Goal: Information Seeking & Learning: Learn about a topic

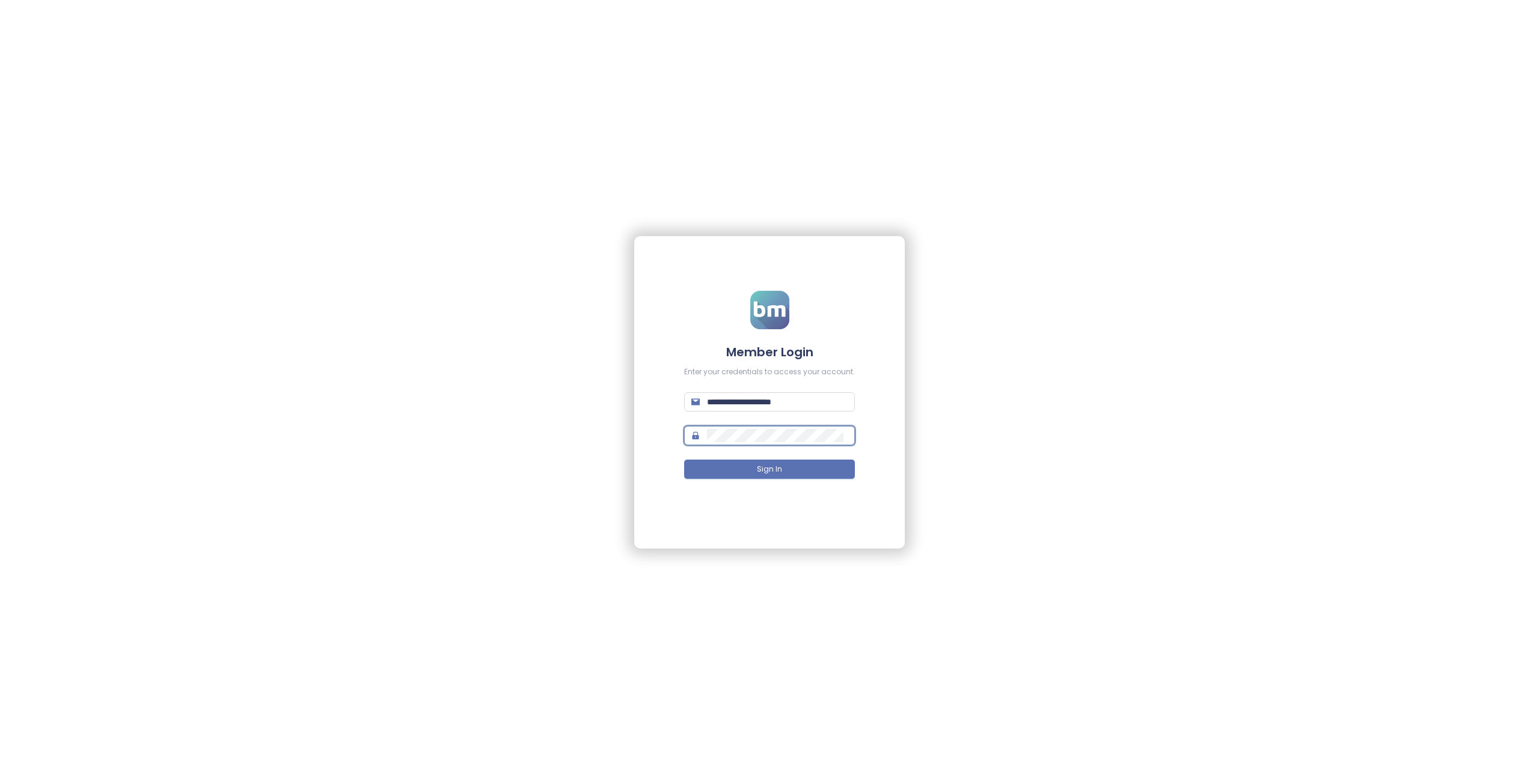
type input "**********"
click at [790, 469] on button "Sign In" at bounding box center [769, 469] width 171 height 19
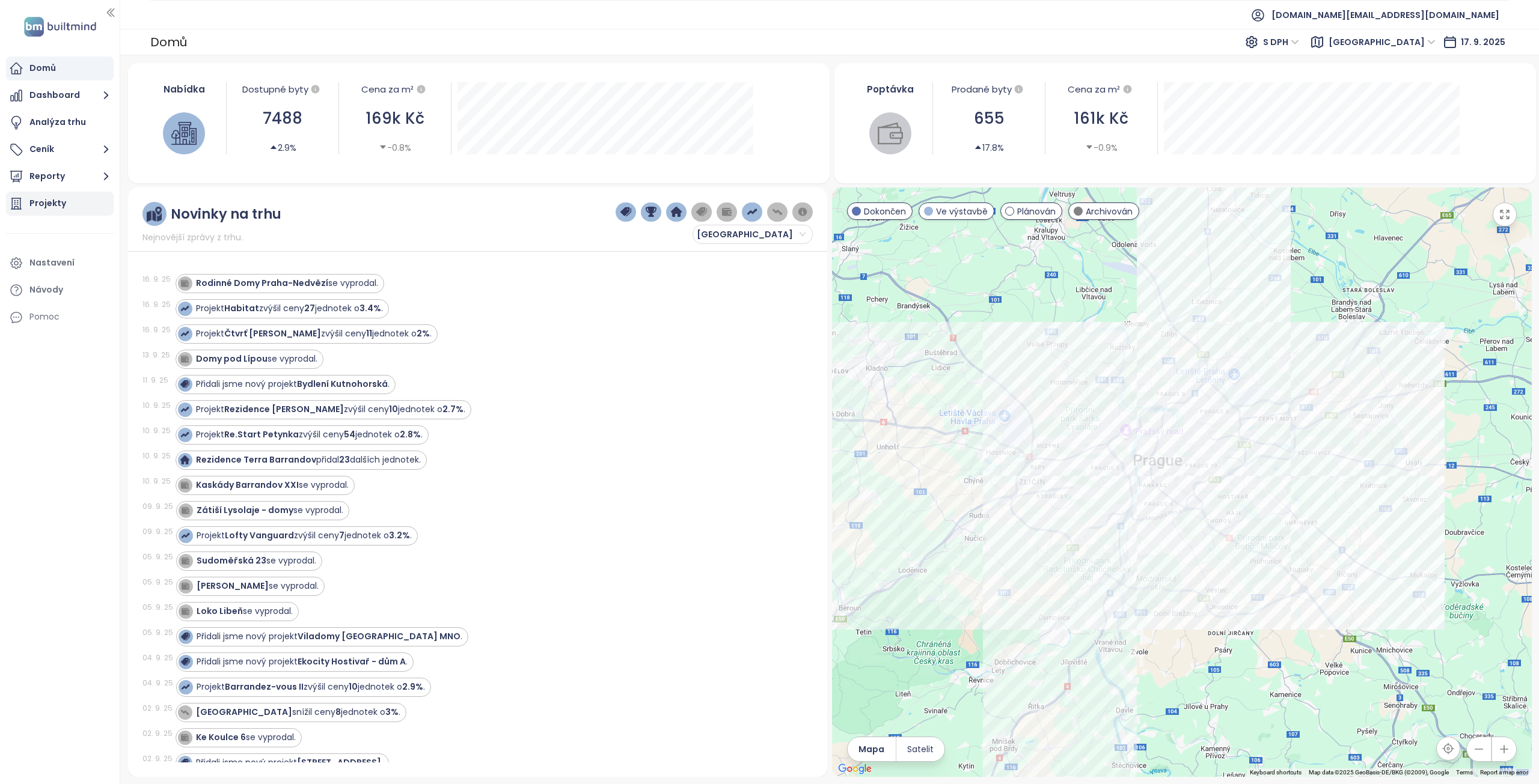
click at [16, 194] on div "Projekty" at bounding box center [59, 204] width 107 height 24
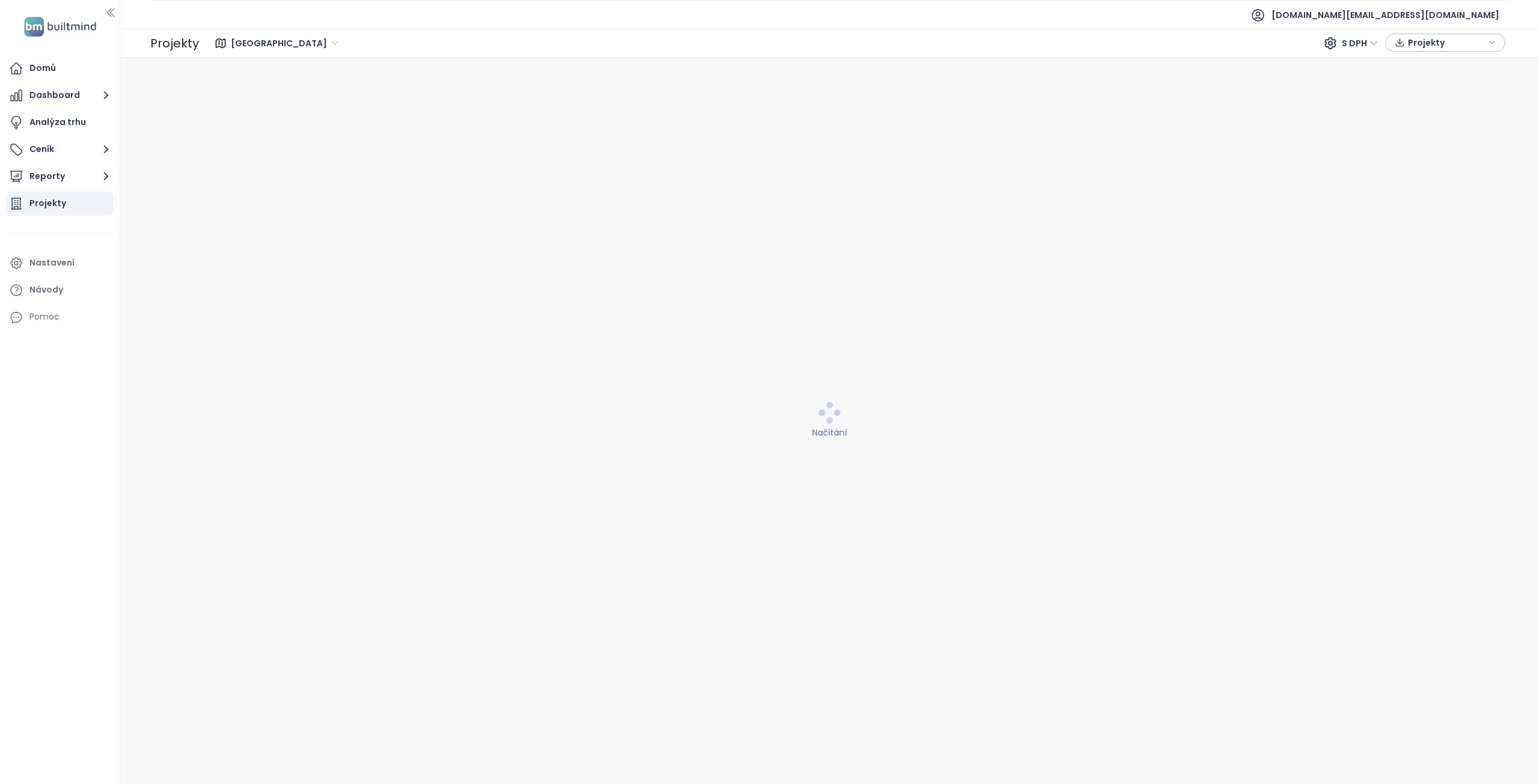
click at [241, 40] on span "Praha" at bounding box center [284, 43] width 107 height 18
click at [300, 24] on ul "[DOMAIN_NAME][EMAIL_ADDRESS][DOMAIN_NAME]" at bounding box center [830, 14] width 1359 height 30
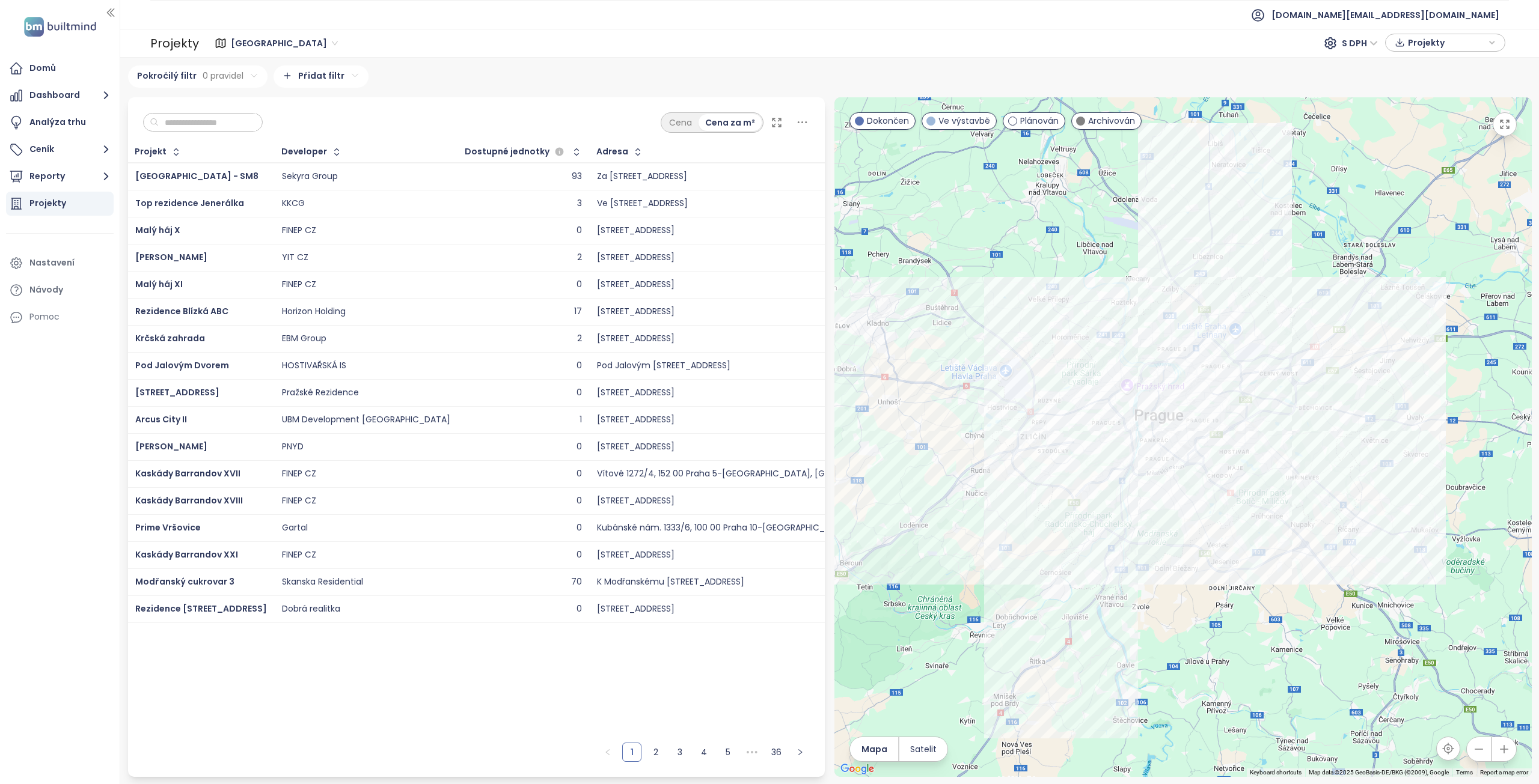
click at [243, 121] on input "text" at bounding box center [208, 122] width 98 height 18
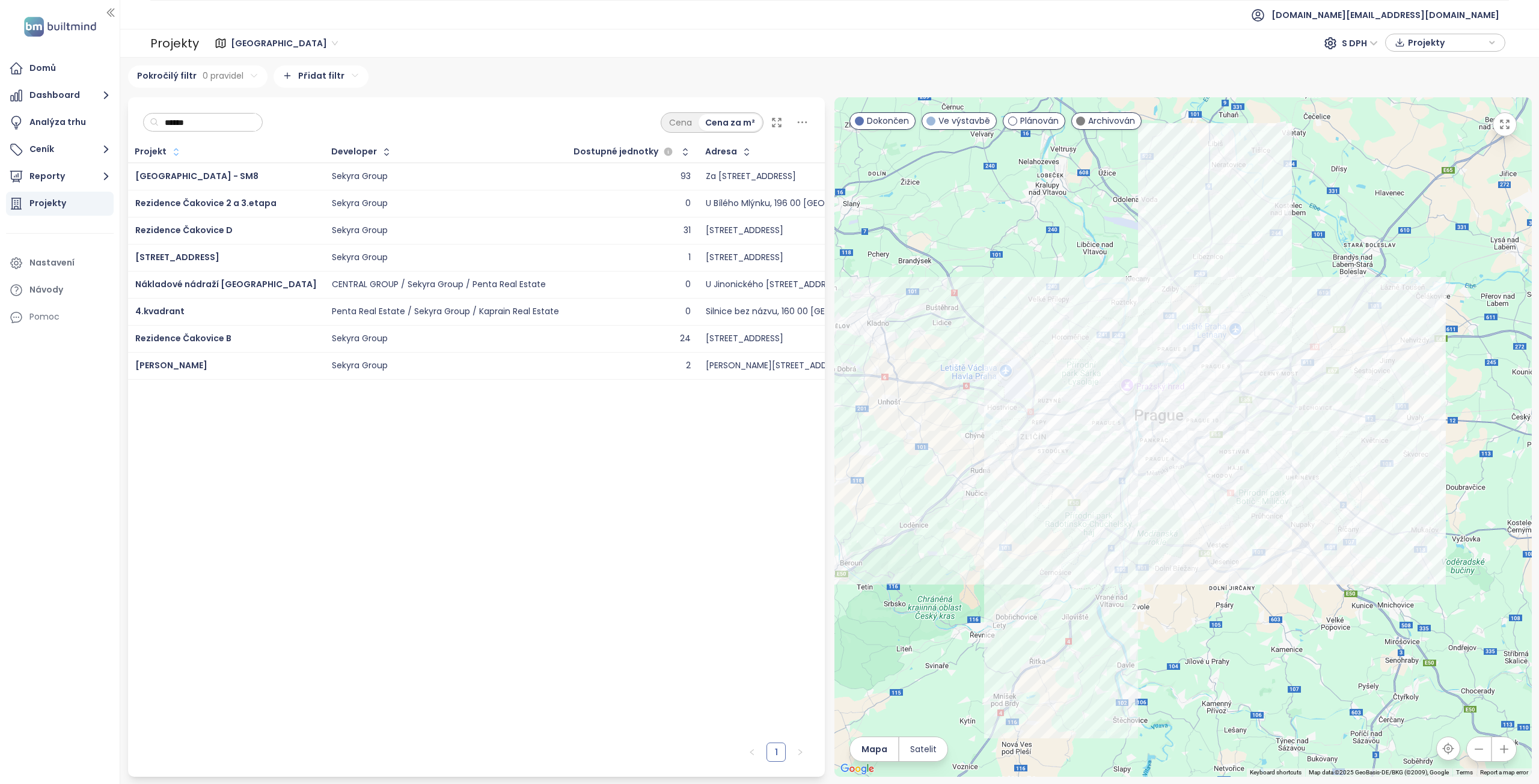
type input "******"
click at [172, 150] on icon "button" at bounding box center [176, 152] width 12 height 12
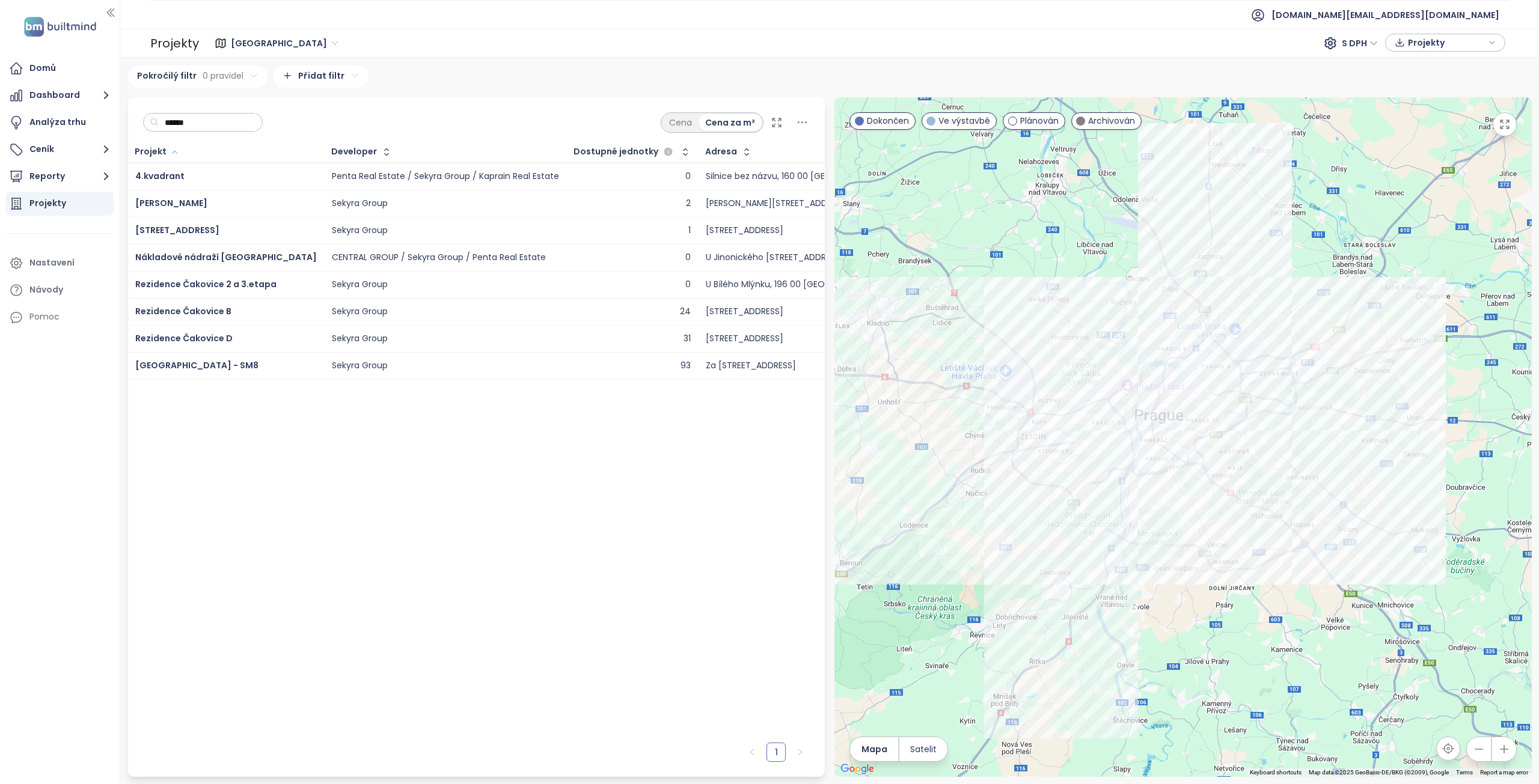
click at [208, 204] on div "Diamanty Karlín" at bounding box center [225, 204] width 181 height 14
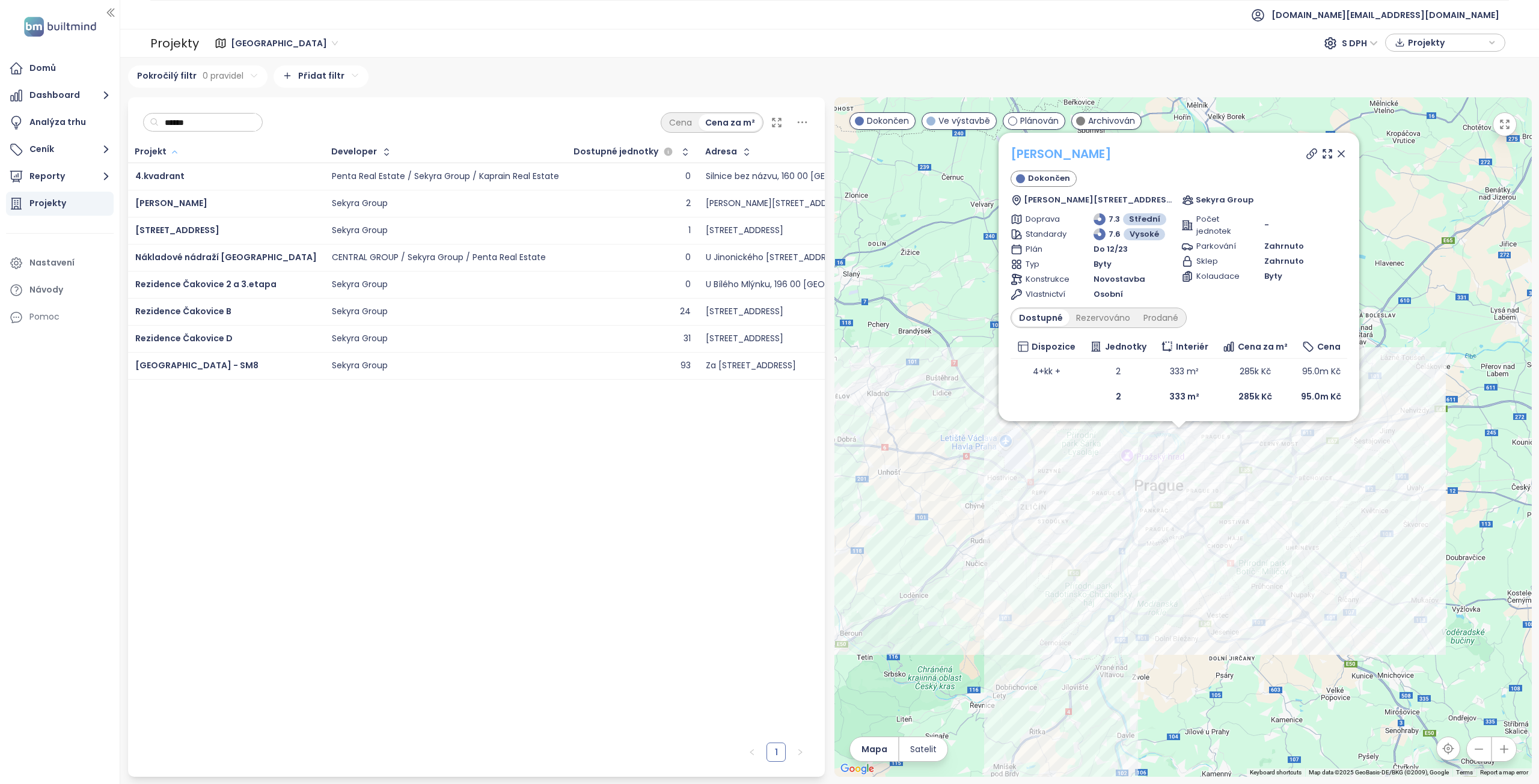
click at [1065, 155] on link "Diamanty Karlín" at bounding box center [1060, 154] width 101 height 17
click at [154, 229] on span "Nekázanka 17" at bounding box center [177, 230] width 84 height 12
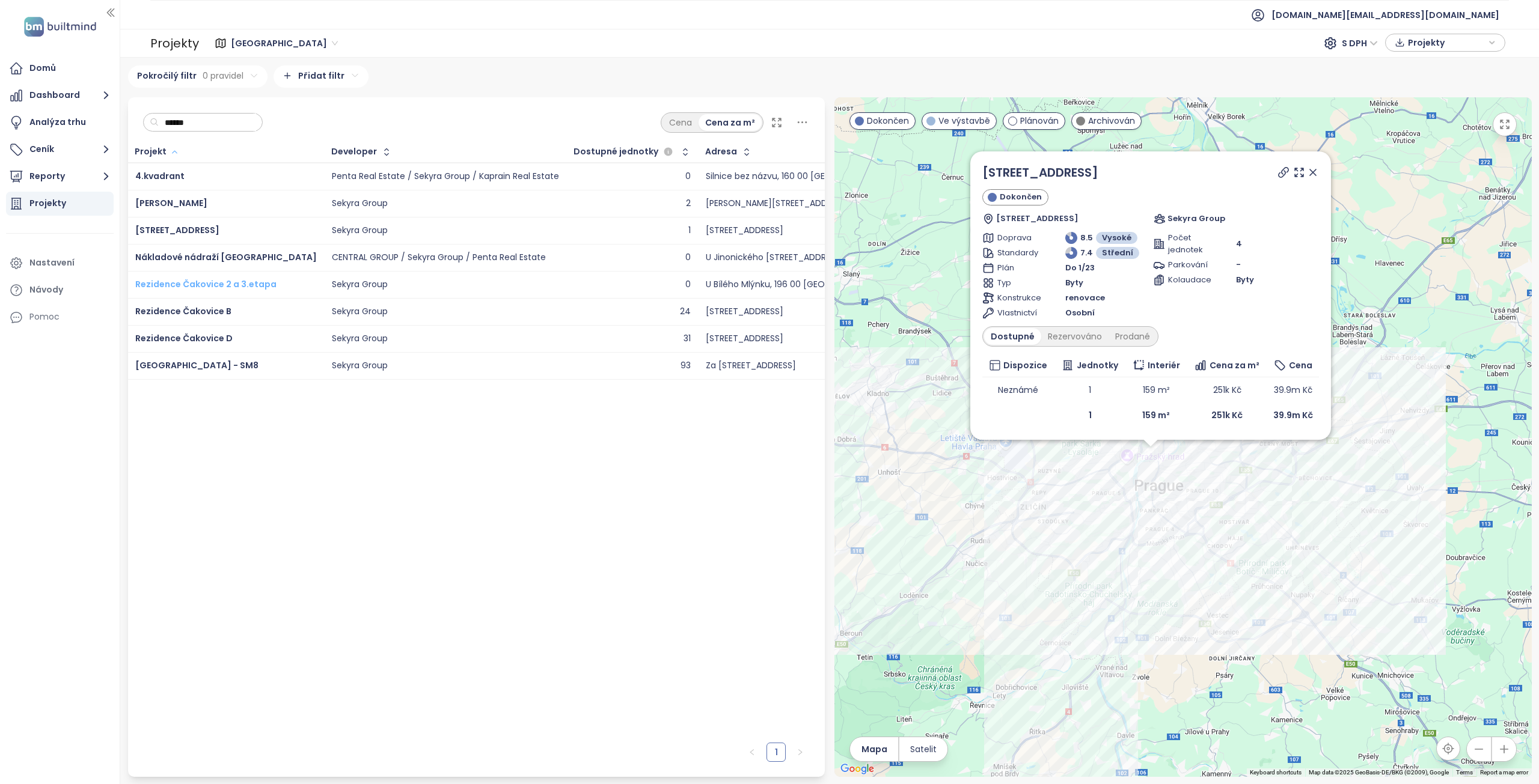
click at [257, 284] on span "Rezidence Čakovice 2 a 3.etapa" at bounding box center [206, 284] width 141 height 12
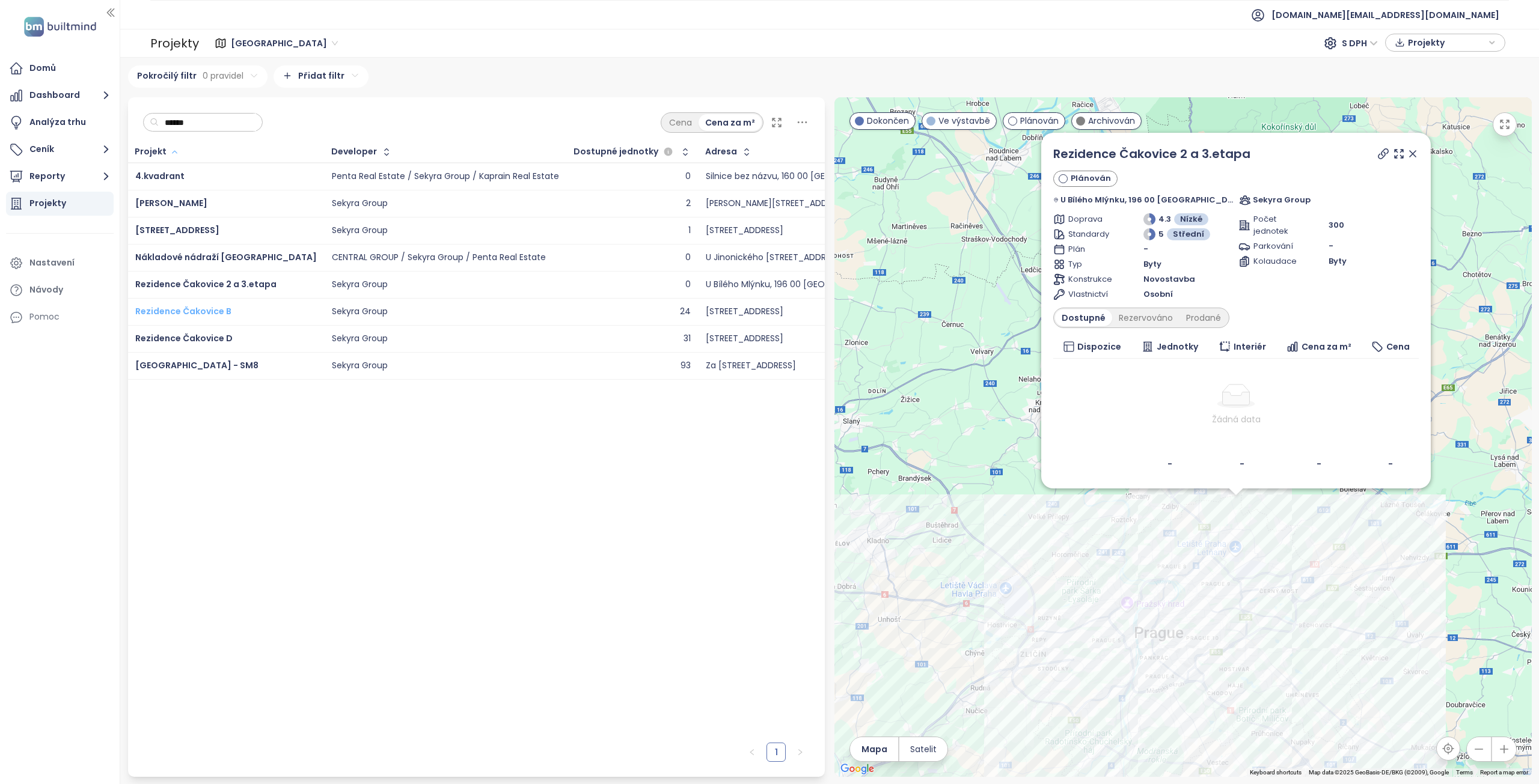
click at [206, 312] on span "Rezidence Čakovice B" at bounding box center [183, 311] width 96 height 12
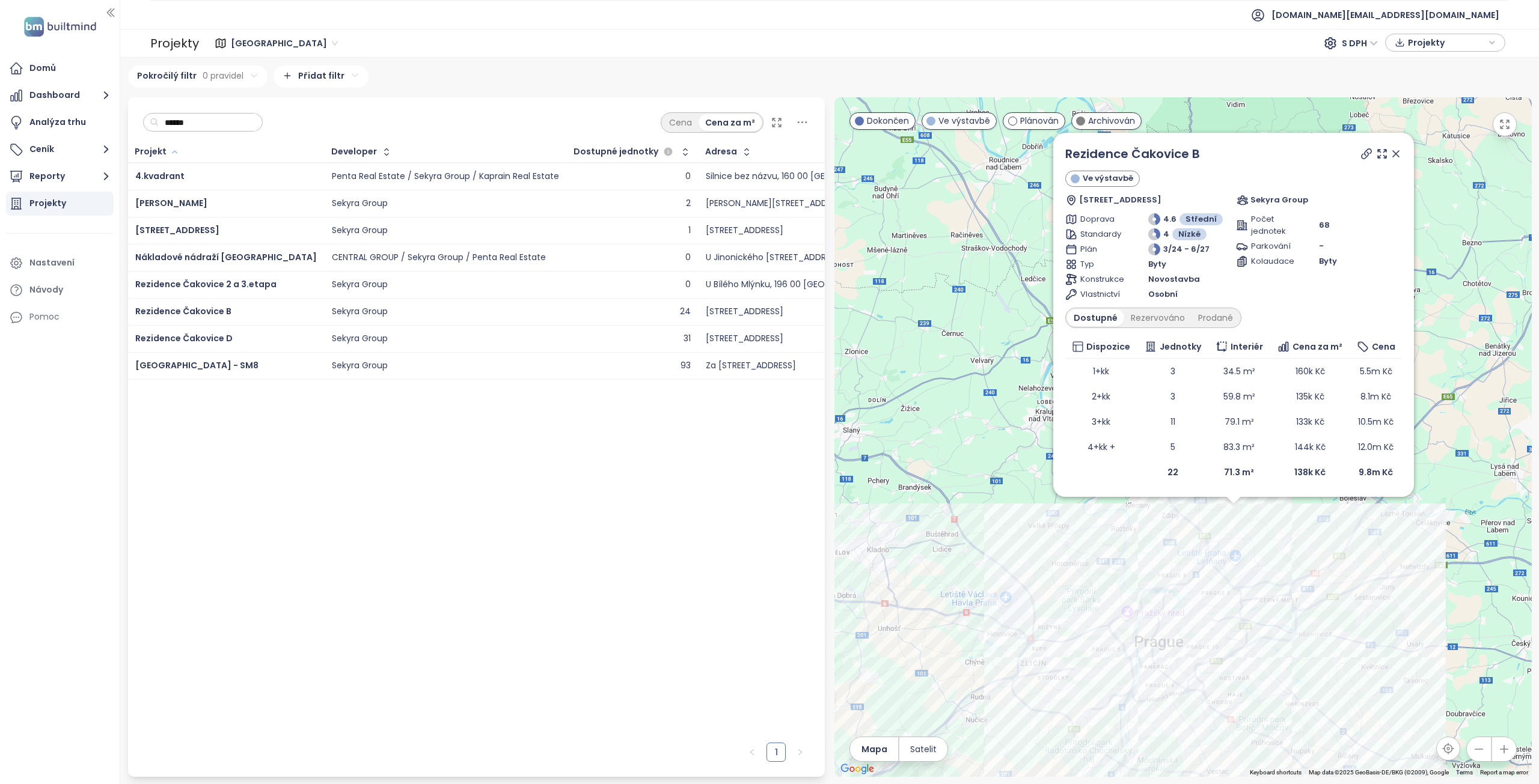
click at [332, 286] on div "Sekyra Group" at bounding box center [360, 285] width 56 height 11
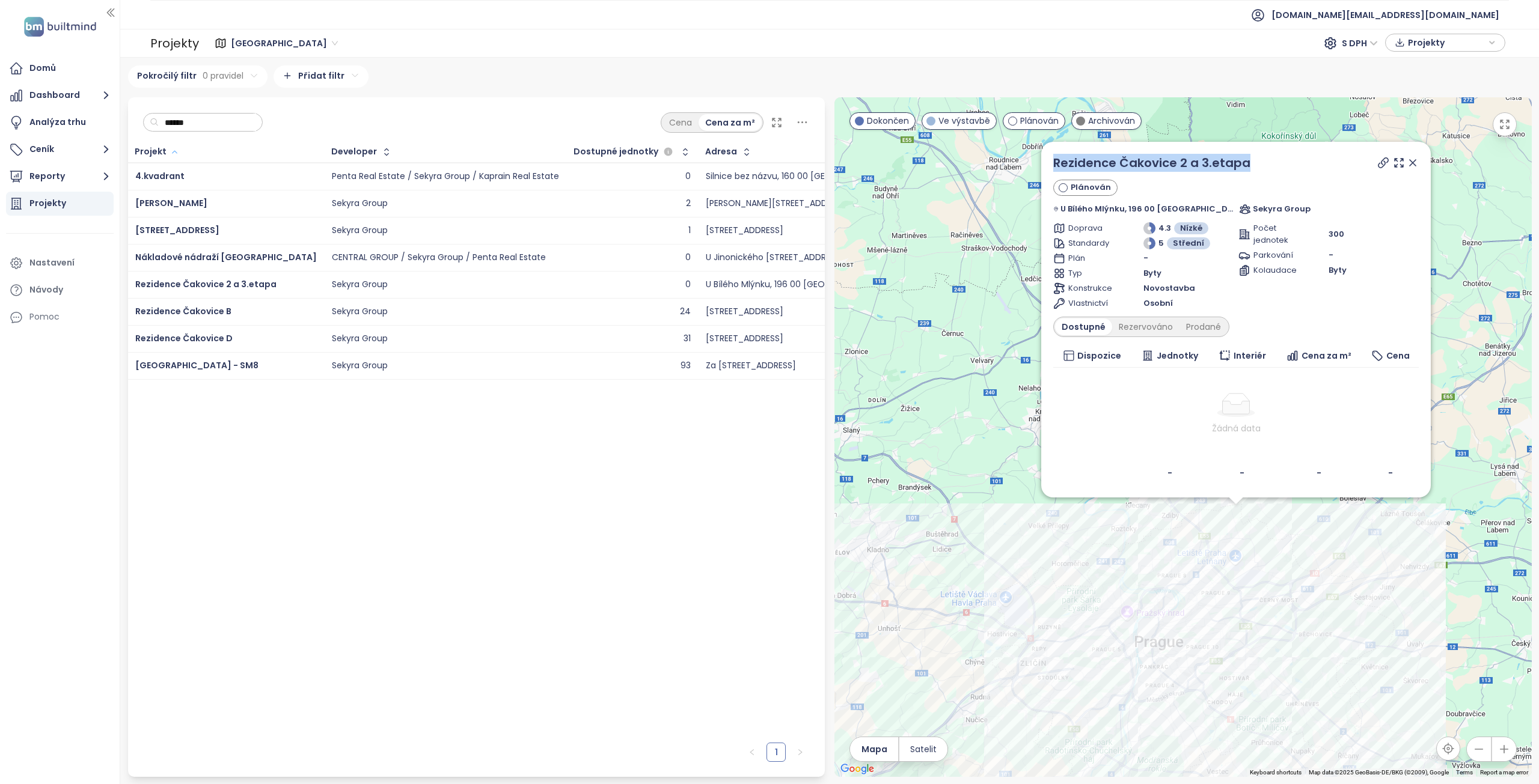
drag, startPoint x: 1286, startPoint y: 161, endPoint x: 1064, endPoint y: 165, distance: 222.0
click at [1064, 165] on div "Rezidence Čakovice 2 a 3.etapa Plánován U Bílého Mlýnku, 196 00 Praha-Praha-Čak…" at bounding box center [1236, 320] width 390 height 356
copy link "Rezidence Čakovice 2 a 3.etapa"
click at [325, 311] on td "Sekyra Group" at bounding box center [446, 311] width 243 height 27
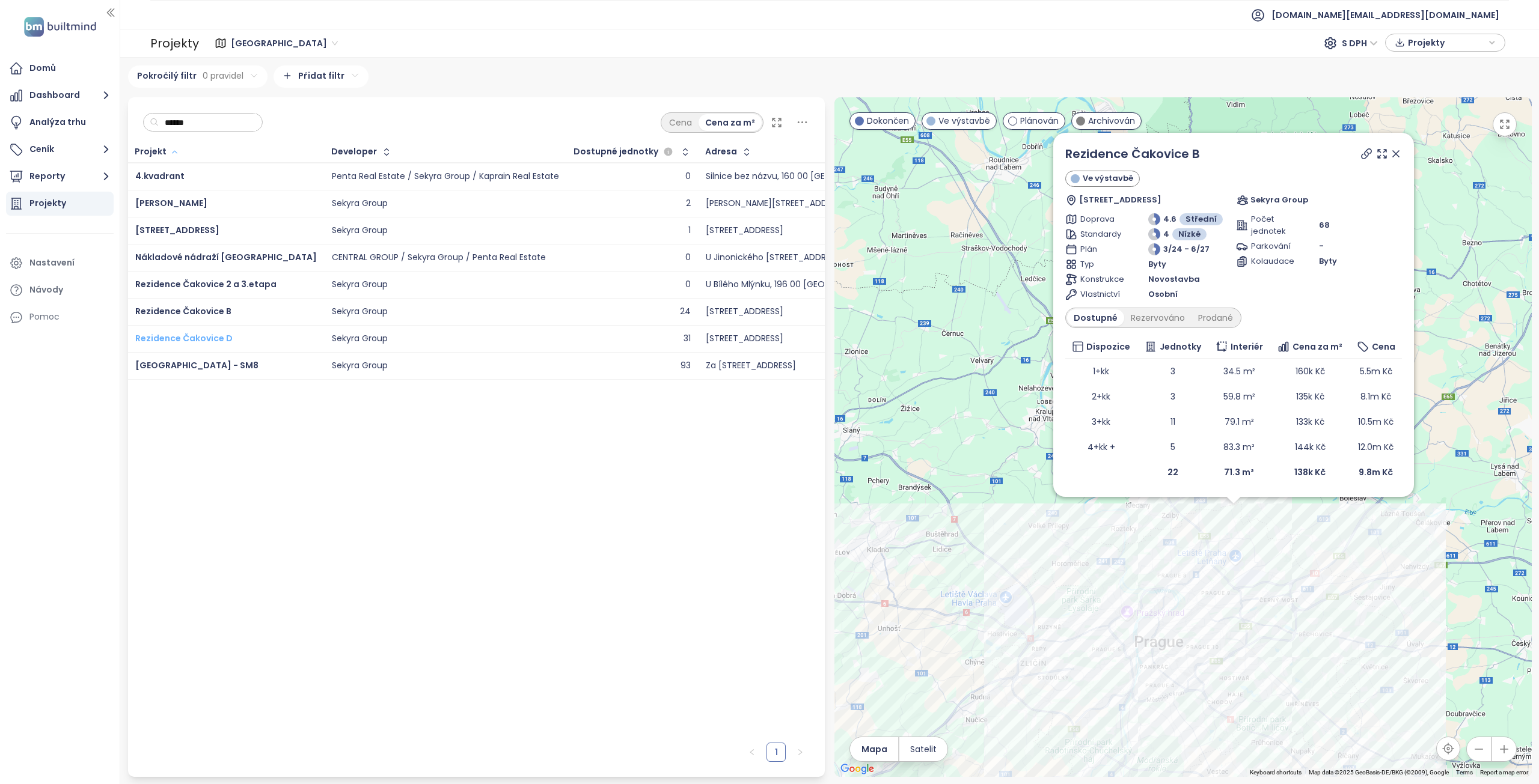
click at [187, 340] on span "Rezidence Čakovice D" at bounding box center [184, 338] width 98 height 12
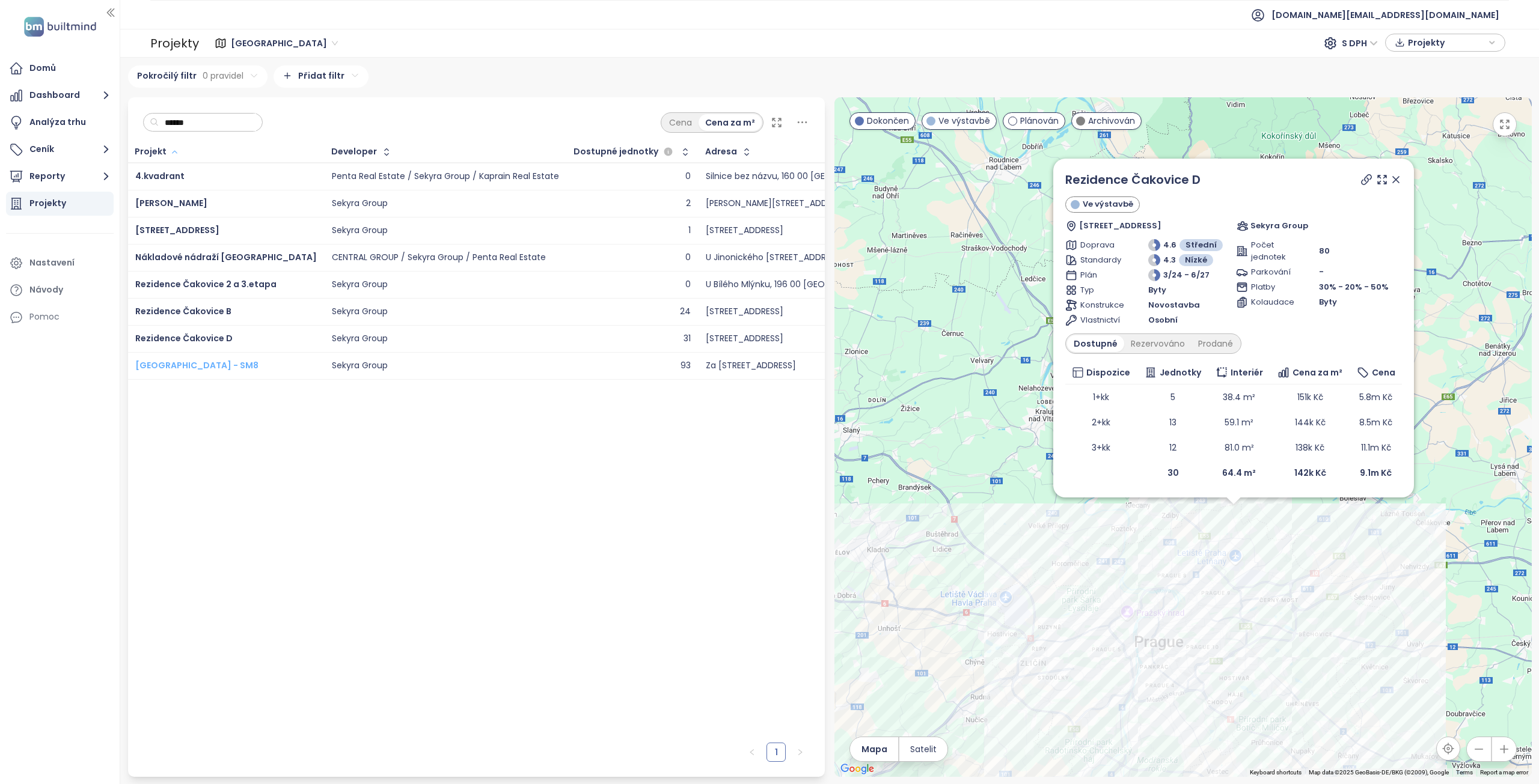
click at [200, 364] on span "[GEOGRAPHIC_DATA] - SM8" at bounding box center [196, 366] width 123 height 12
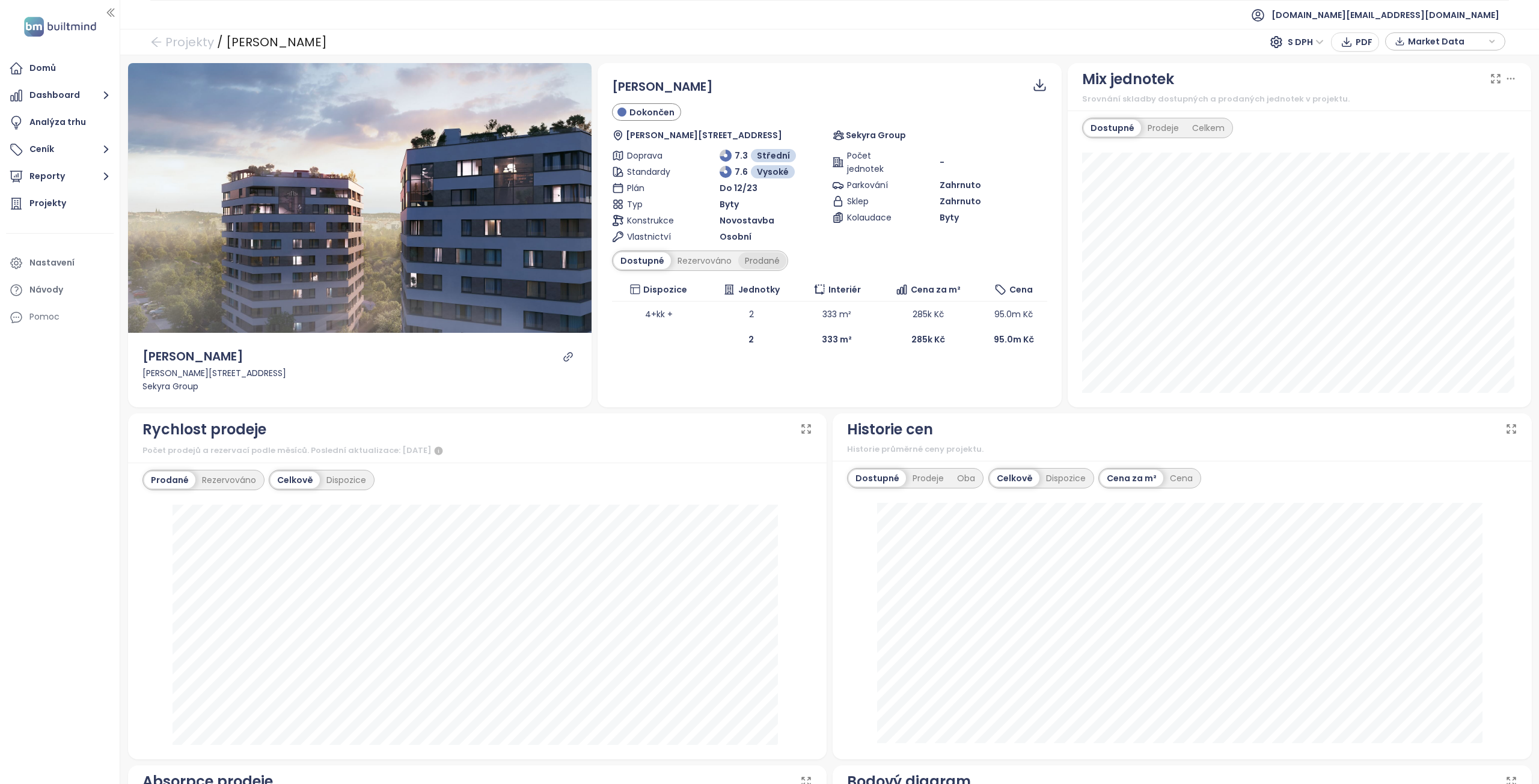
click at [764, 268] on div "Prodané" at bounding box center [762, 261] width 48 height 17
click at [680, 262] on div "Rezervováno" at bounding box center [701, 261] width 67 height 17
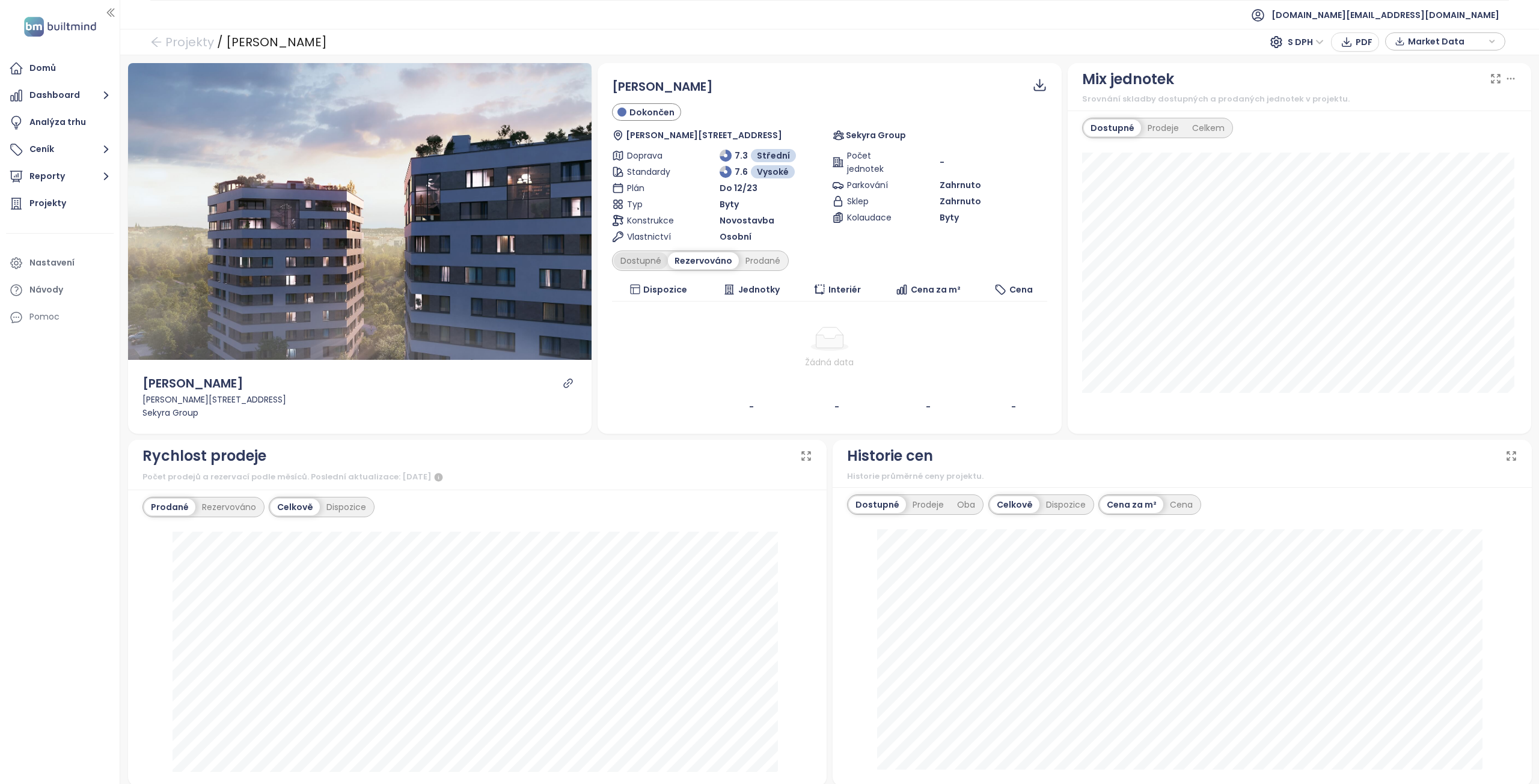
click at [633, 258] on div "Dostupné" at bounding box center [641, 261] width 54 height 17
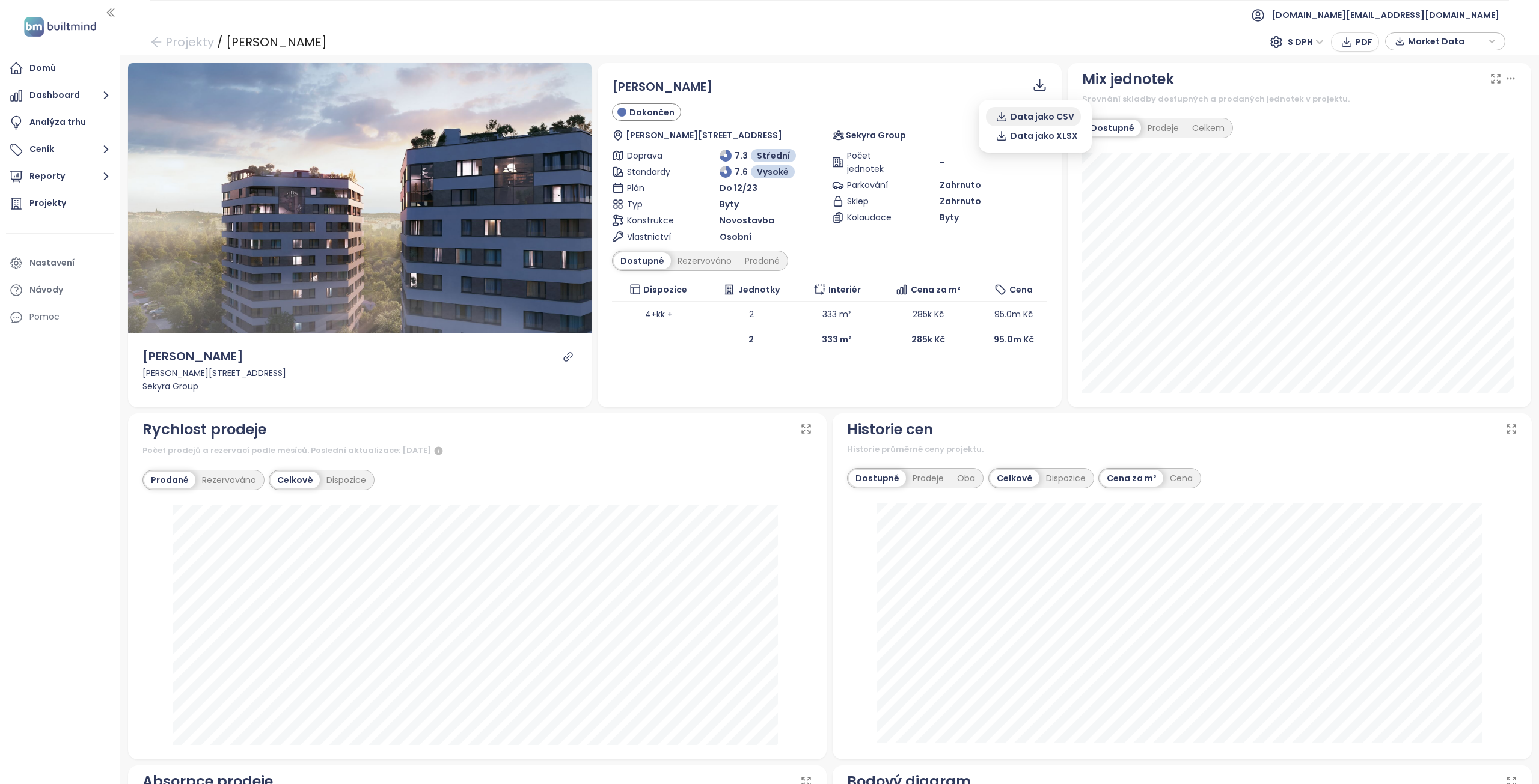
click at [1030, 120] on span "Data jako CSV" at bounding box center [1042, 117] width 64 height 13
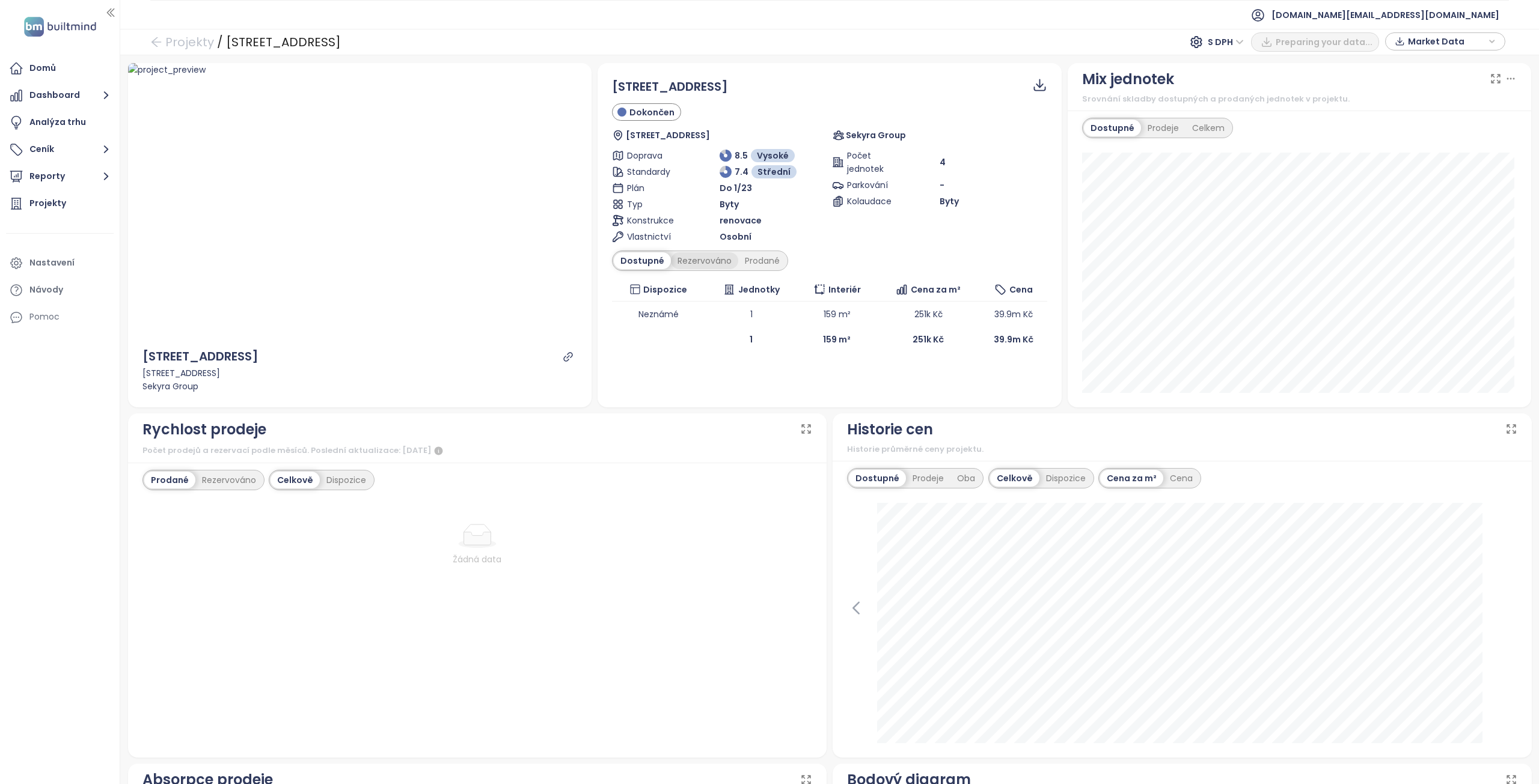
click at [692, 263] on div "Rezervováno" at bounding box center [705, 261] width 67 height 17
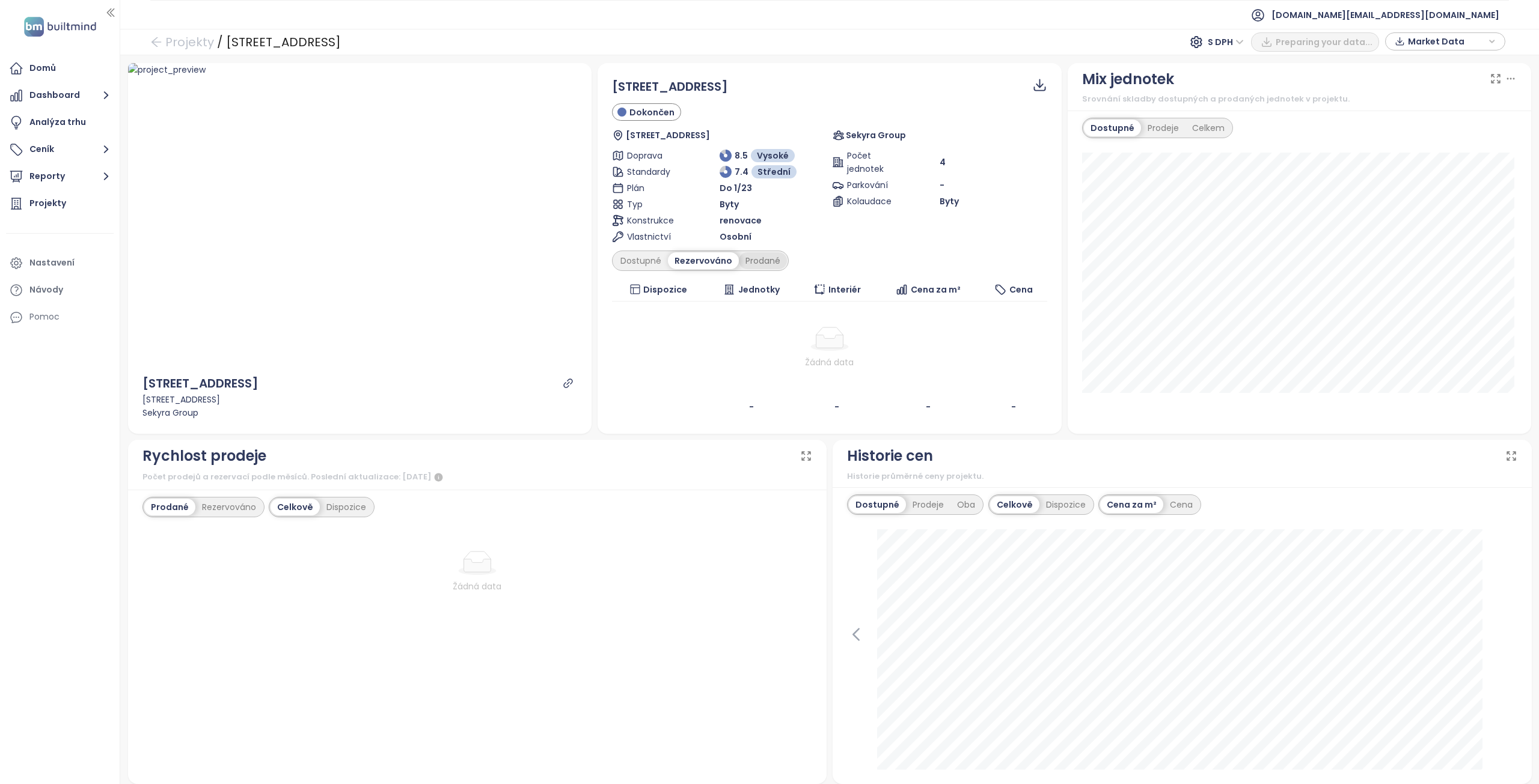
click at [739, 257] on div "Prodané" at bounding box center [763, 261] width 48 height 17
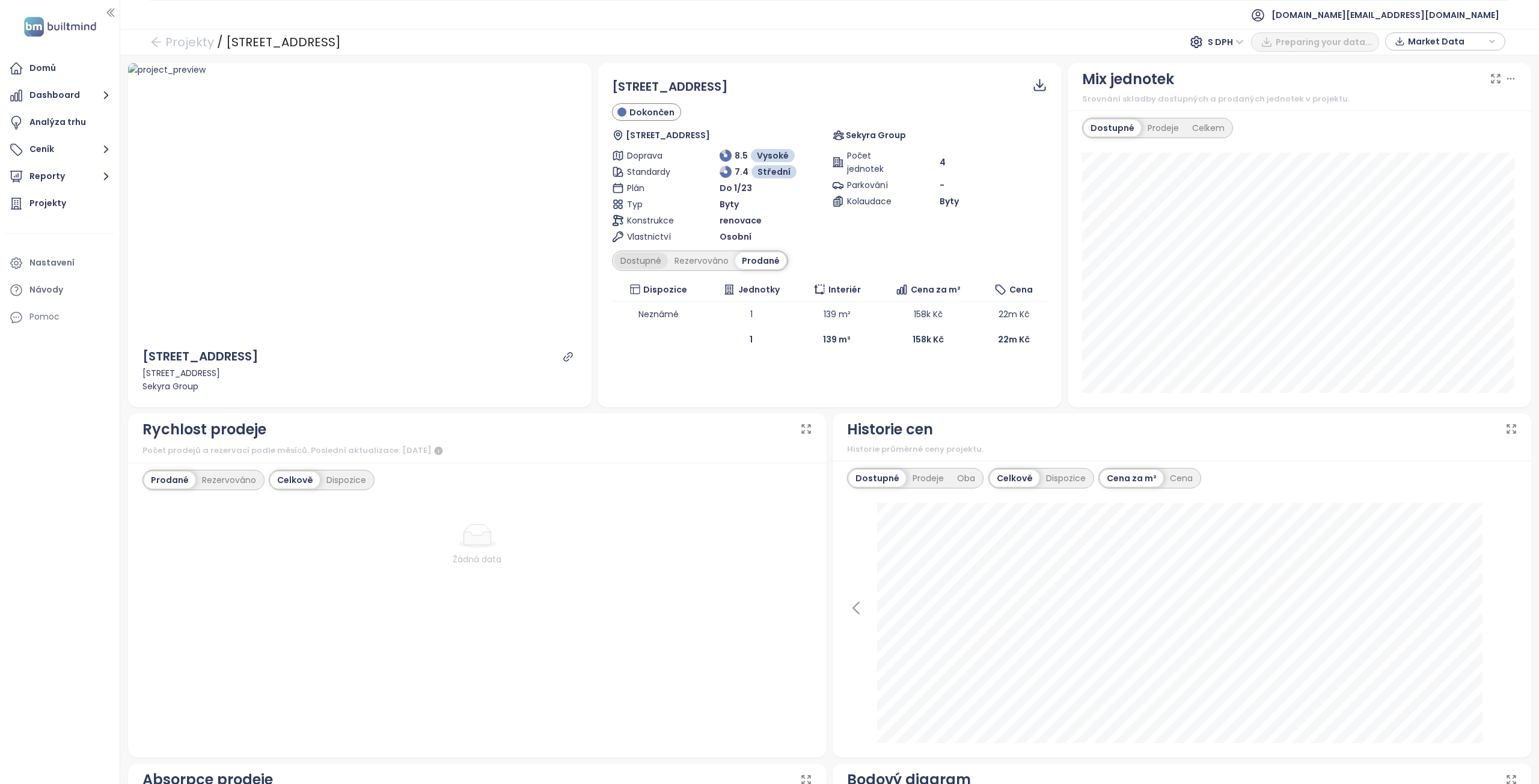
click at [640, 257] on div "Dostupné" at bounding box center [641, 261] width 54 height 17
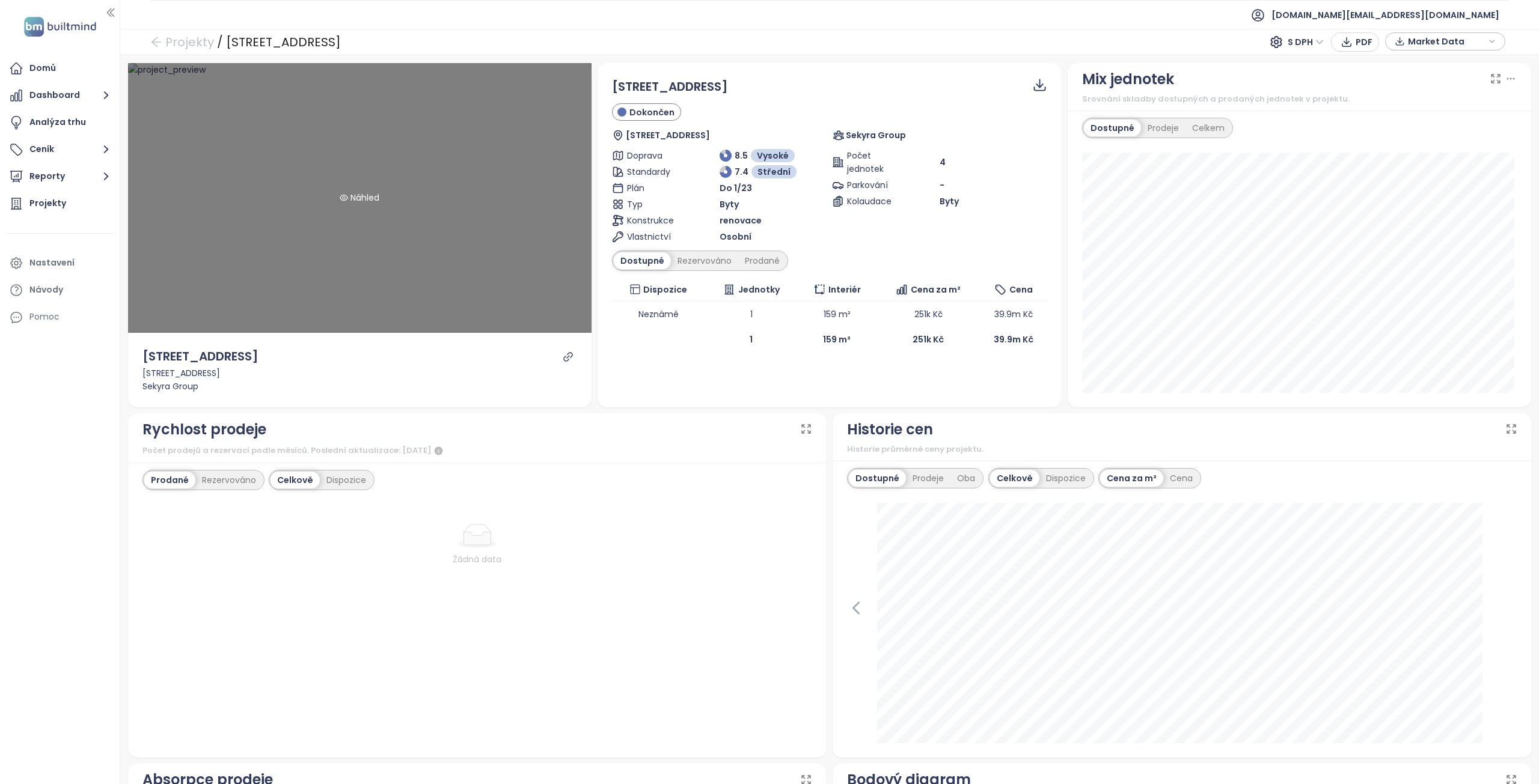
click at [417, 229] on div "Náhled" at bounding box center [360, 198] width 464 height 271
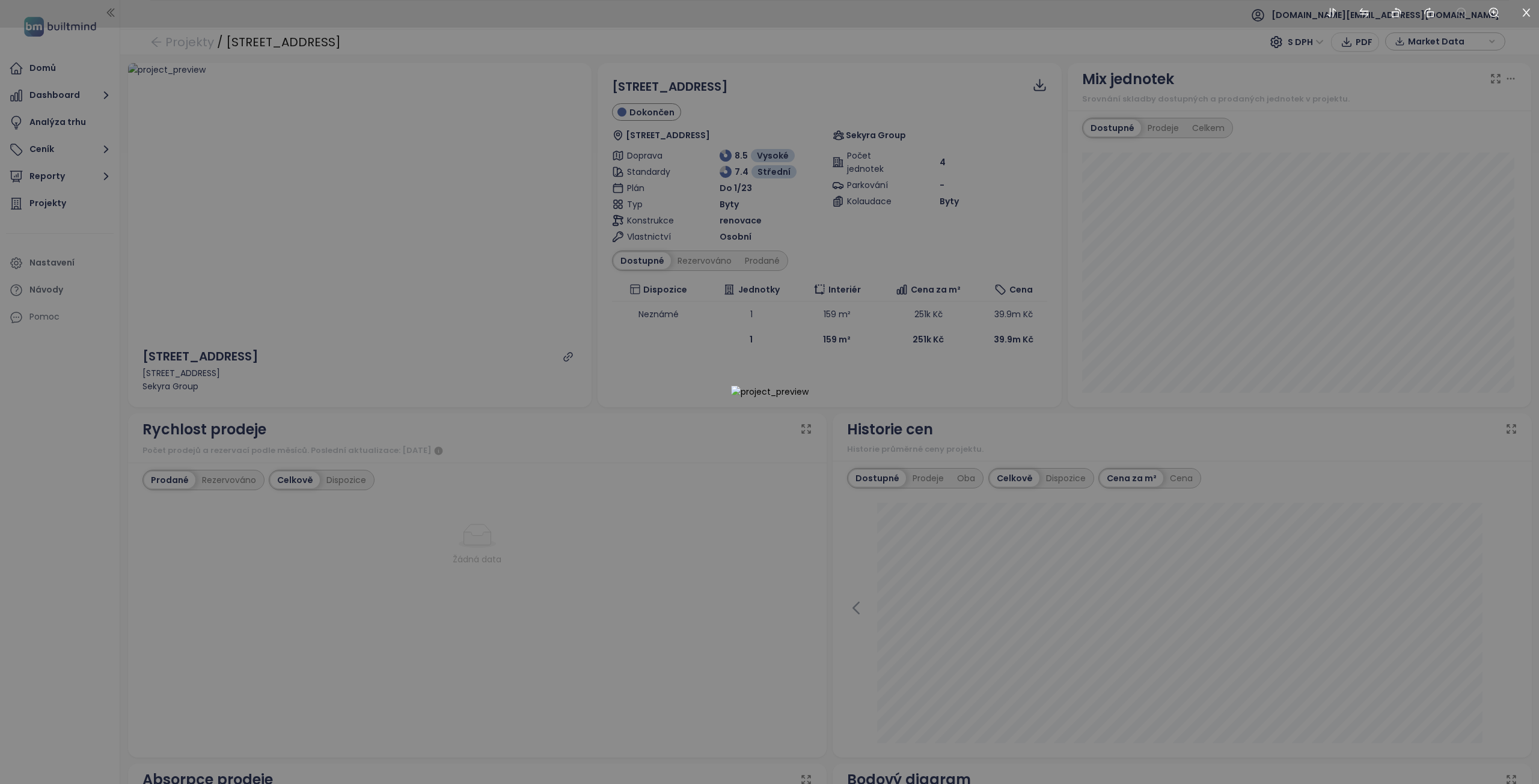
click at [772, 397] on img at bounding box center [770, 392] width 78 height 13
click at [844, 310] on div at bounding box center [769, 392] width 1539 height 784
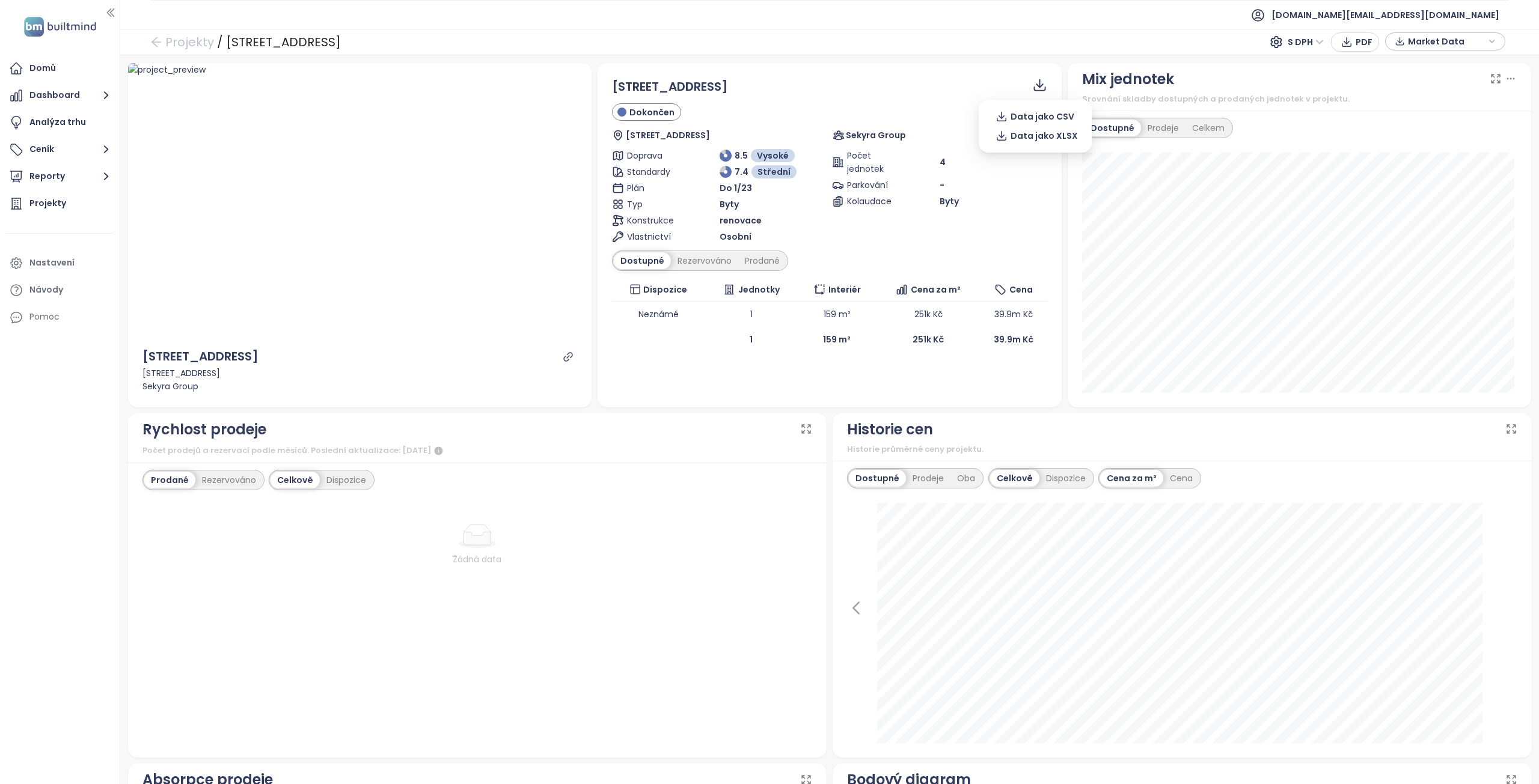
click at [1032, 84] on icon at bounding box center [1039, 85] width 15 height 15
click at [1031, 121] on span "Data jako CSV" at bounding box center [1042, 117] width 64 height 13
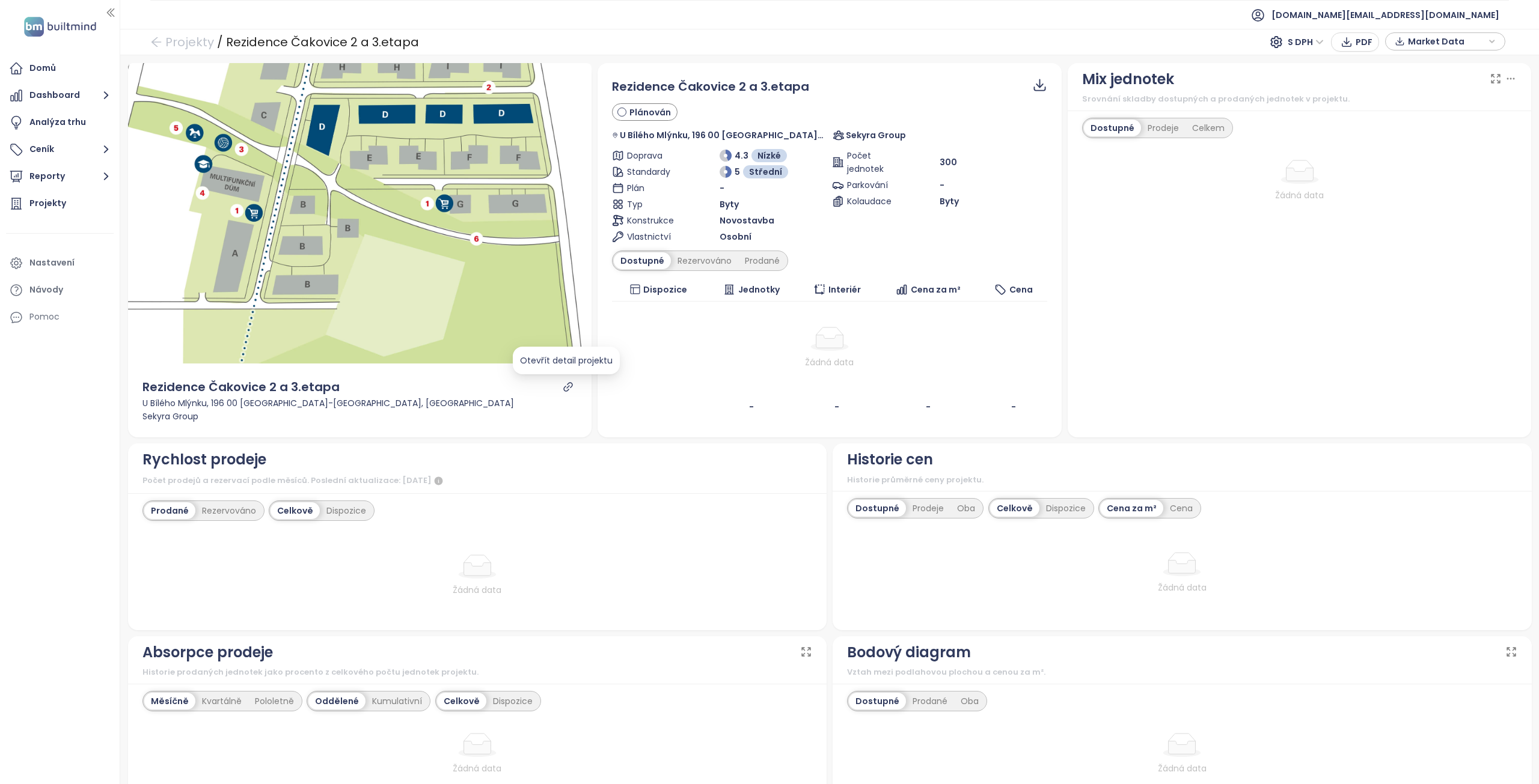
click at [569, 387] on icon "link" at bounding box center [568, 387] width 9 height 9
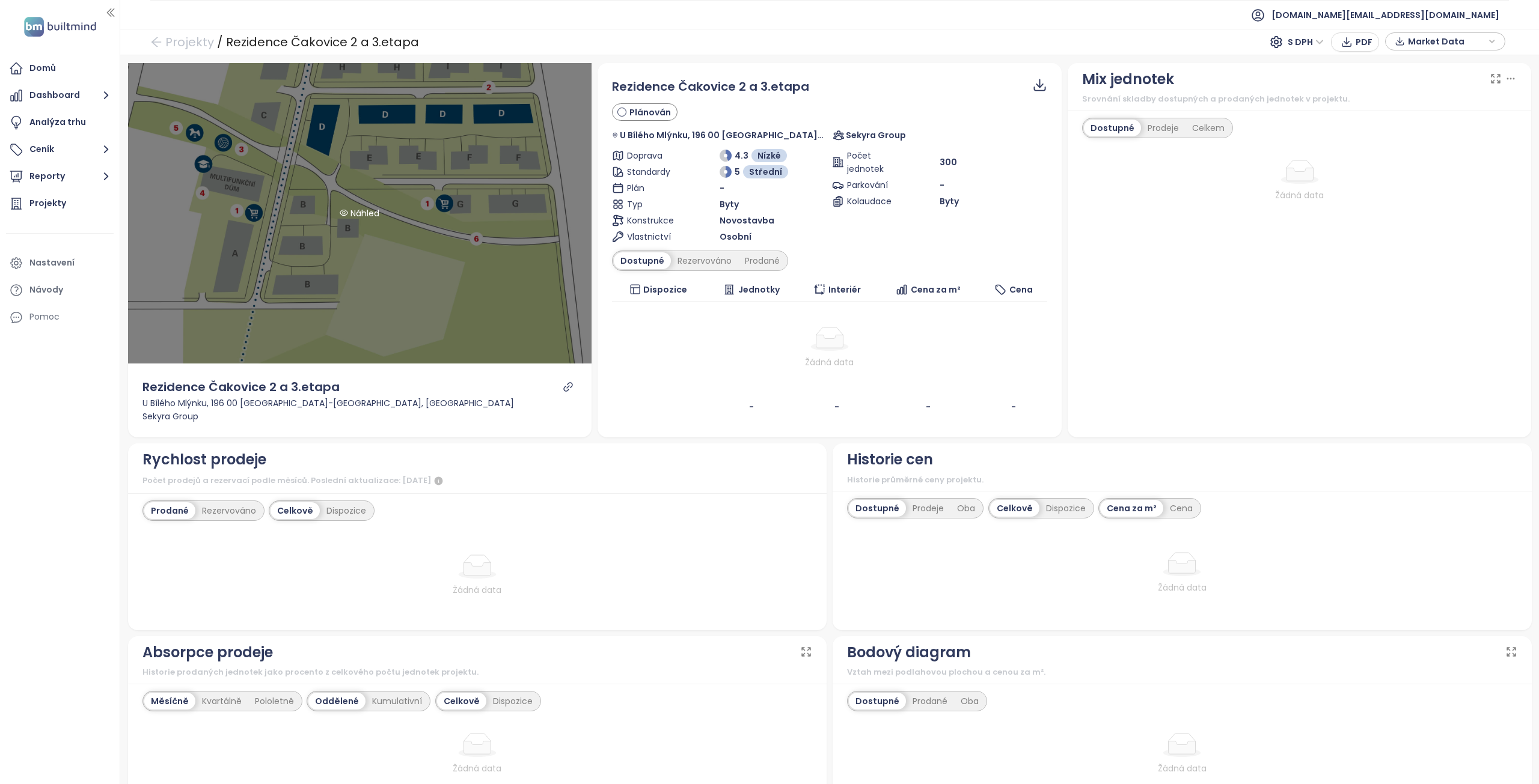
click at [431, 221] on div "Náhled" at bounding box center [360, 213] width 464 height 300
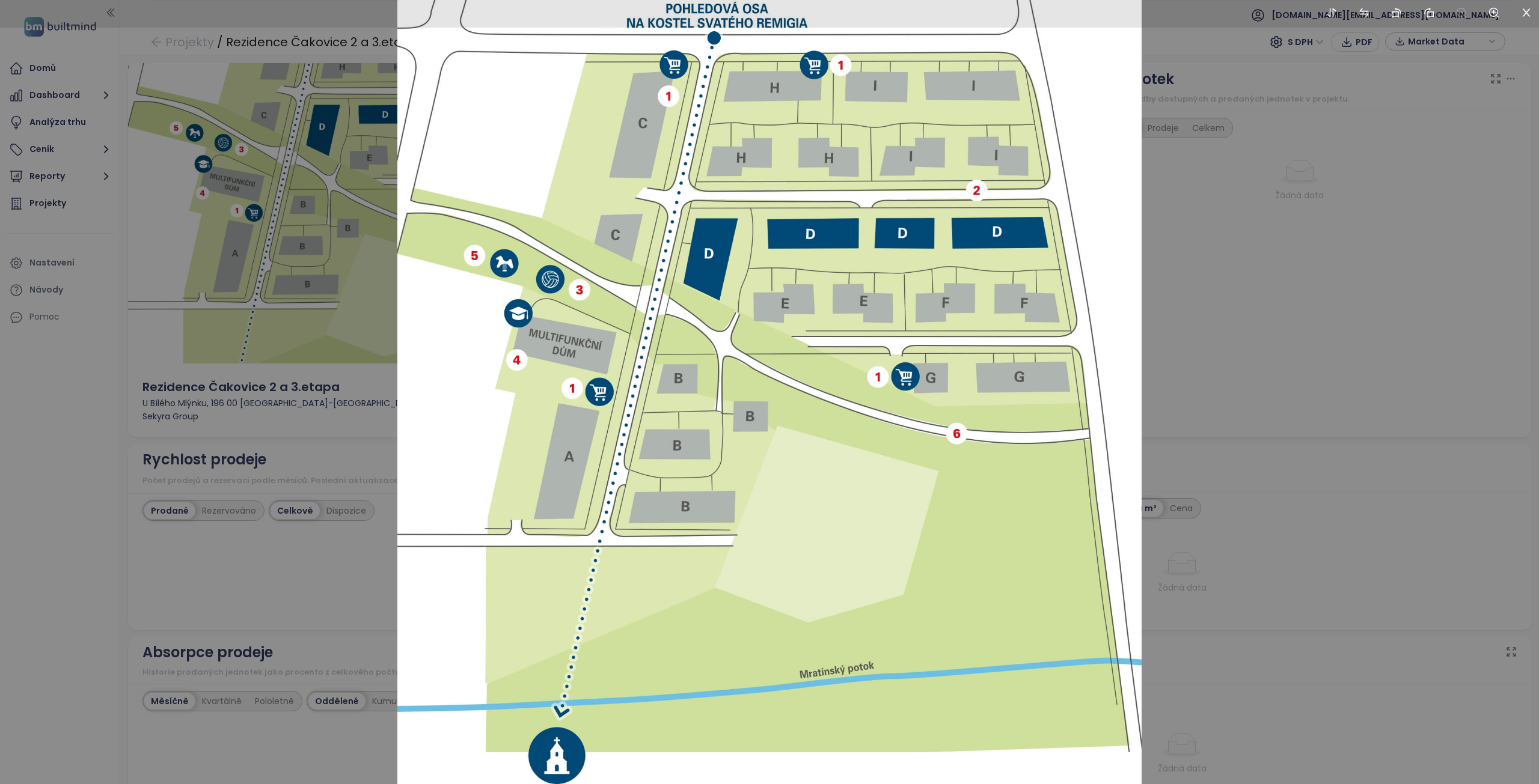
click at [1182, 407] on div at bounding box center [769, 392] width 1539 height 784
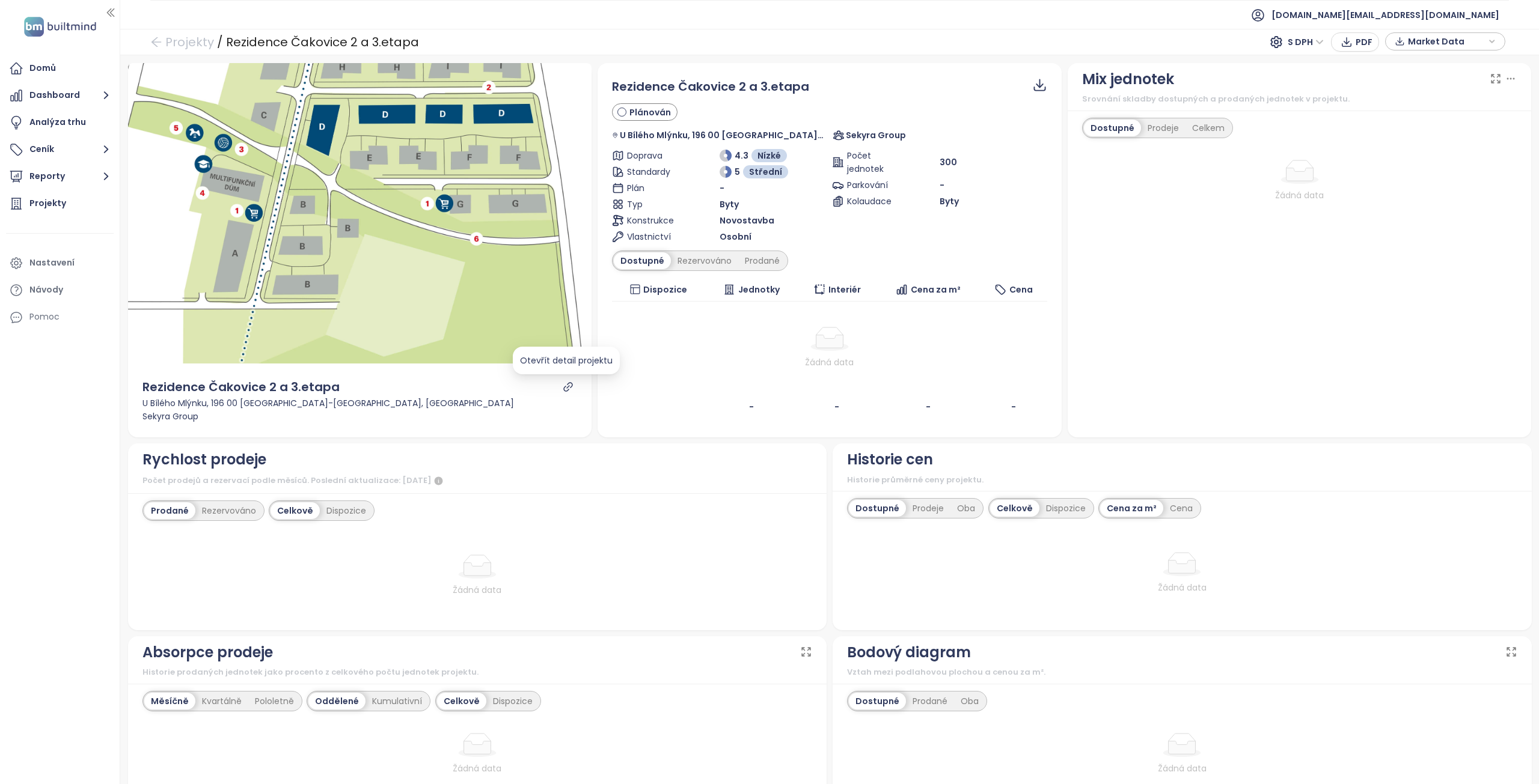
click at [564, 385] on icon "link" at bounding box center [568, 387] width 11 height 11
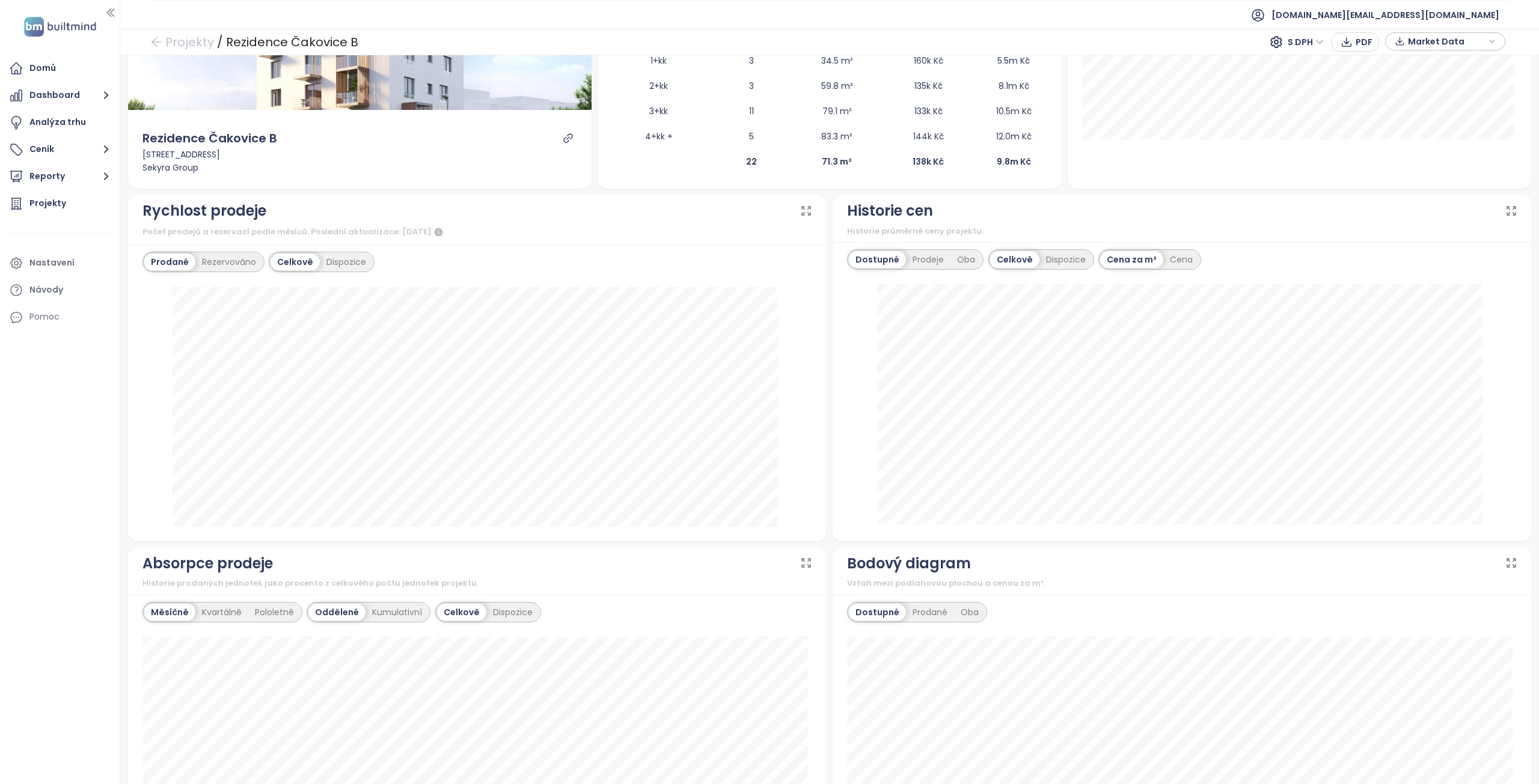
scroll to position [240, 0]
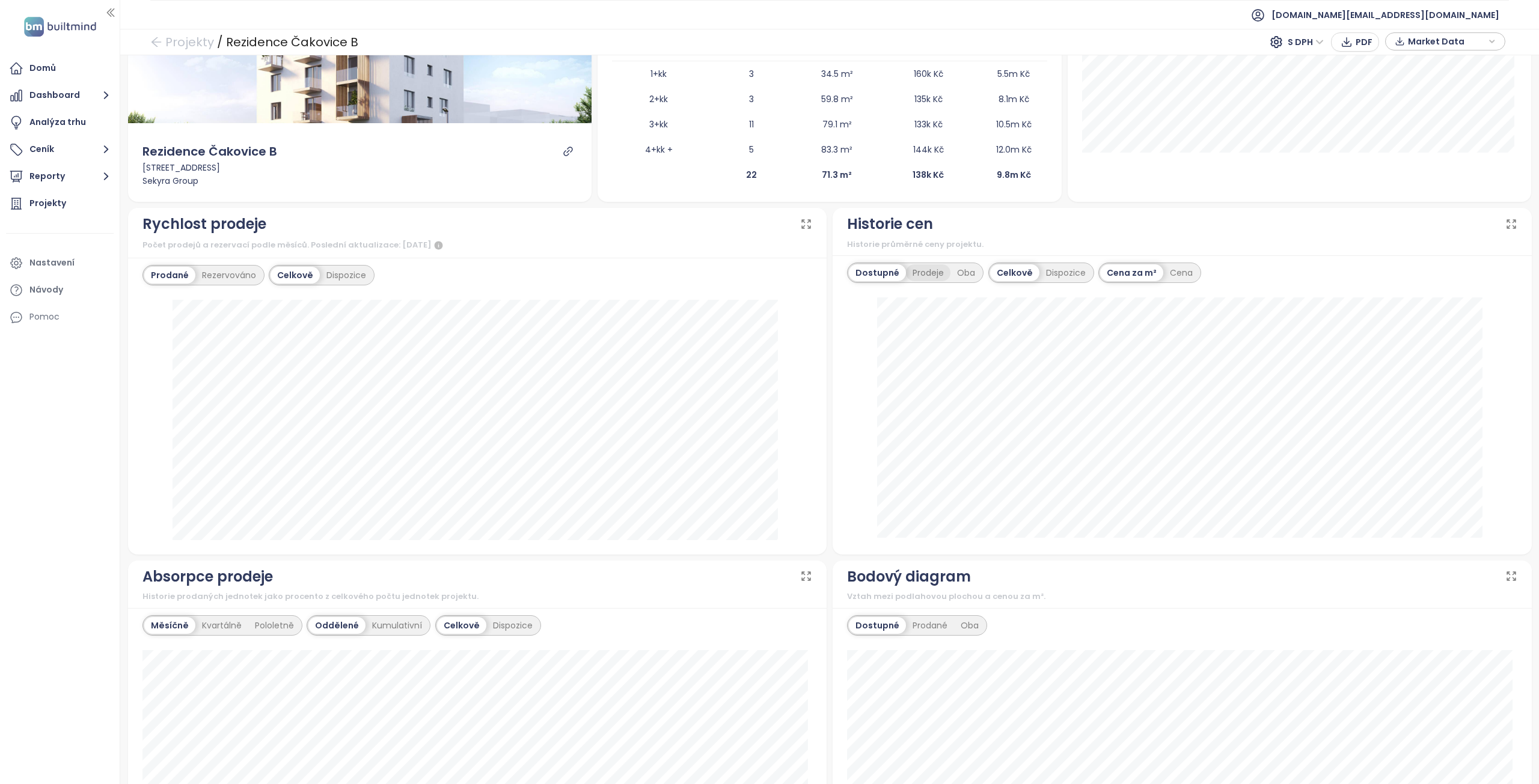
click at [929, 271] on div "Prodeje" at bounding box center [929, 273] width 45 height 17
click at [958, 272] on div "Oba" at bounding box center [966, 273] width 31 height 17
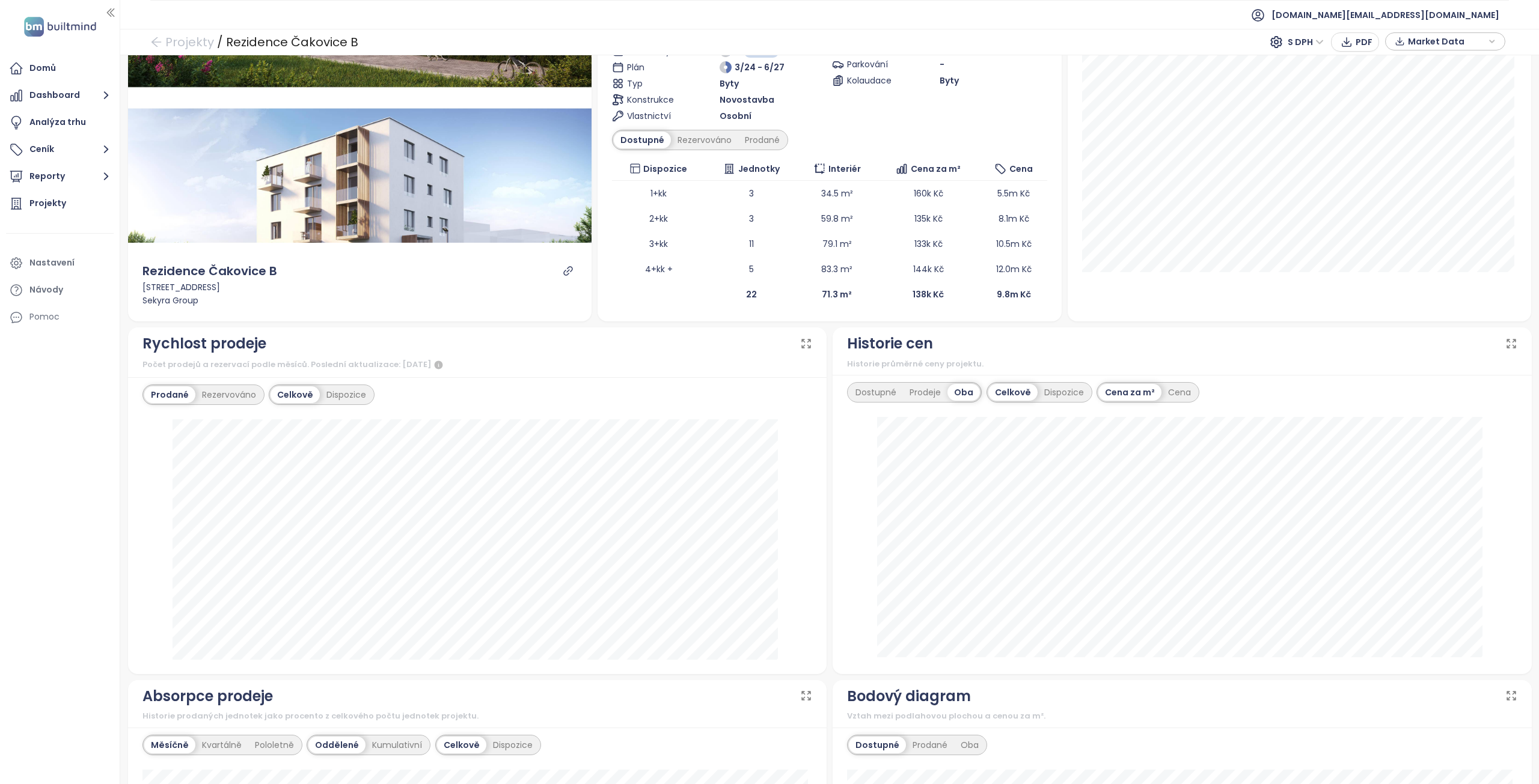
scroll to position [120, 0]
click at [1169, 383] on div "Cena za m² Cena" at bounding box center [1148, 393] width 103 height 20
click at [1169, 384] on div "Cena za m² Cena" at bounding box center [1148, 393] width 103 height 20
click at [1170, 389] on div "Cena" at bounding box center [1179, 393] width 36 height 17
click at [1059, 387] on div "Dispozice" at bounding box center [1064, 393] width 53 height 17
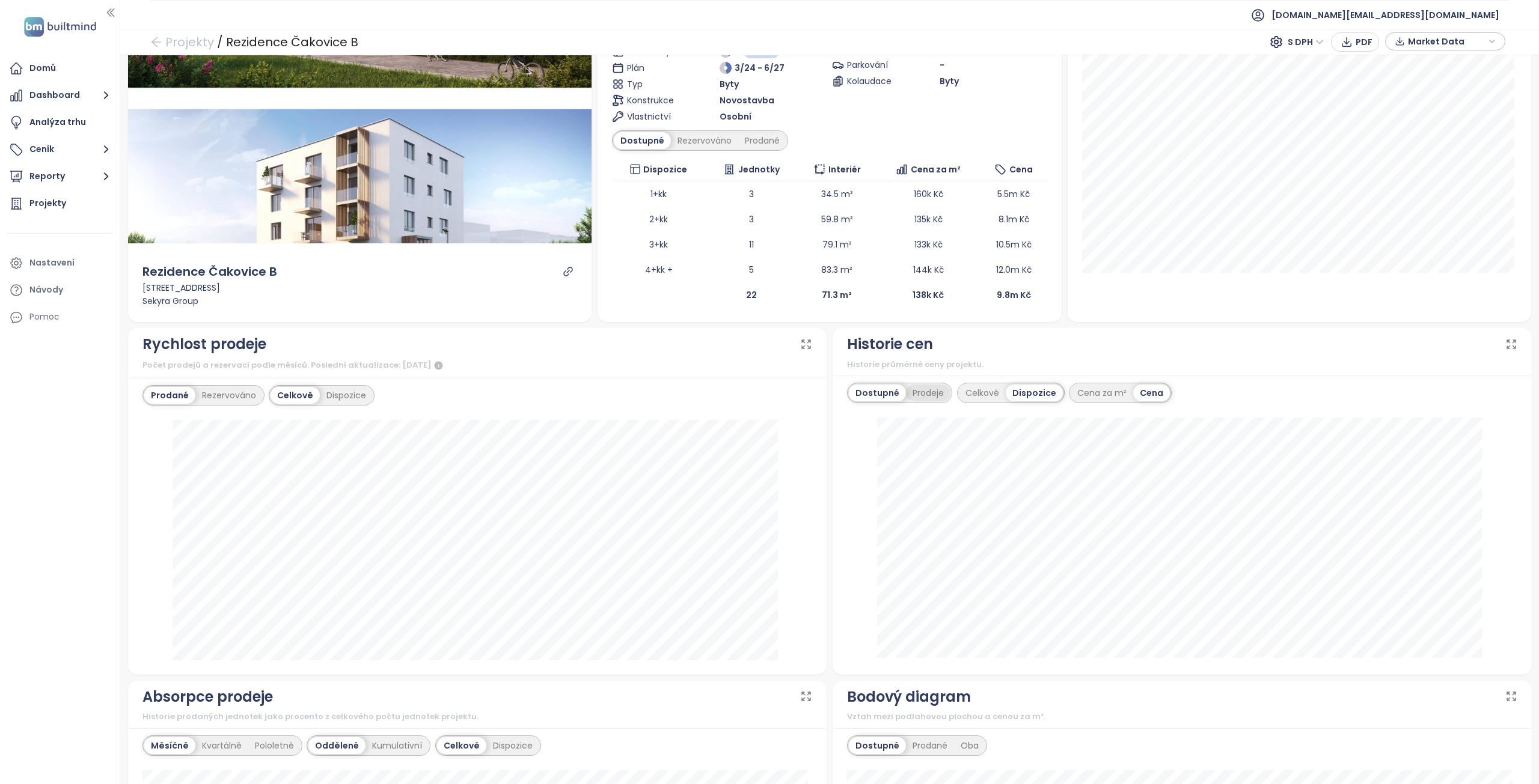
click at [926, 397] on div "Prodeje" at bounding box center [929, 393] width 45 height 17
click at [986, 393] on div "Celkově" at bounding box center [982, 393] width 47 height 17
click at [953, 393] on div "Oba" at bounding box center [966, 393] width 31 height 17
click at [915, 393] on div "Prodeje" at bounding box center [925, 393] width 45 height 17
click at [879, 393] on div "Dostupné" at bounding box center [876, 393] width 54 height 17
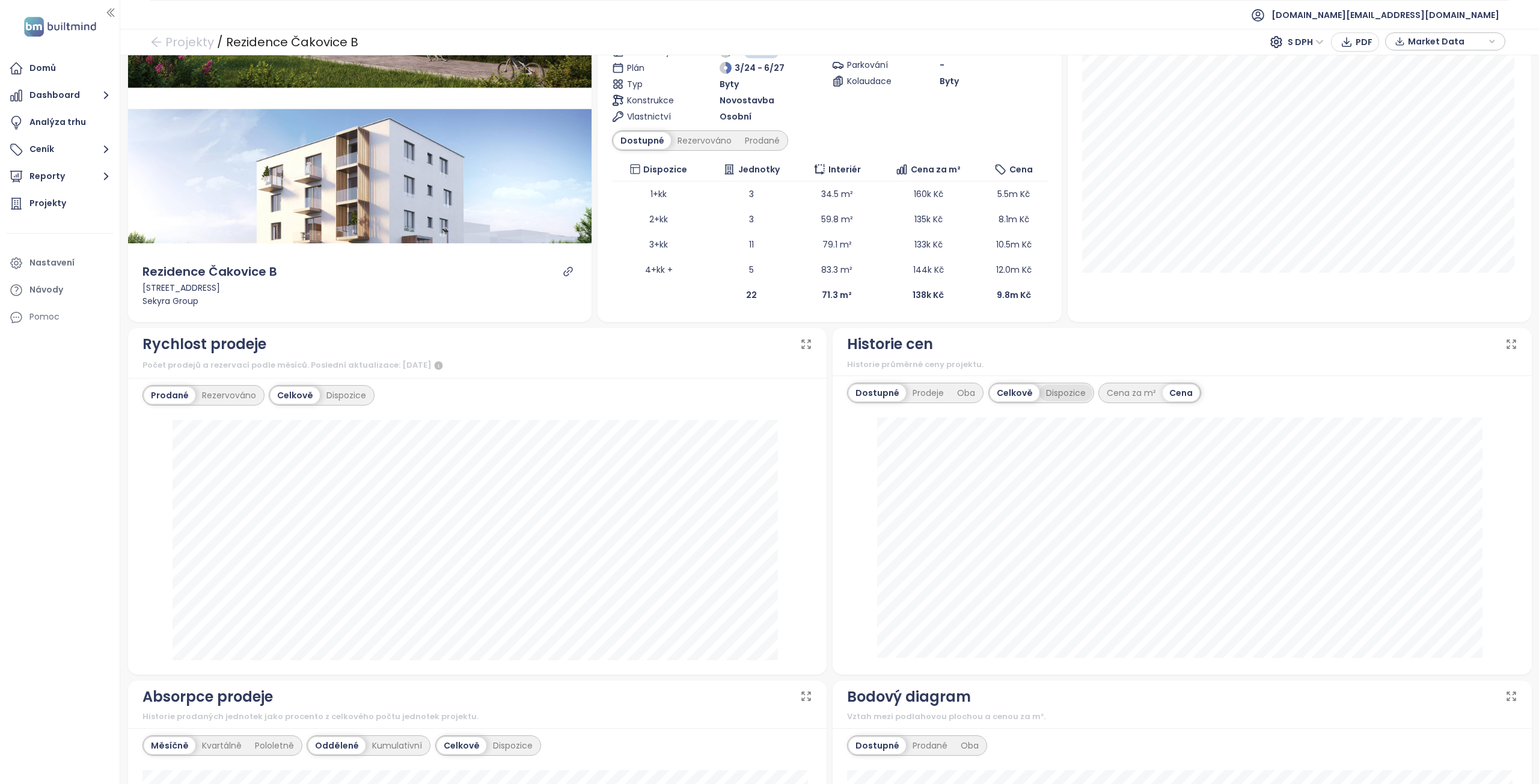
click at [1047, 394] on div "Dispozice" at bounding box center [1066, 393] width 53 height 17
click at [979, 393] on div "Celkově" at bounding box center [982, 393] width 47 height 17
click at [927, 393] on div "Prodeje" at bounding box center [929, 393] width 45 height 17
click at [962, 393] on div "Oba" at bounding box center [966, 393] width 31 height 17
click at [911, 392] on div "Prodeje" at bounding box center [925, 393] width 45 height 17
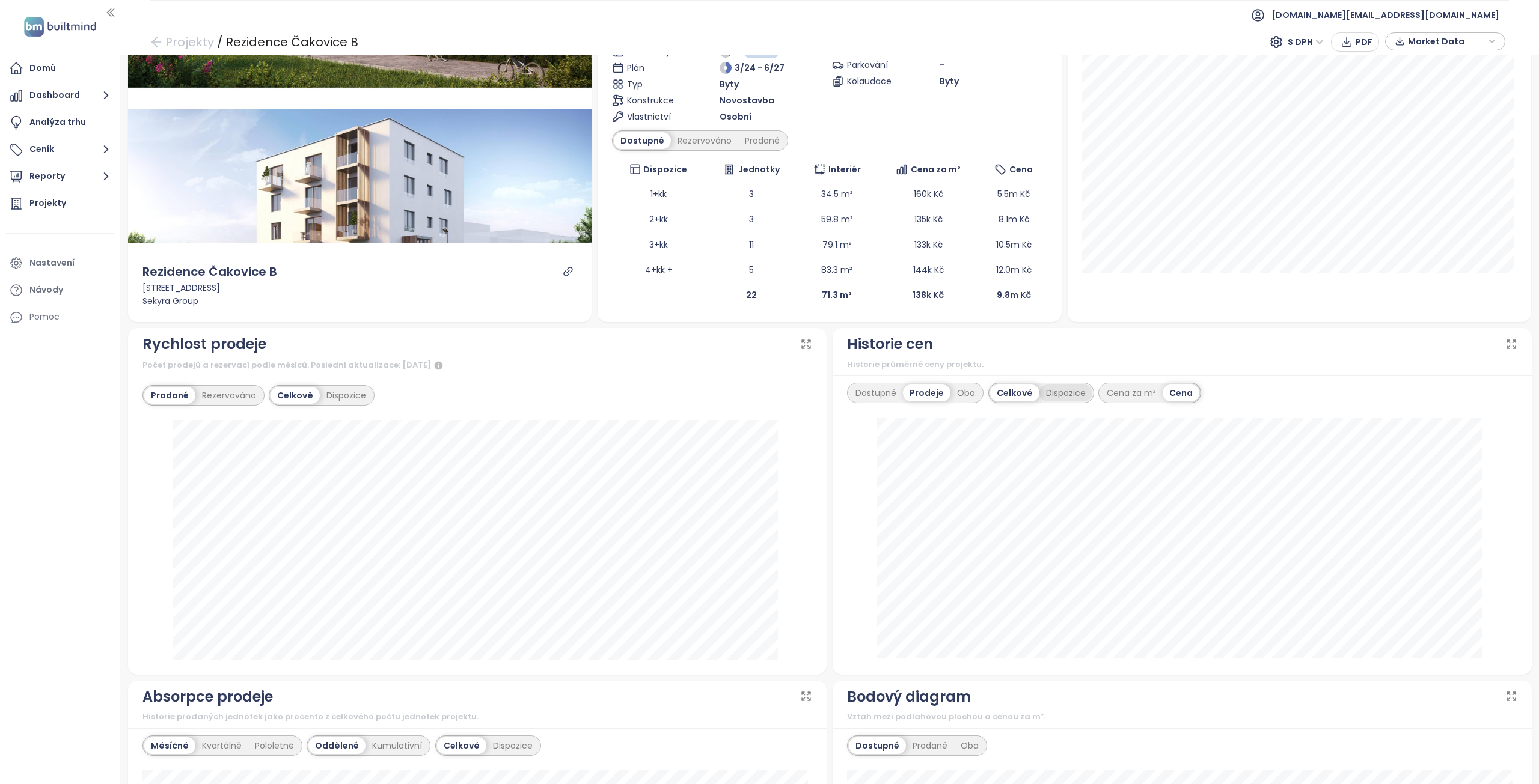
click at [1049, 395] on div "Dispozice" at bounding box center [1066, 393] width 53 height 17
click at [875, 388] on div "Dostupné" at bounding box center [876, 393] width 54 height 17
click at [921, 391] on div "Prodeje" at bounding box center [929, 393] width 45 height 17
click at [1088, 394] on div "Cena za m²" at bounding box center [1102, 393] width 63 height 17
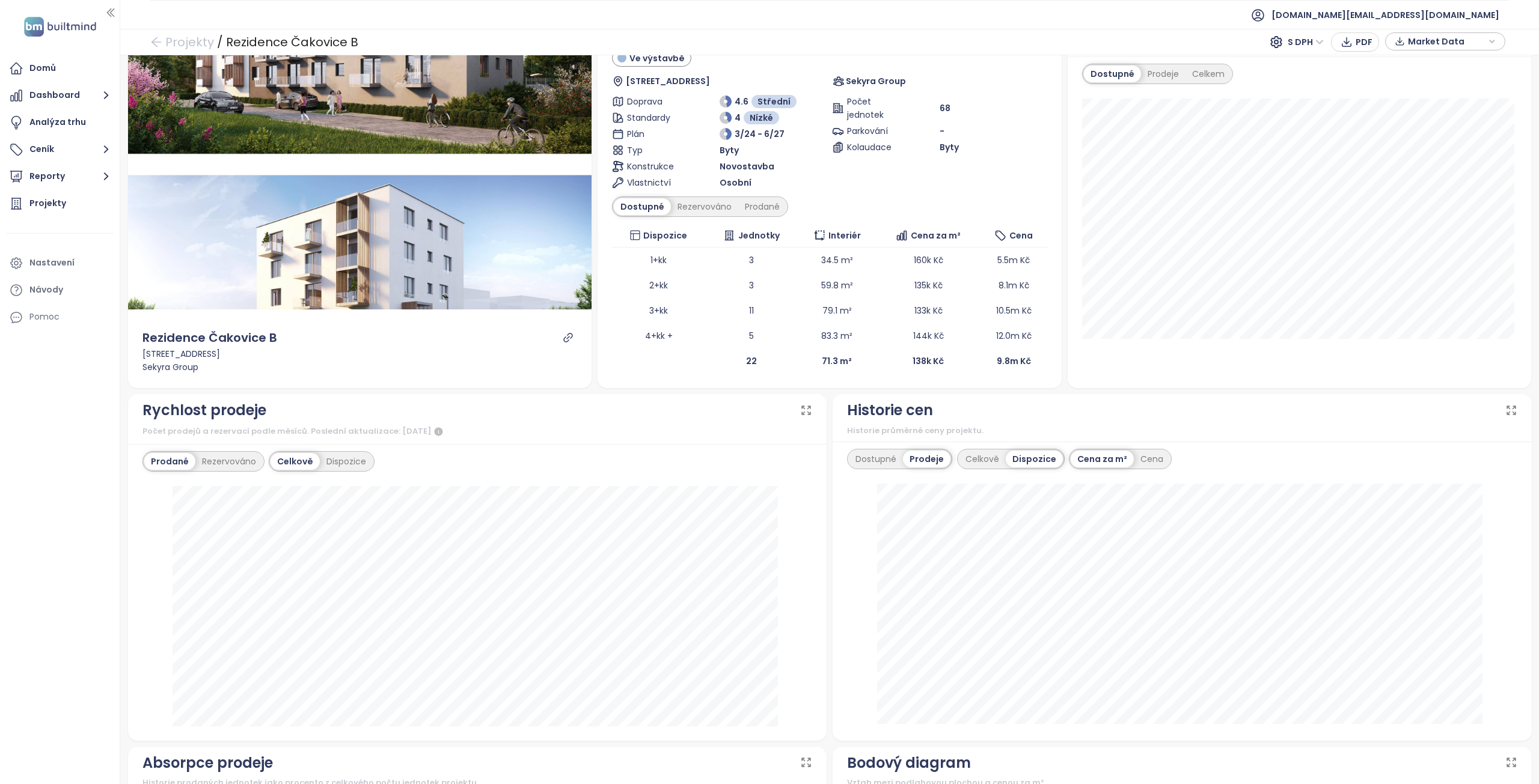
scroll to position [0, 0]
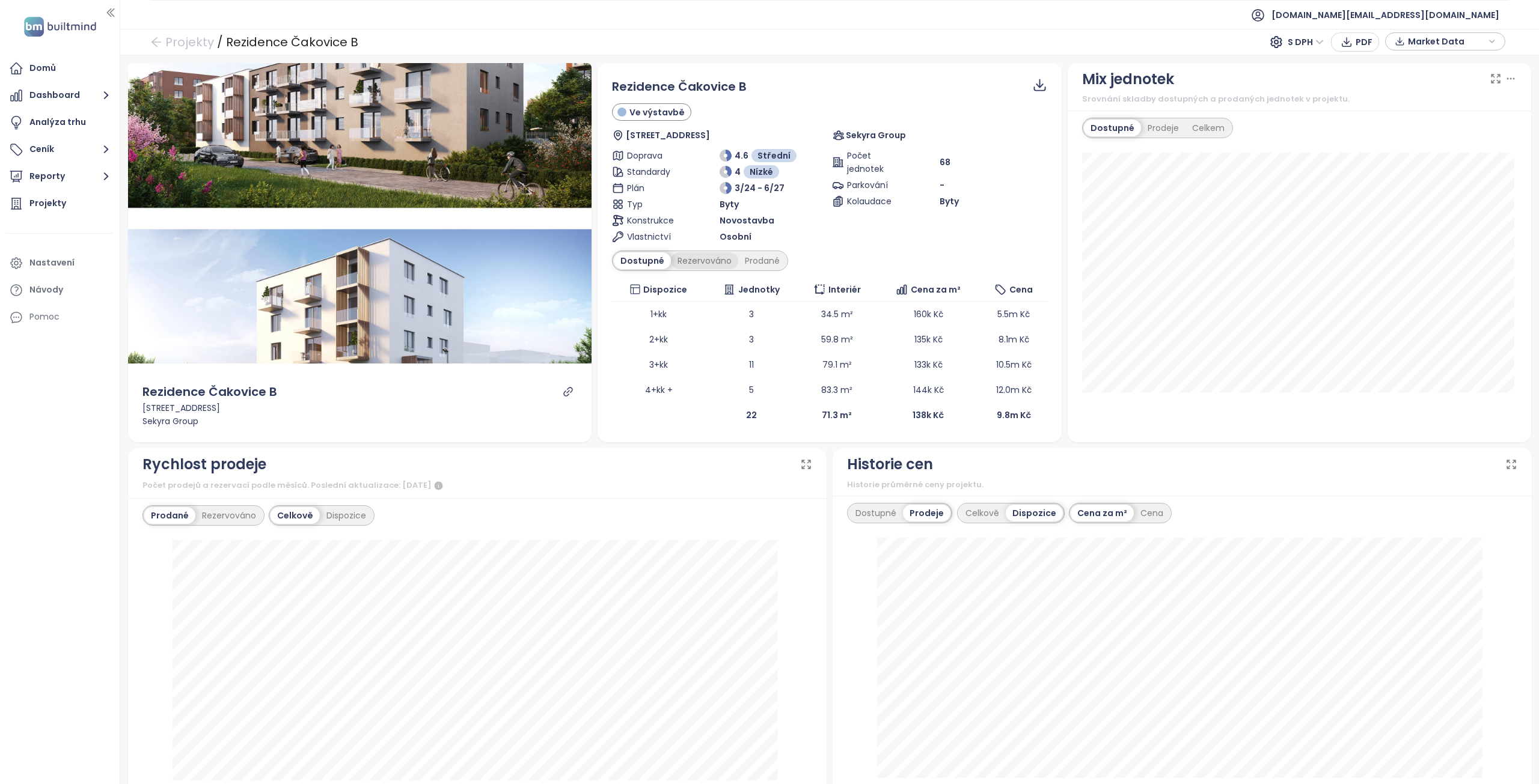
click at [709, 266] on div "Rezervováno" at bounding box center [705, 261] width 67 height 17
click at [758, 264] on div "Prodané" at bounding box center [763, 261] width 48 height 17
click at [695, 265] on div "Rezervováno" at bounding box center [701, 261] width 67 height 17
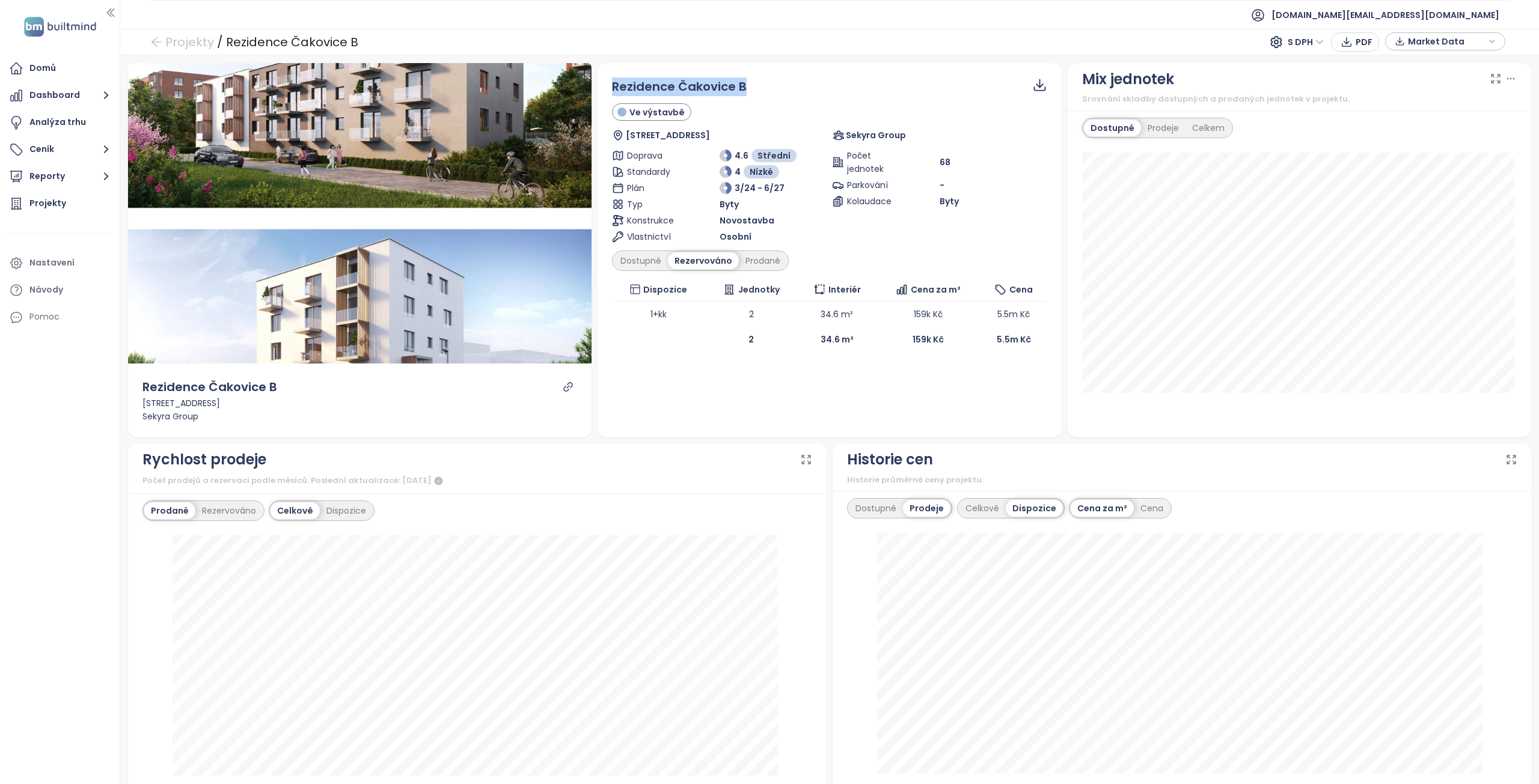
drag, startPoint x: 769, startPoint y: 92, endPoint x: 610, endPoint y: 86, distance: 159.1
click at [612, 86] on div "Rezidence Čakovice B" at bounding box center [830, 87] width 435 height 18
copy span "Rezidence Čakovice B"
click at [1033, 84] on icon at bounding box center [1039, 85] width 15 height 15
click at [1031, 119] on span "Data jako CSV" at bounding box center [1042, 117] width 64 height 13
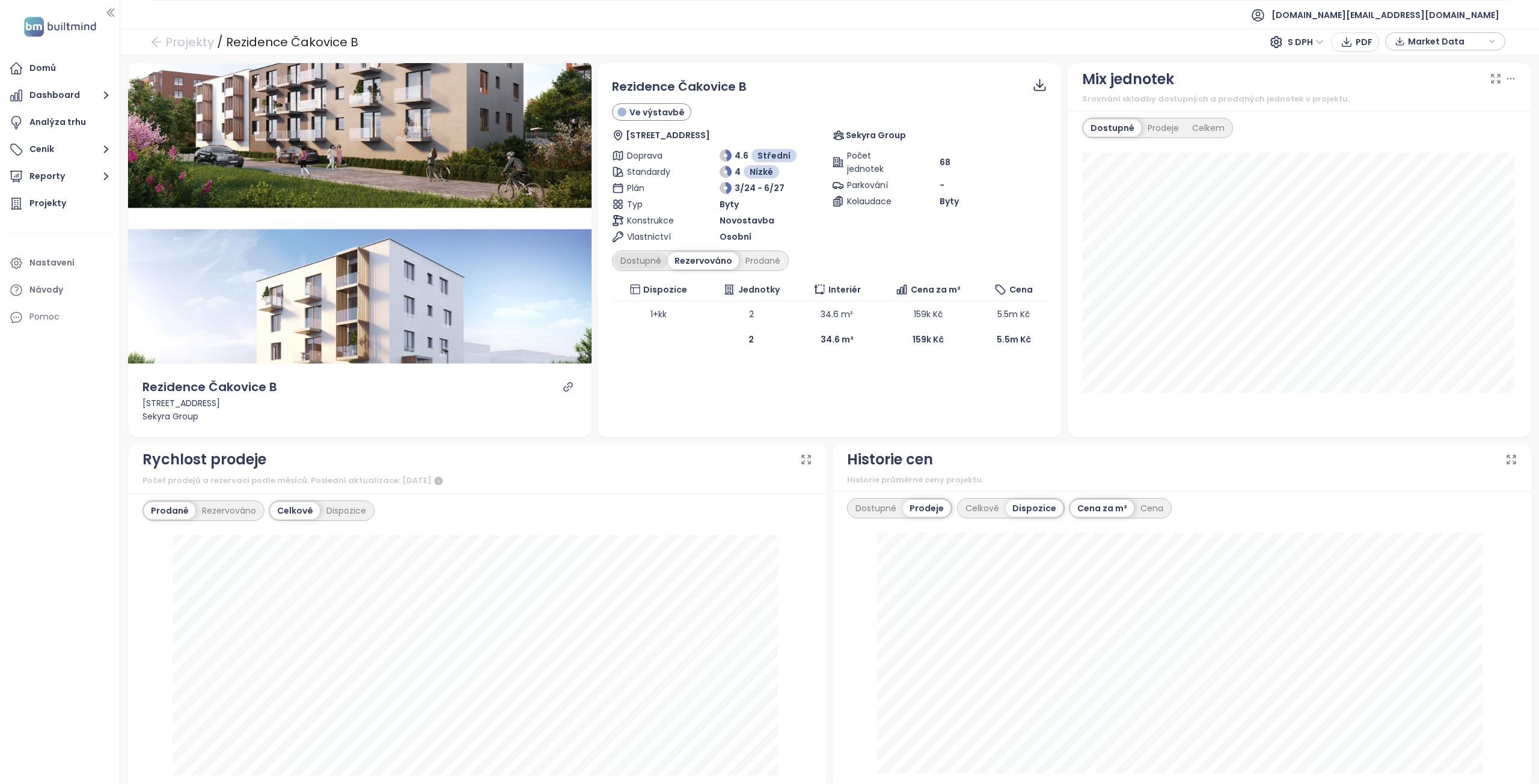
click at [643, 261] on div "Dostupné" at bounding box center [641, 261] width 54 height 17
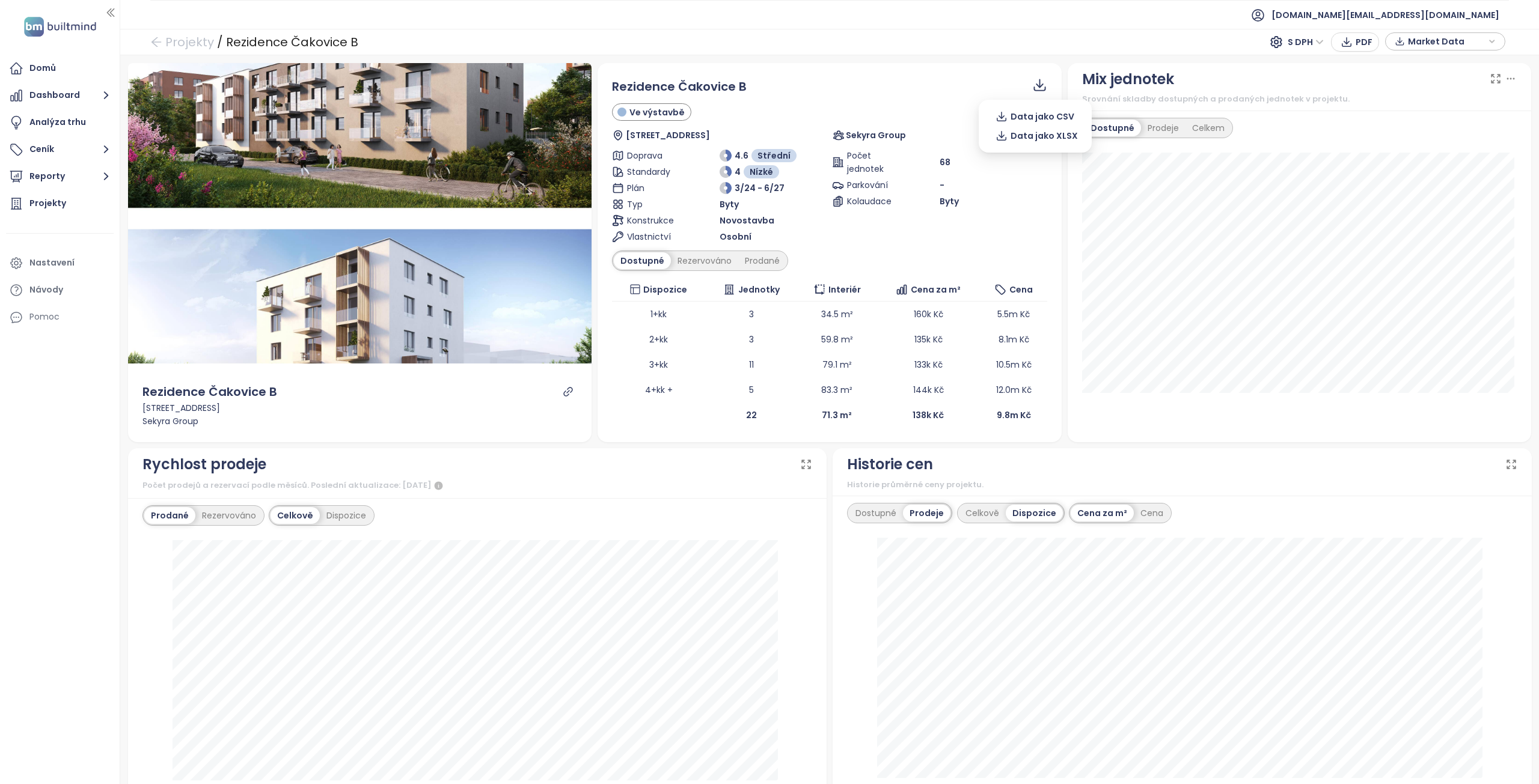
click at [1037, 85] on icon at bounding box center [1039, 85] width 15 height 15
click at [1028, 115] on span "Data jako CSV" at bounding box center [1042, 117] width 64 height 13
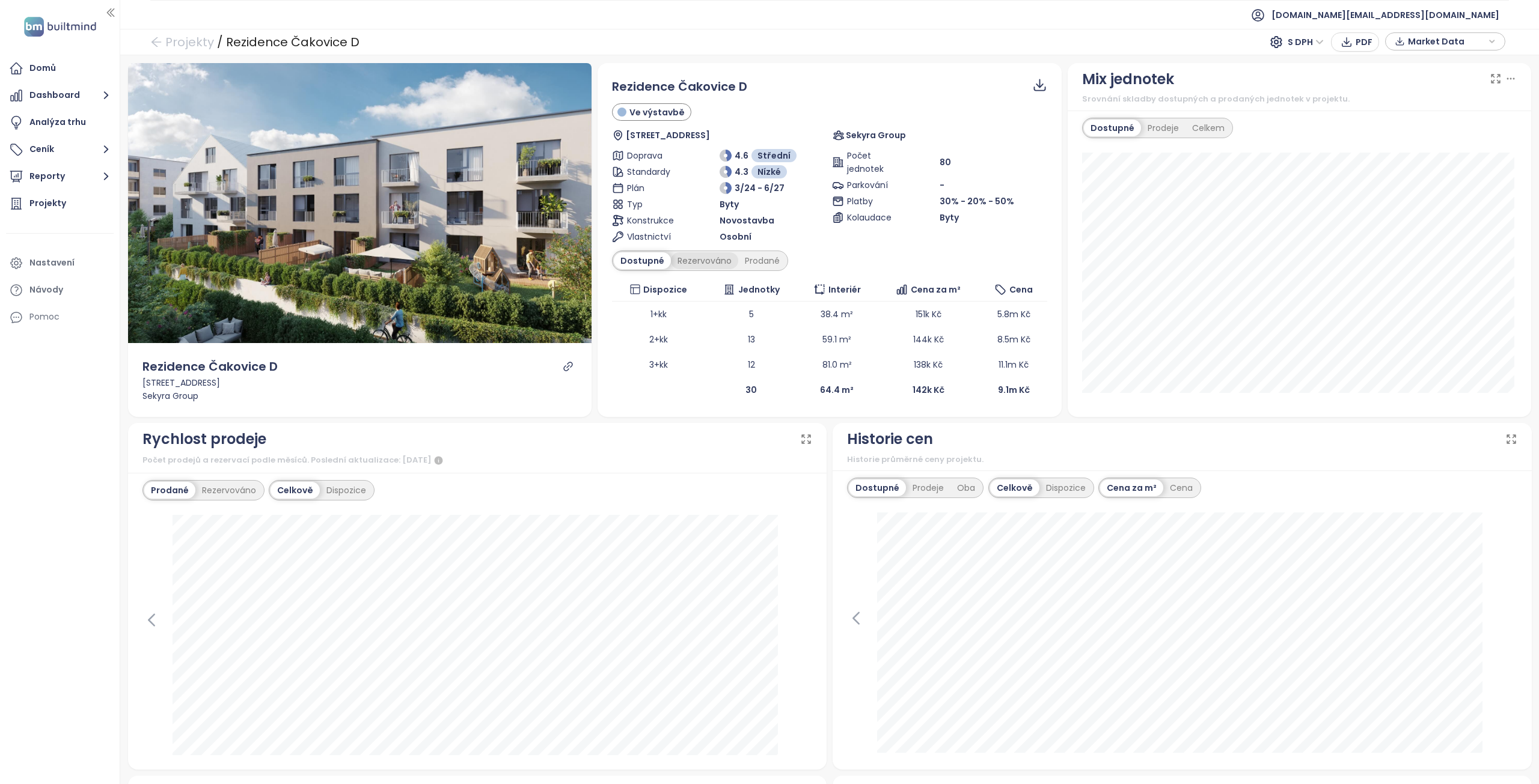
click at [693, 255] on div "Rezervováno" at bounding box center [705, 261] width 67 height 17
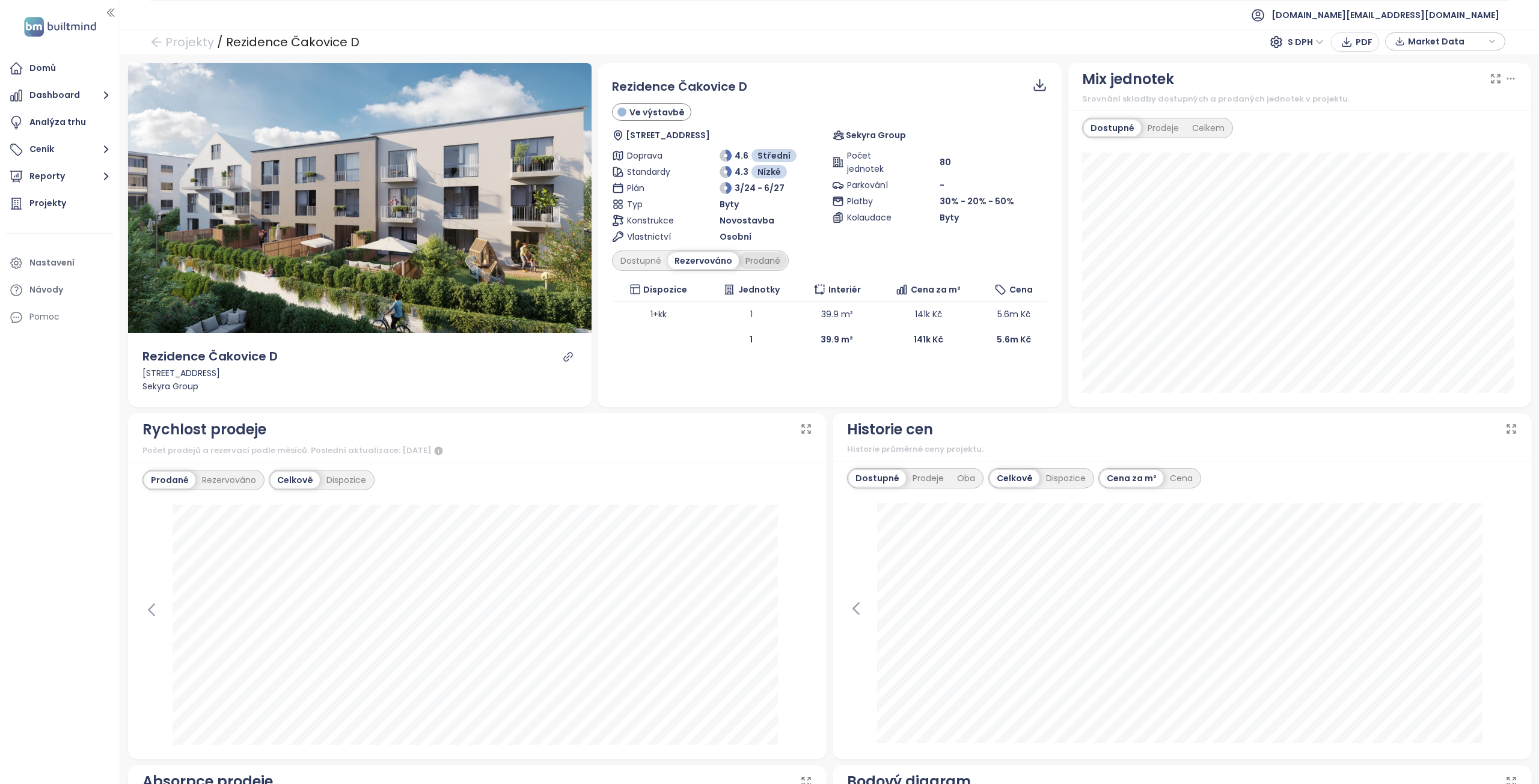
click at [749, 264] on div "Prodané" at bounding box center [763, 261] width 48 height 17
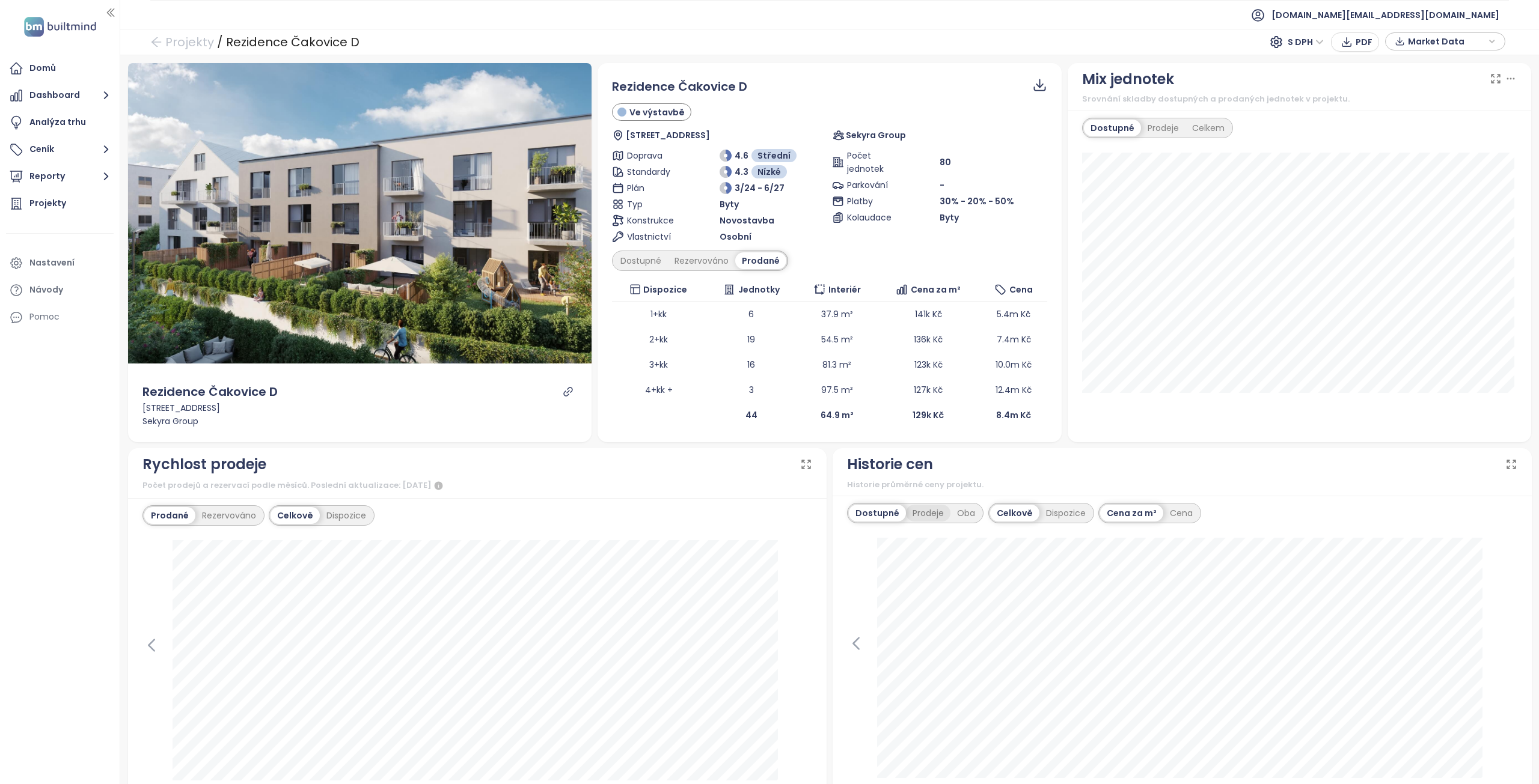
click at [914, 517] on div "Prodeje" at bounding box center [929, 513] width 45 height 17
click at [953, 516] on div "Oba" at bounding box center [966, 513] width 31 height 17
click at [876, 510] on div "Dostupné" at bounding box center [876, 513] width 54 height 17
click at [1054, 516] on div "Dispozice" at bounding box center [1066, 513] width 53 height 17
click at [1146, 517] on div "Cena" at bounding box center [1151, 513] width 36 height 17
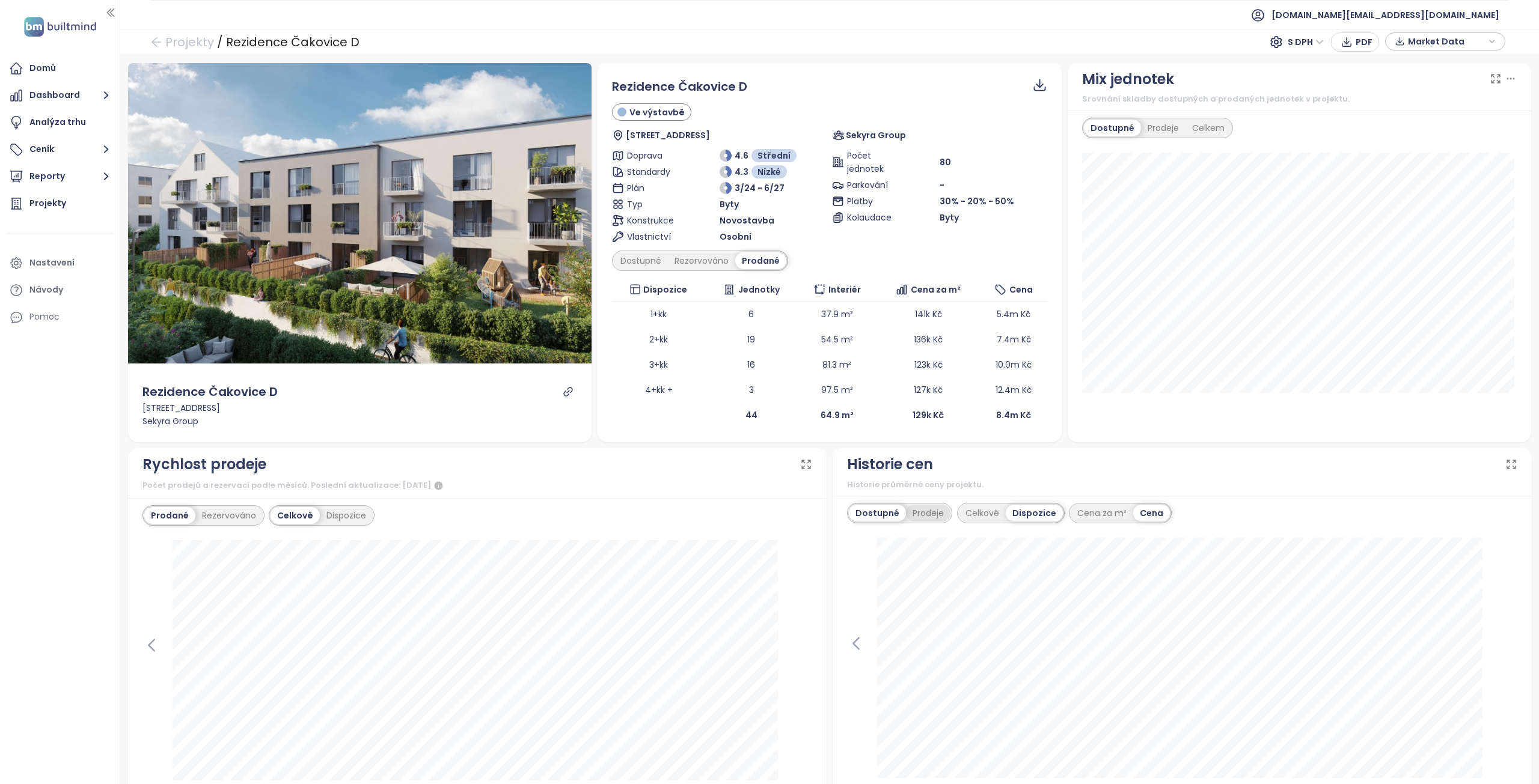
click at [929, 510] on div "Prodeje" at bounding box center [929, 513] width 45 height 17
click at [885, 513] on div "Dostupné" at bounding box center [876, 513] width 54 height 17
click at [1036, 86] on icon at bounding box center [1040, 84] width 8 height 9
click at [1035, 116] on span "Data jako CSV" at bounding box center [1042, 117] width 64 height 13
click at [1072, 510] on div "Cena za m²" at bounding box center [1102, 513] width 63 height 17
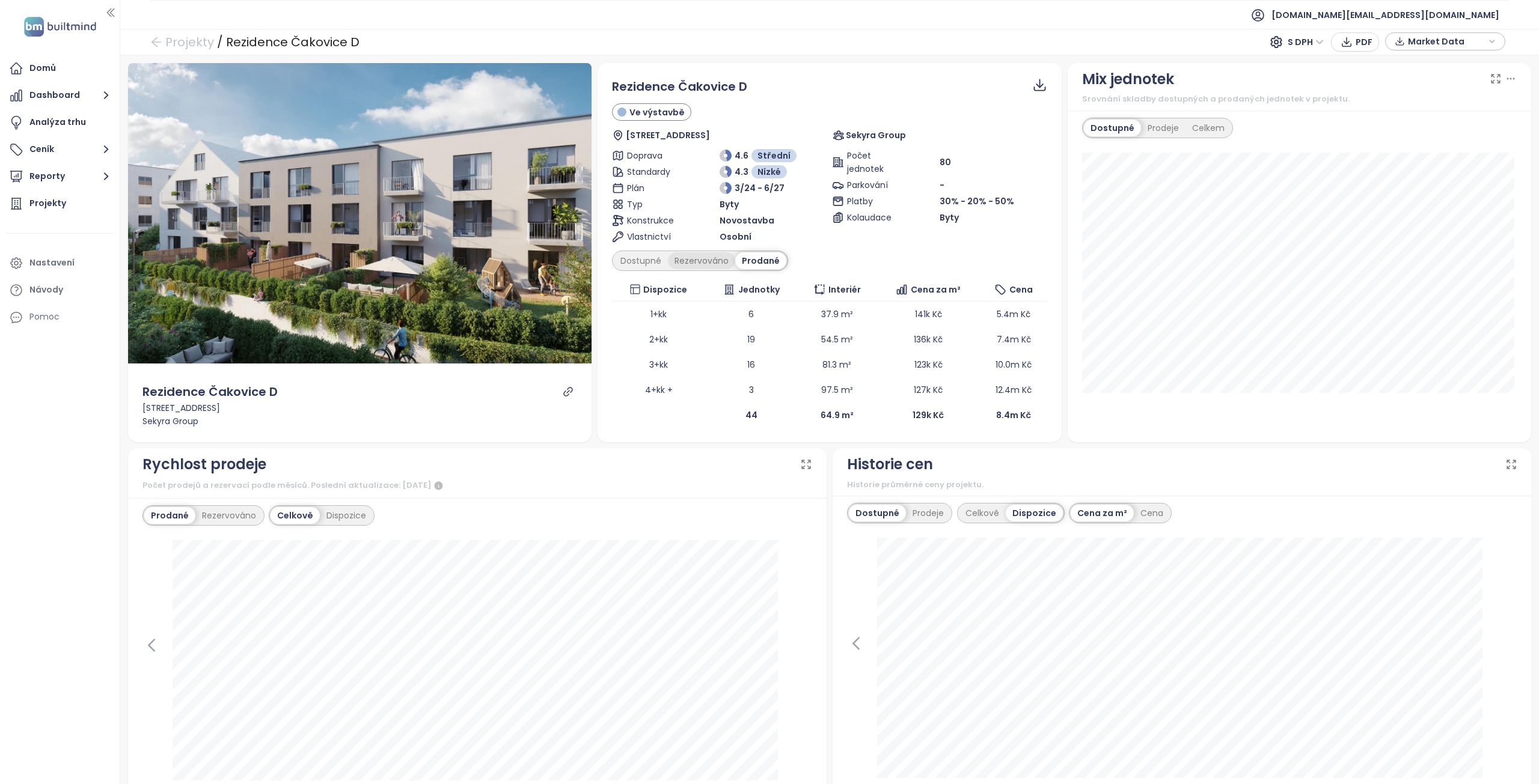
click at [699, 264] on div "Rezervováno" at bounding box center [701, 261] width 67 height 17
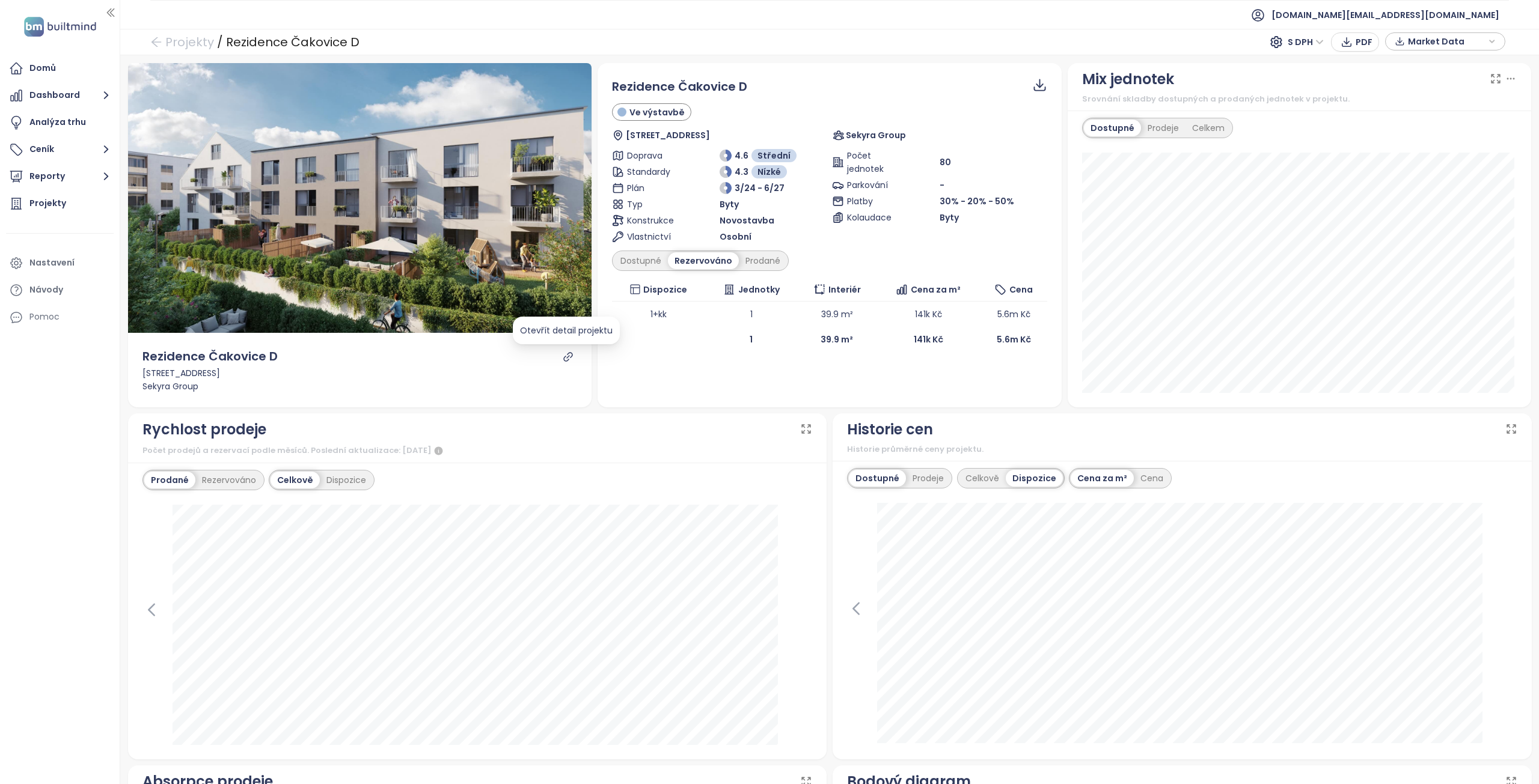
click at [568, 356] on icon "link" at bounding box center [568, 357] width 11 height 11
click at [637, 271] on div "Rezidence Čakovice D Ve výstavbě Schoellerova 210/57, 196 00 Praha-Čakovice, Cz…" at bounding box center [830, 215] width 435 height 275
click at [645, 262] on div "Dostupné" at bounding box center [641, 261] width 54 height 17
click at [647, 260] on div "Dostupné" at bounding box center [641, 261] width 54 height 17
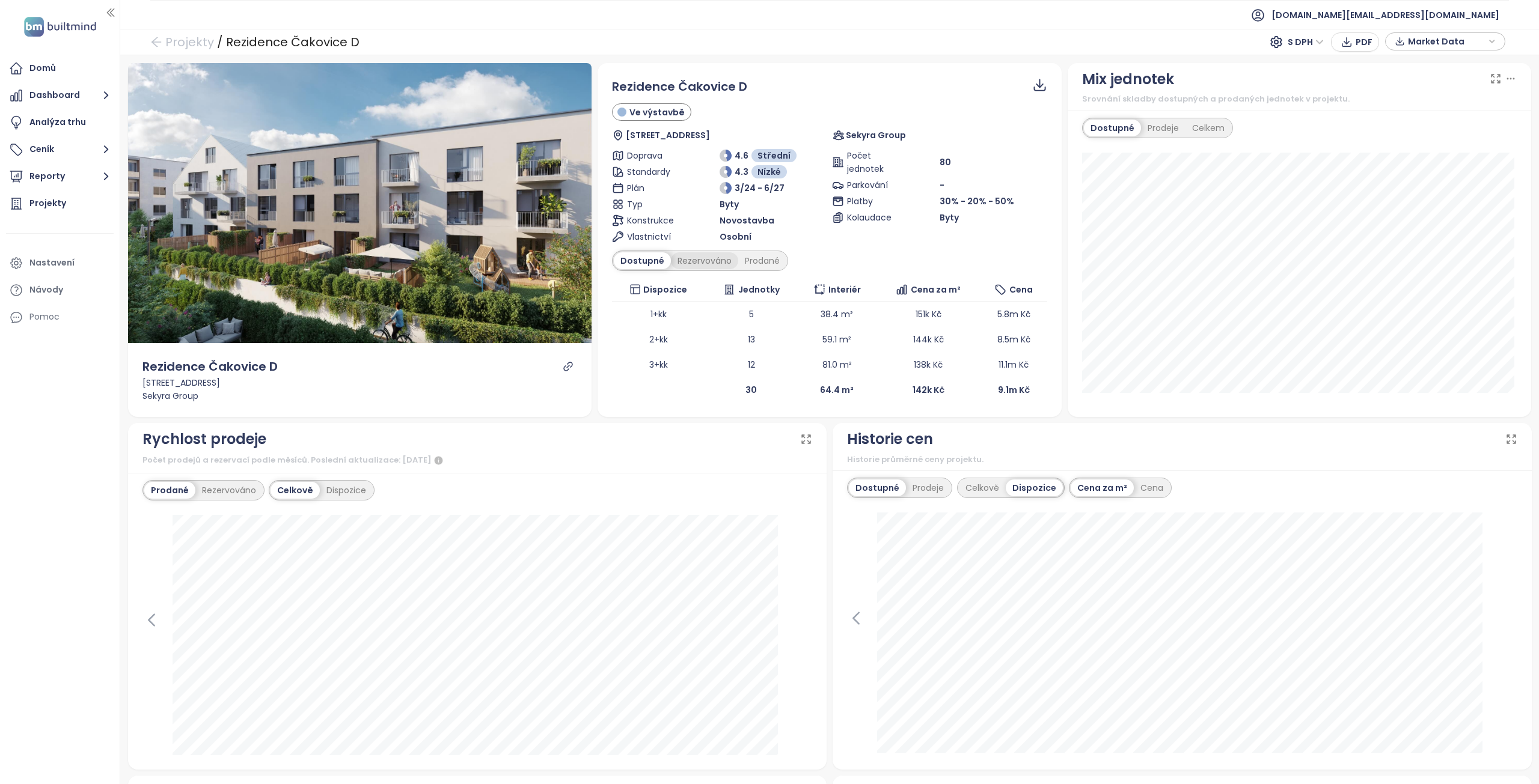
click at [711, 264] on div "Rezervováno" at bounding box center [705, 261] width 67 height 17
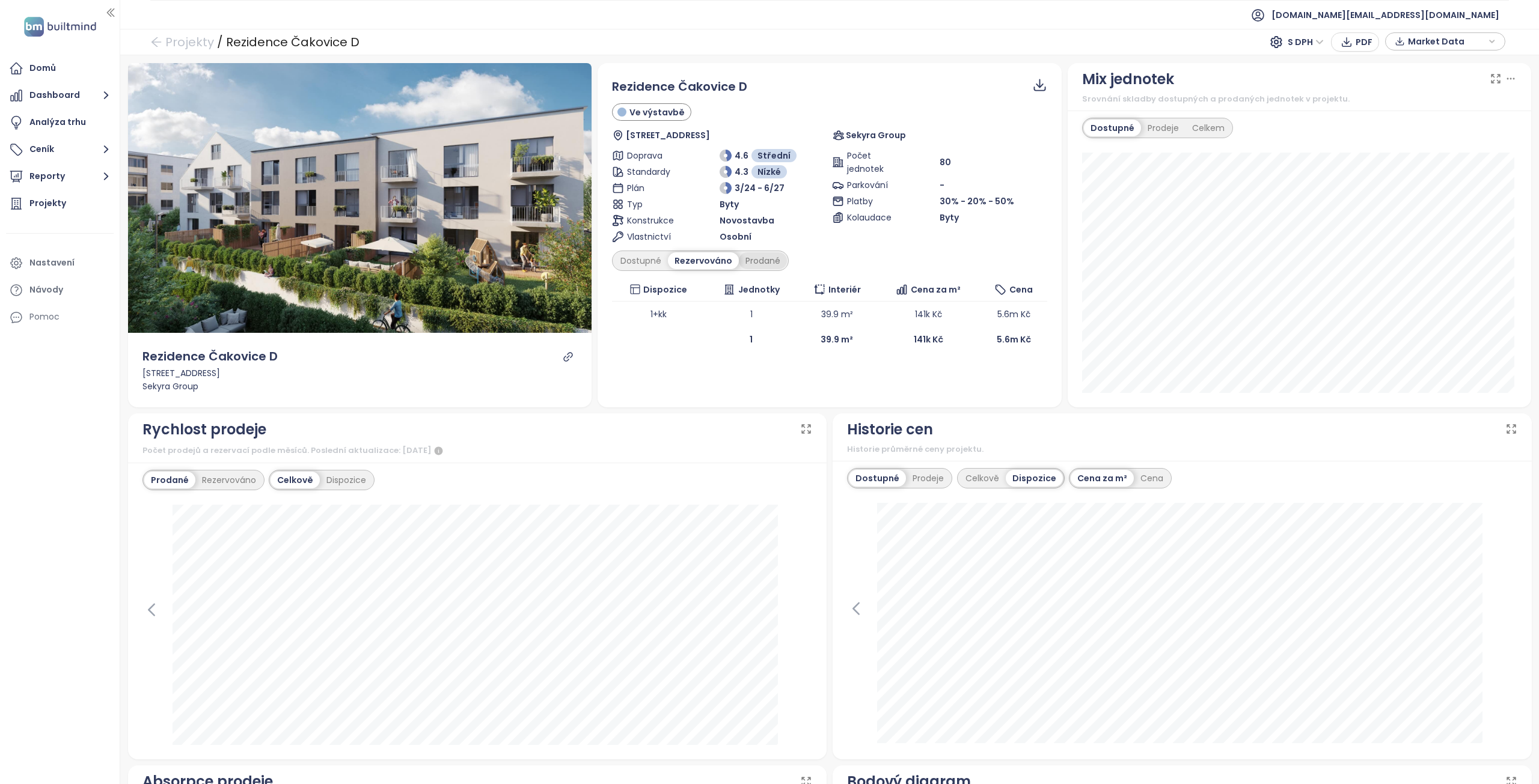
click at [757, 266] on div "Prodané" at bounding box center [763, 261] width 48 height 17
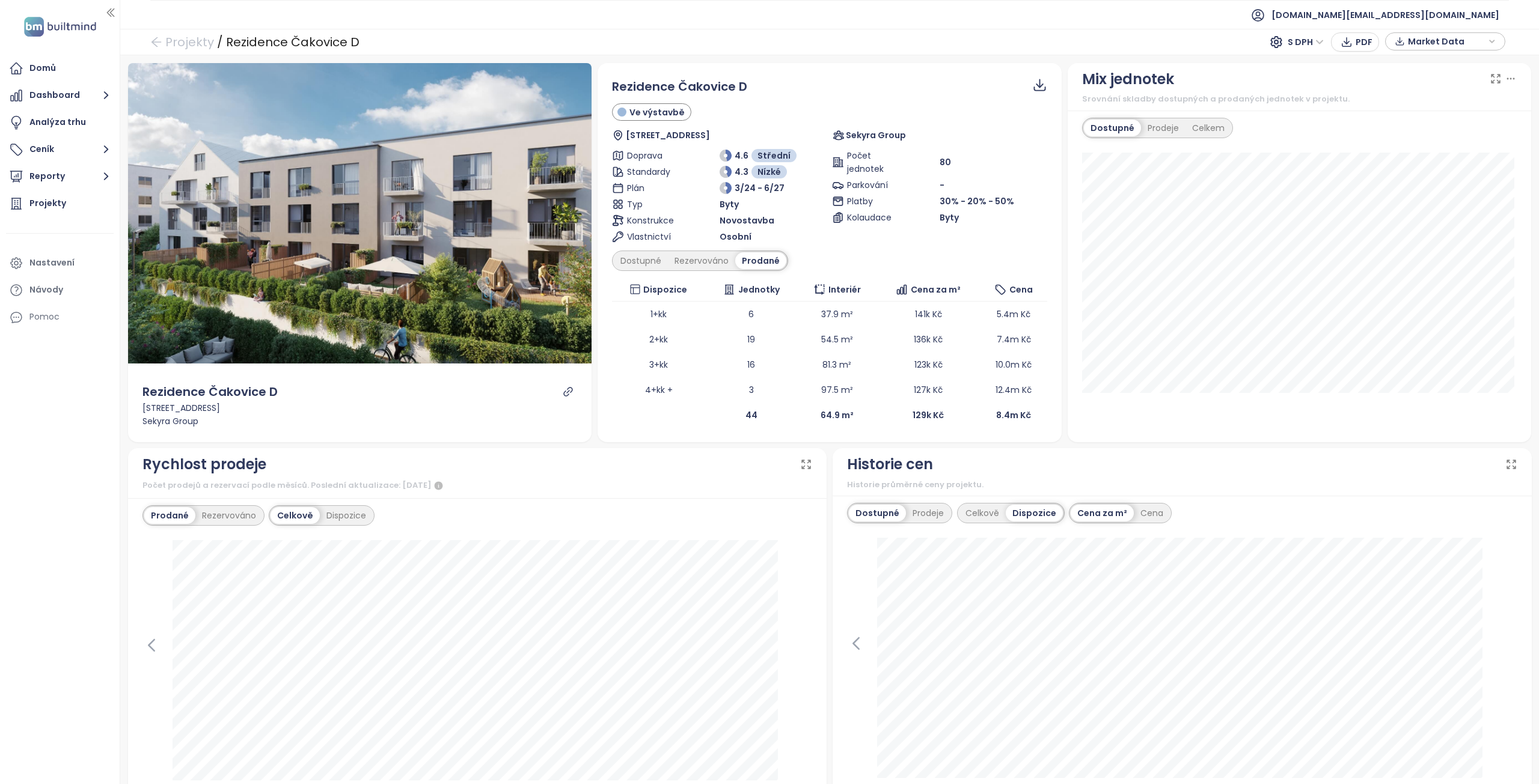
click at [561, 394] on div at bounding box center [568, 392] width 15 height 11
click at [565, 393] on icon "link" at bounding box center [568, 391] width 9 height 9
click at [696, 264] on div "Rezervováno" at bounding box center [701, 261] width 67 height 17
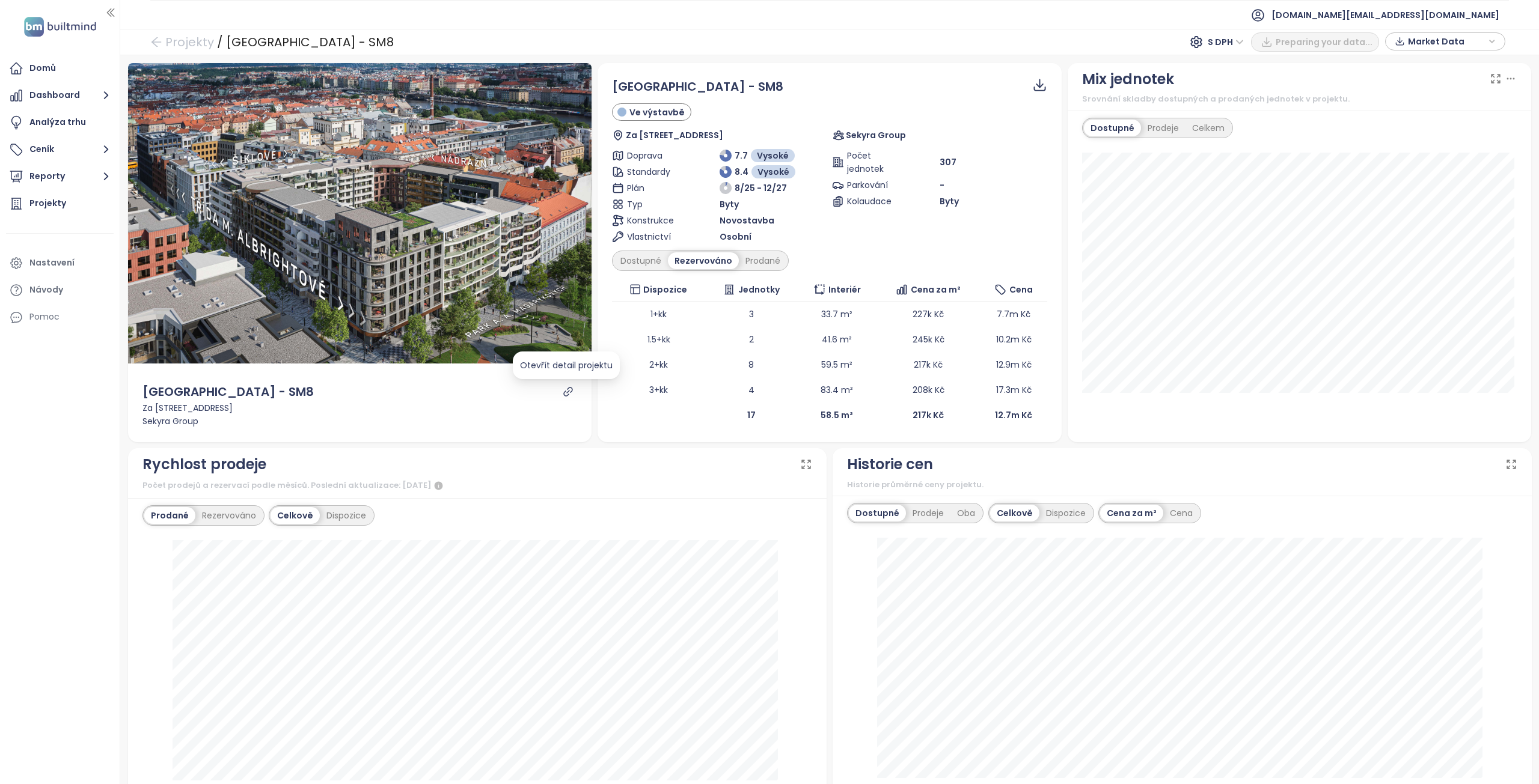
click at [564, 393] on icon "link" at bounding box center [568, 392] width 11 height 11
click at [653, 258] on div "Dostupné" at bounding box center [641, 261] width 54 height 17
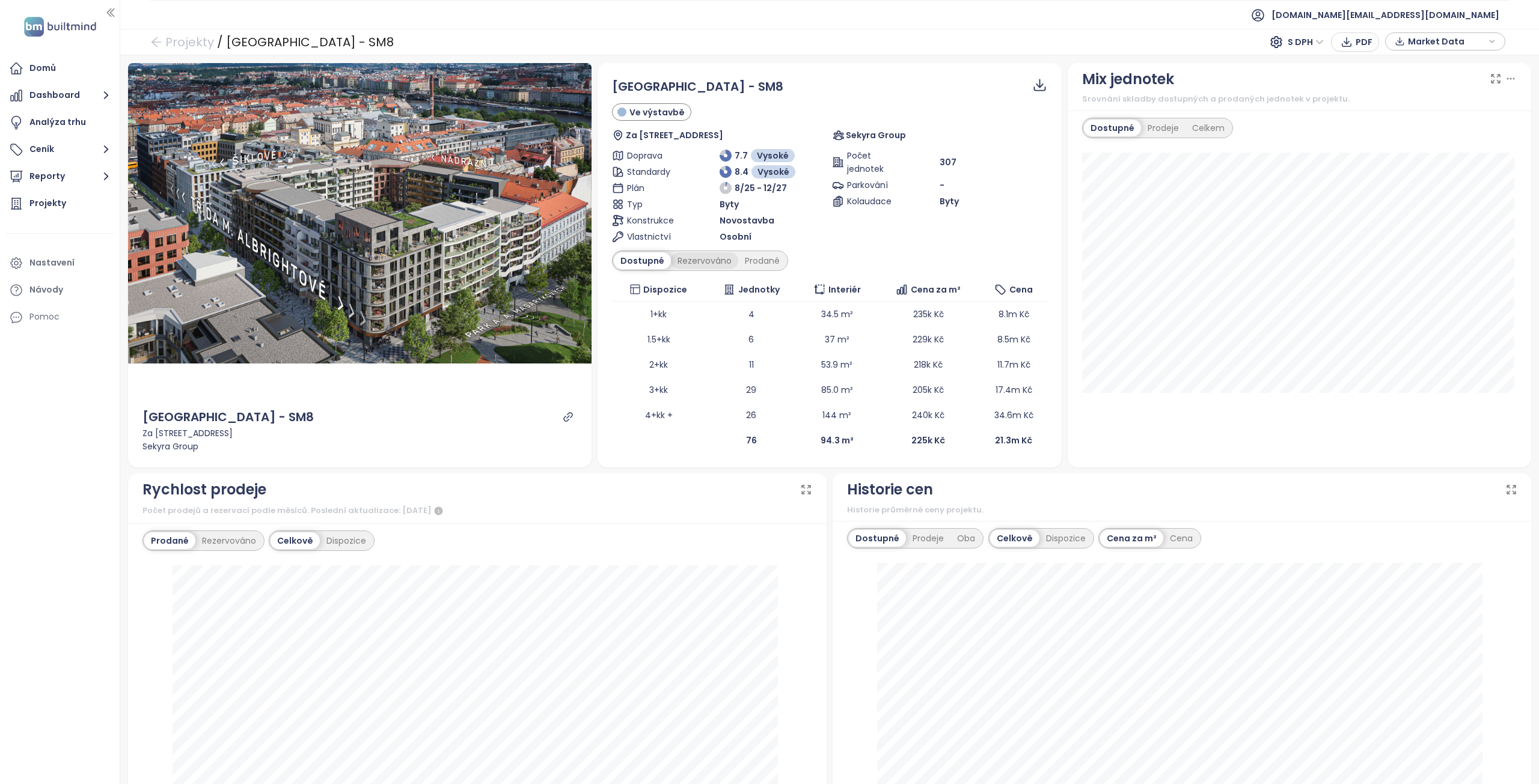
click at [693, 259] on div "Rezervováno" at bounding box center [705, 261] width 67 height 17
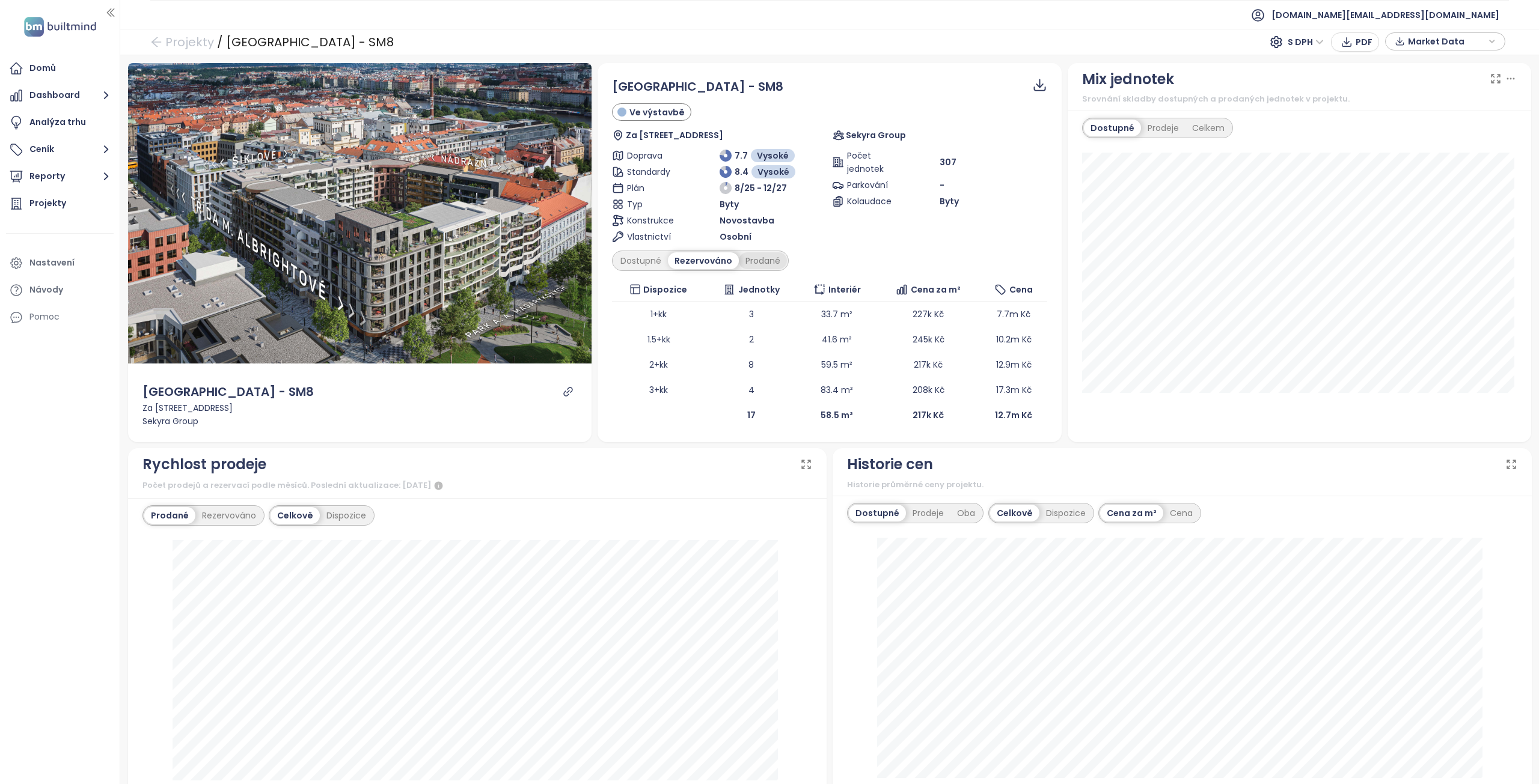
click at [761, 259] on div "Prodané" at bounding box center [763, 261] width 48 height 17
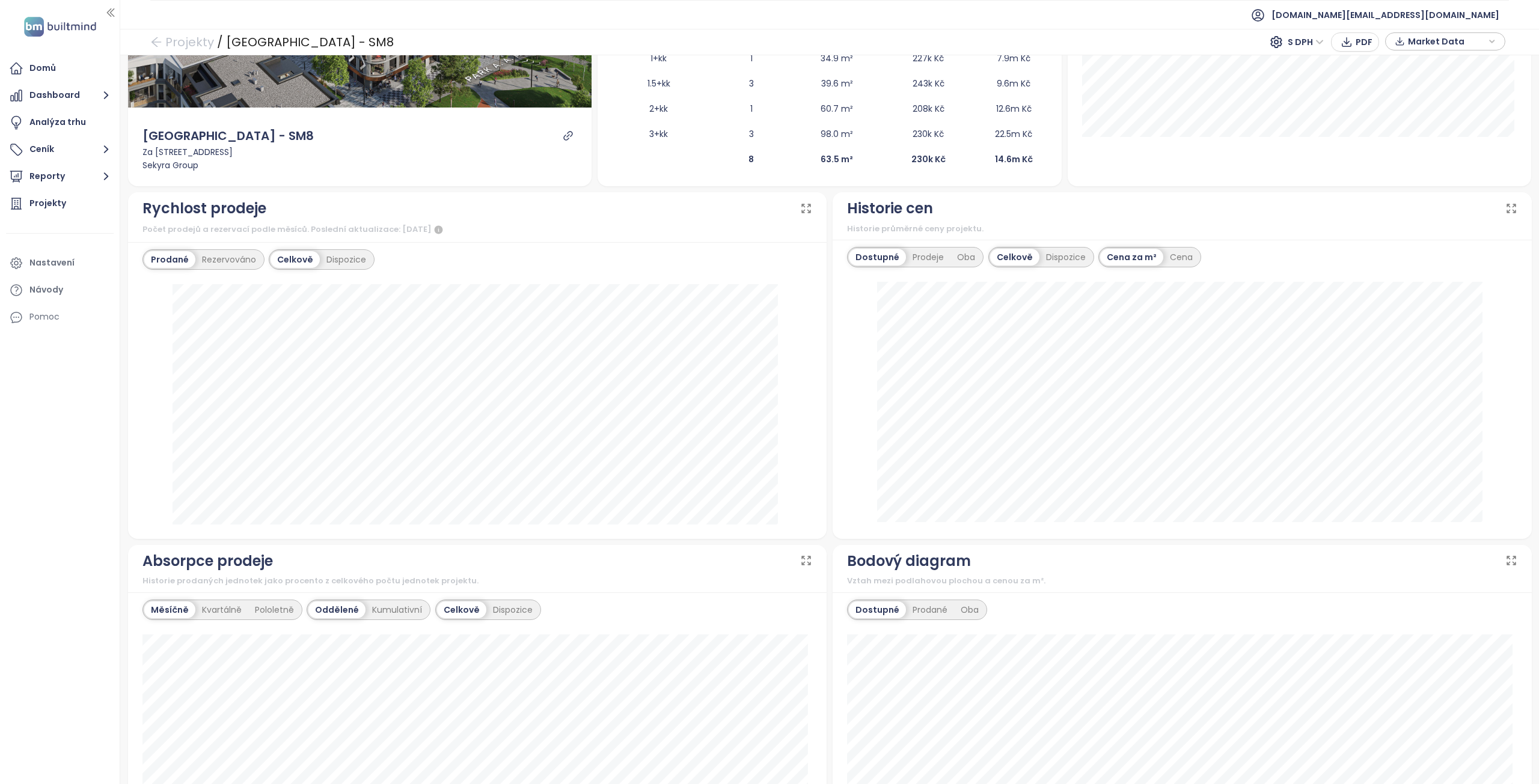
scroll to position [240, 0]
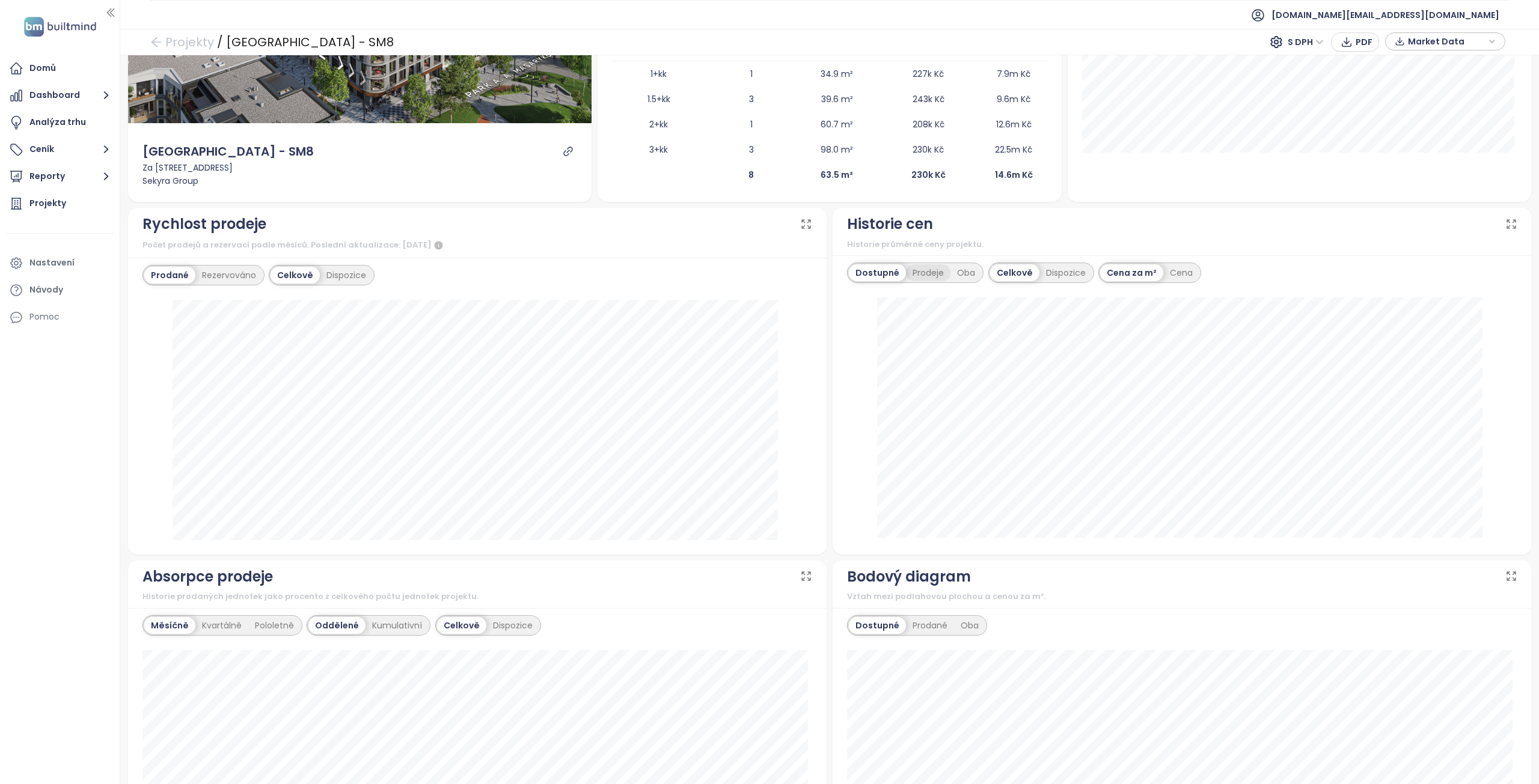
click at [926, 270] on div "Prodeje" at bounding box center [929, 273] width 45 height 17
click at [959, 275] on div "Oba" at bounding box center [966, 273] width 31 height 17
click at [855, 275] on div "Dostupné" at bounding box center [876, 273] width 54 height 17
click at [925, 279] on div "Prodeje" at bounding box center [929, 273] width 45 height 17
click at [958, 279] on div "Oba" at bounding box center [966, 273] width 31 height 17
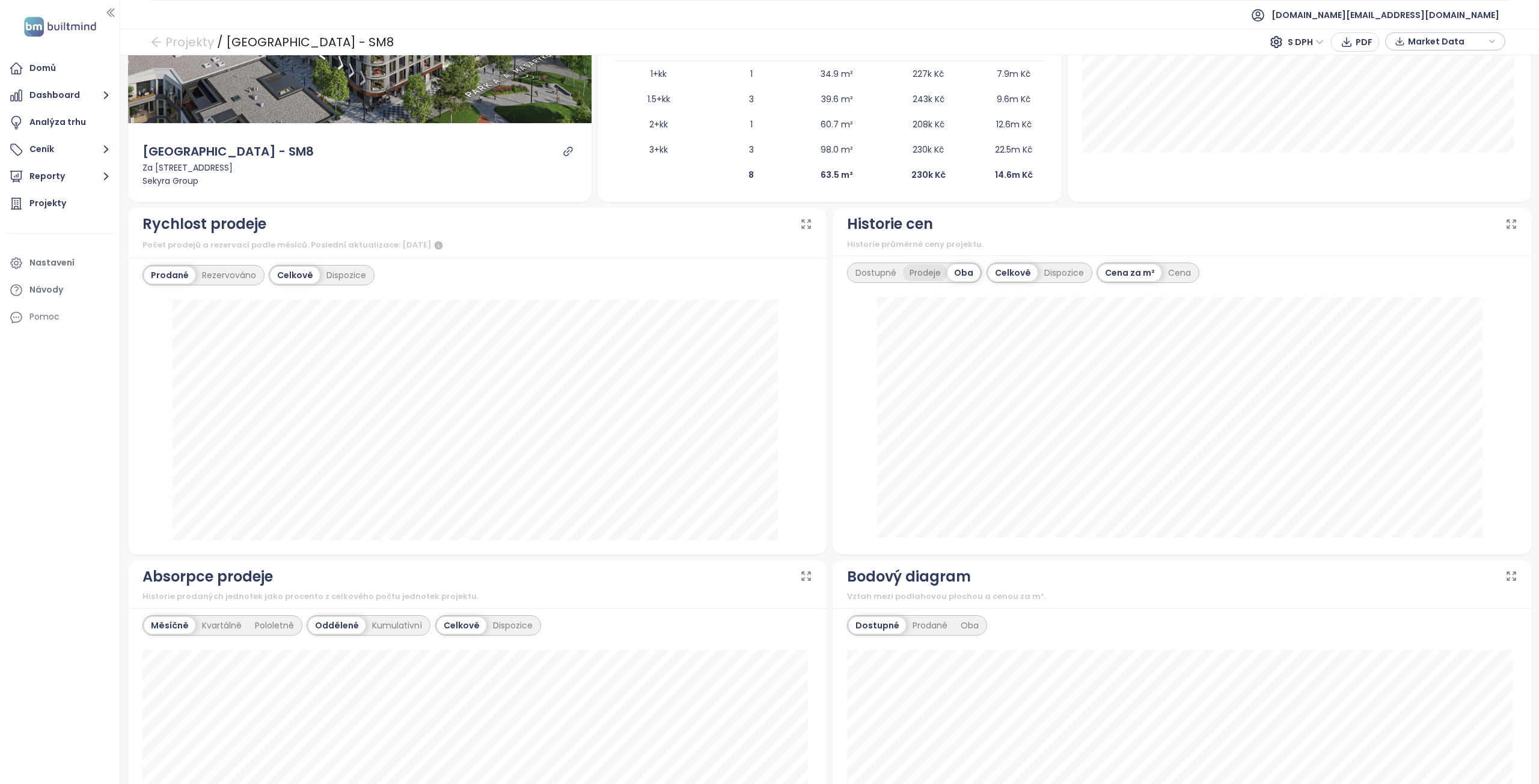
click at [925, 271] on div "Prodeje" at bounding box center [925, 273] width 45 height 17
click at [881, 273] on div "Dostupné" at bounding box center [876, 273] width 54 height 17
click at [1053, 279] on div "Dispozice" at bounding box center [1066, 273] width 53 height 17
click at [1140, 271] on div "Cena" at bounding box center [1151, 273] width 36 height 17
drag, startPoint x: 1094, startPoint y: 272, endPoint x: 1088, endPoint y: 269, distance: 6.7
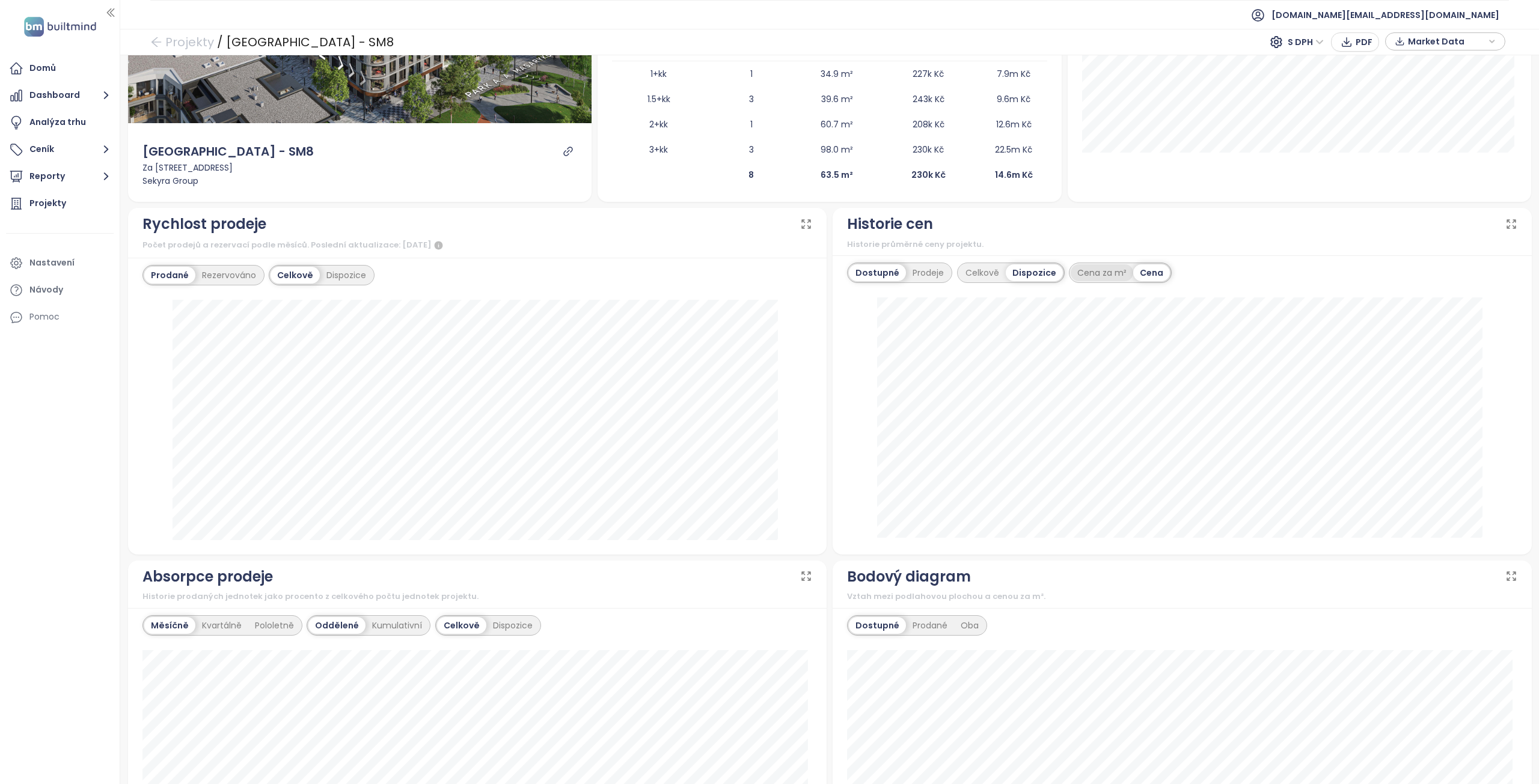
click at [1095, 272] on div "Cena za m²" at bounding box center [1102, 273] width 63 height 17
click at [917, 272] on div "Prodeje" at bounding box center [929, 273] width 45 height 17
click at [860, 272] on div "Dostupné" at bounding box center [876, 273] width 54 height 17
click at [967, 270] on div "Celkově" at bounding box center [982, 273] width 47 height 17
click at [906, 270] on div "Prodeje" at bounding box center [929, 273] width 45 height 17
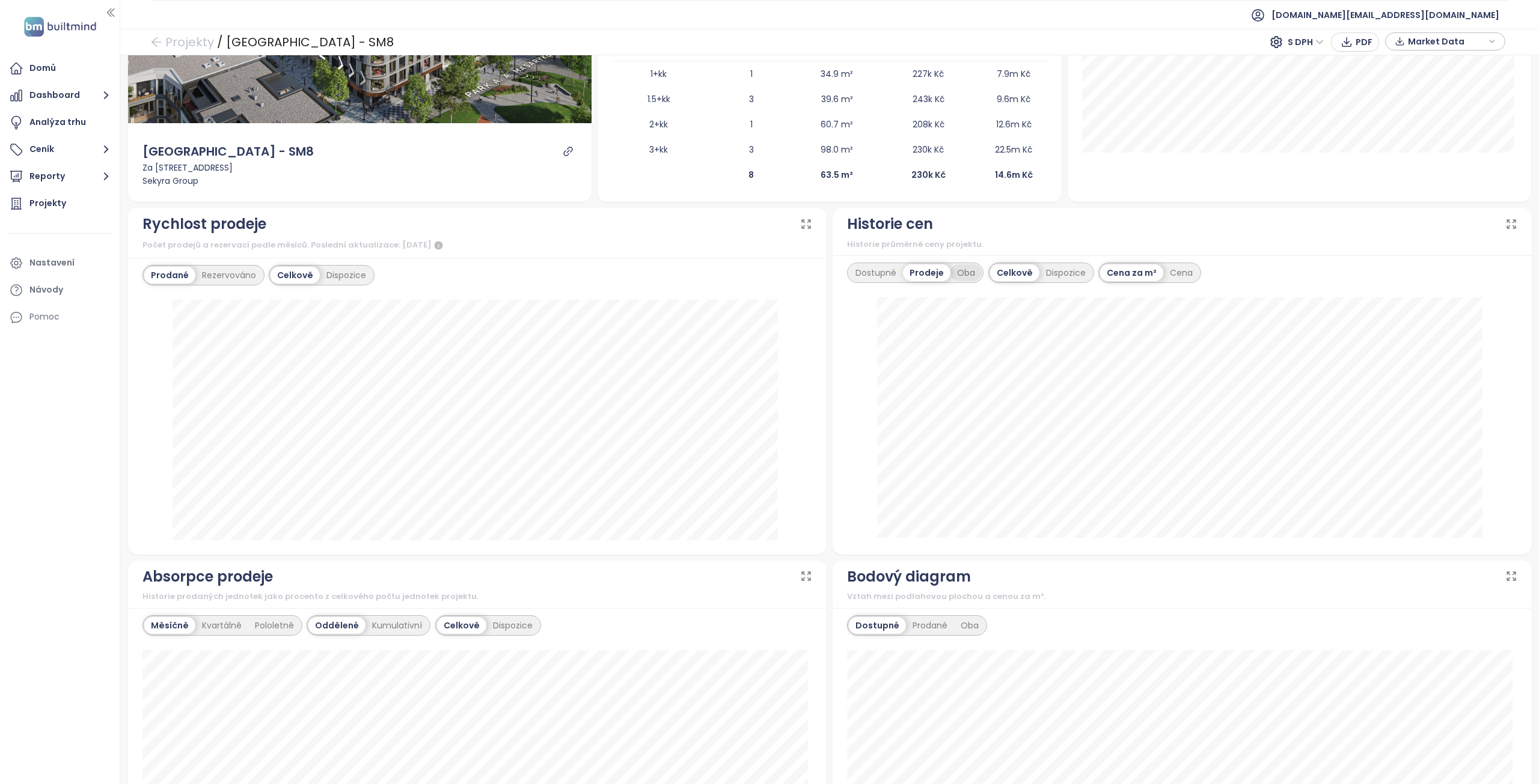
click at [962, 272] on div "Oba" at bounding box center [966, 273] width 31 height 17
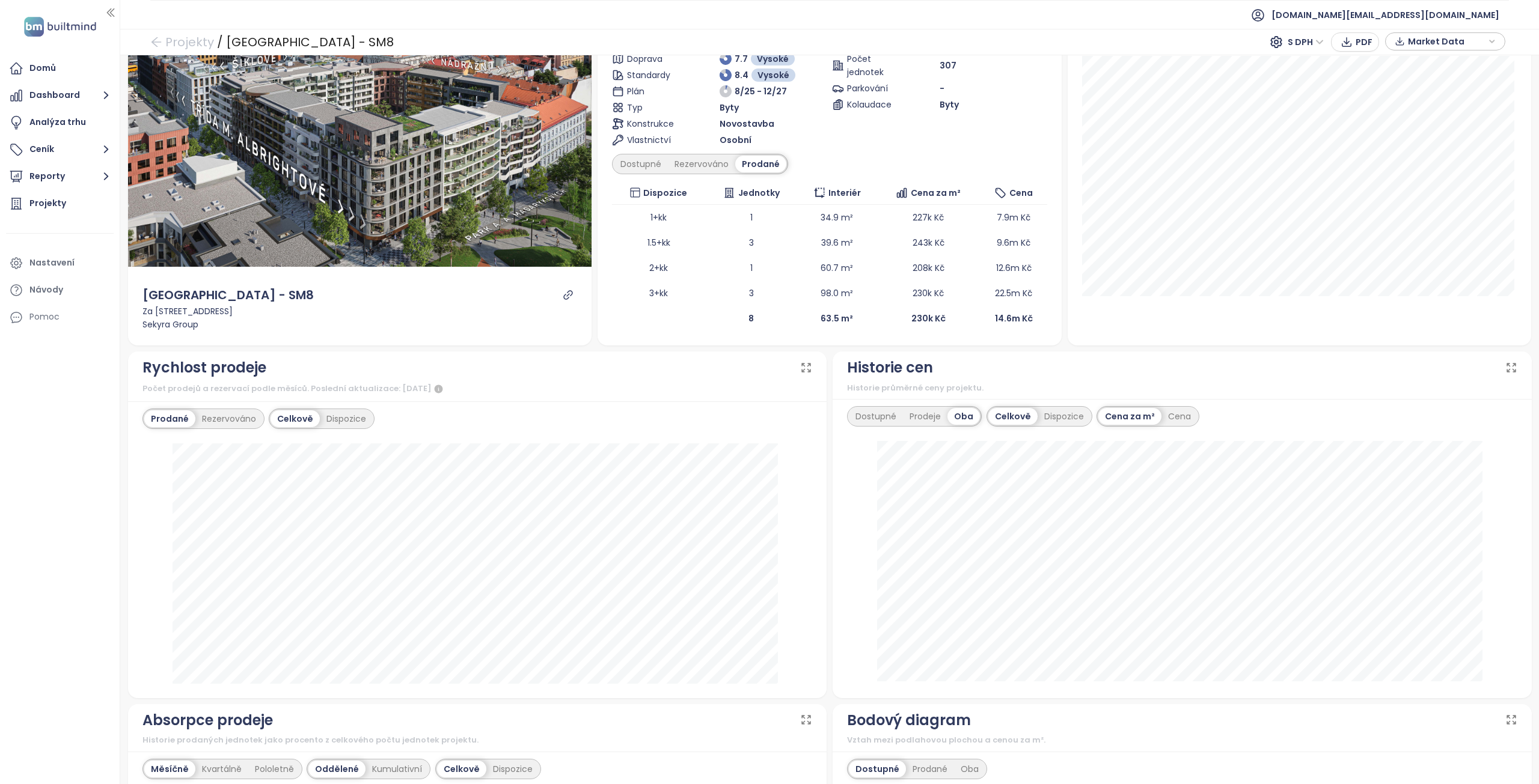
scroll to position [60, 0]
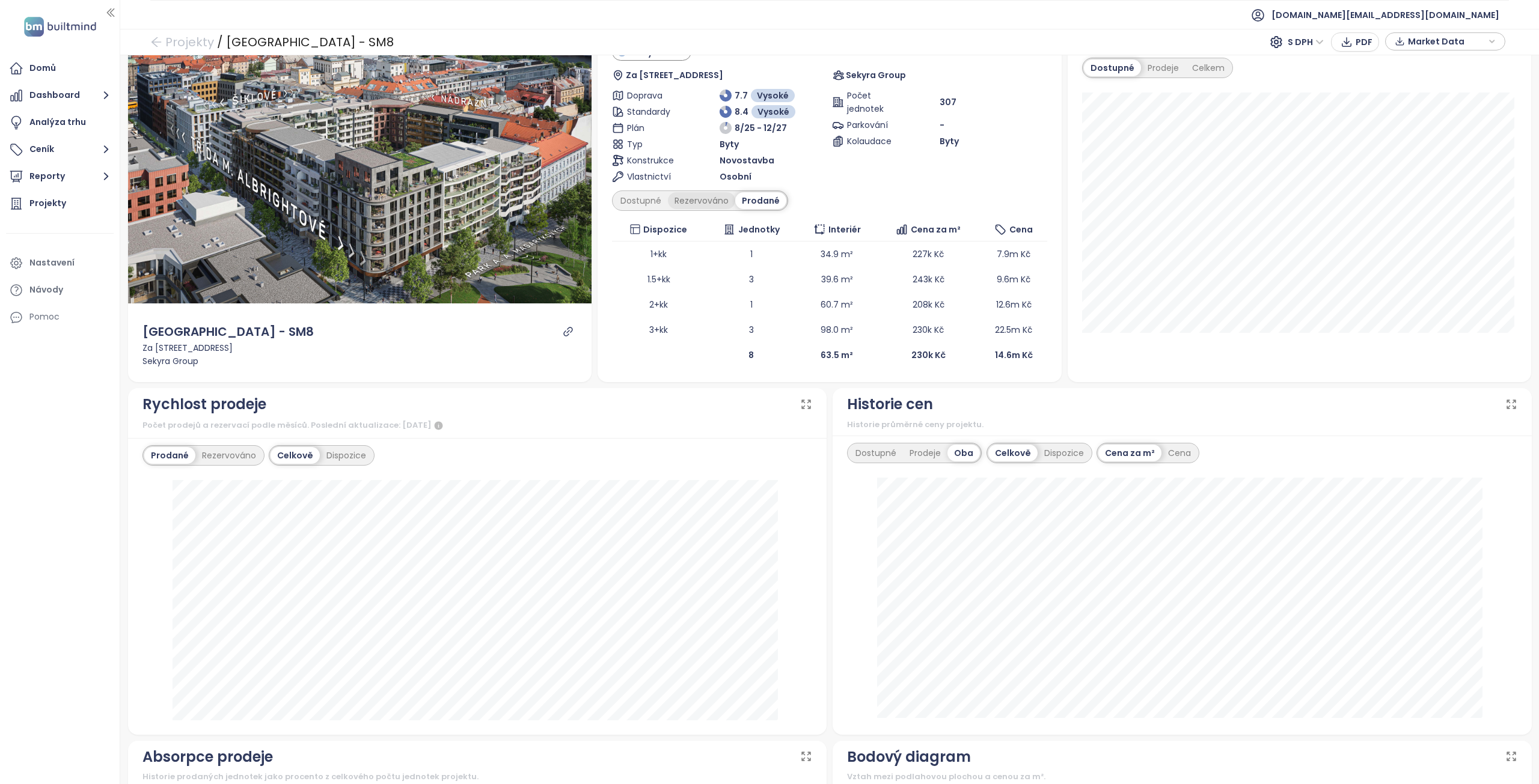
click at [702, 202] on div "Rezervováno" at bounding box center [701, 201] width 67 height 17
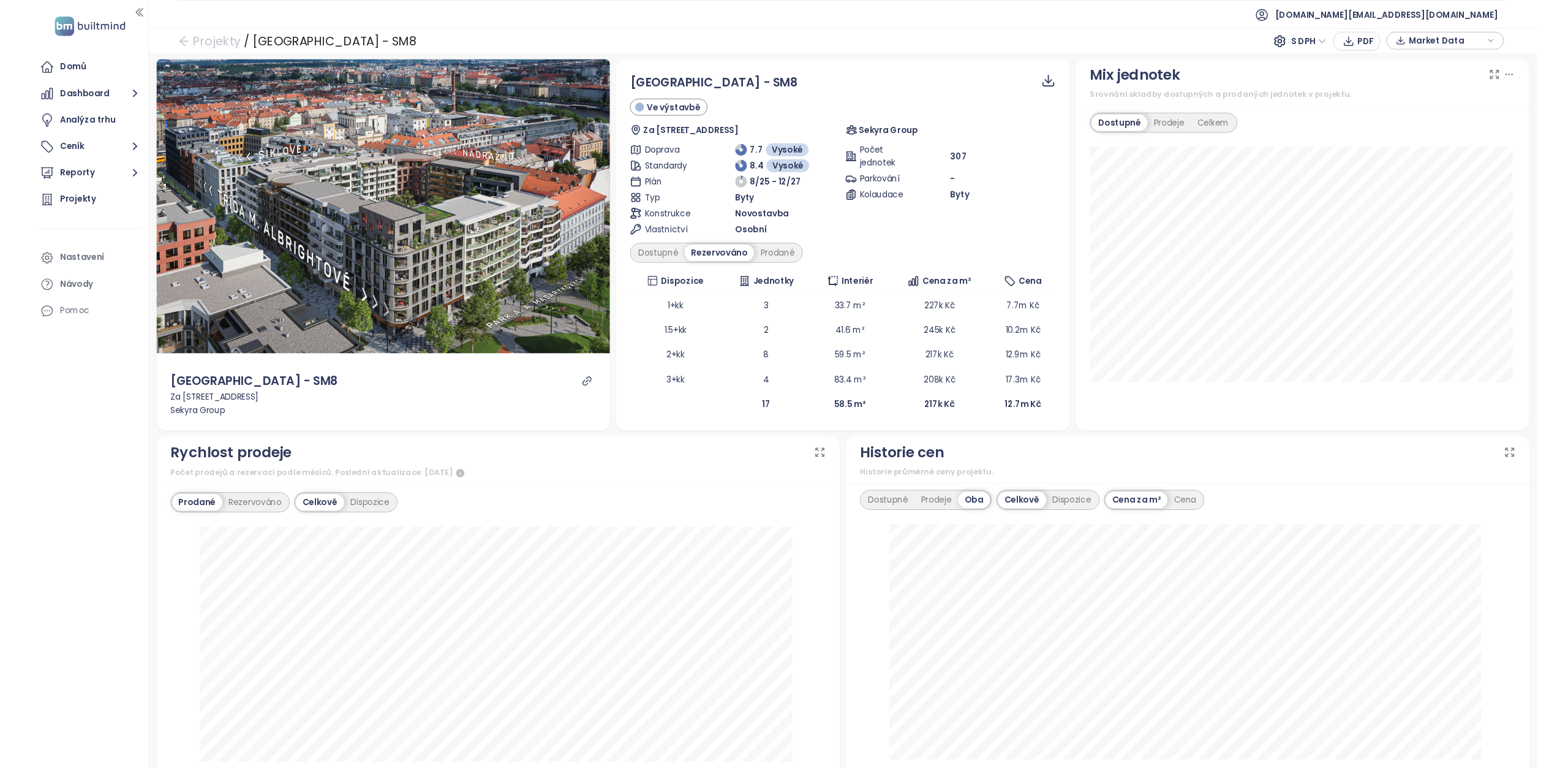
scroll to position [0, 0]
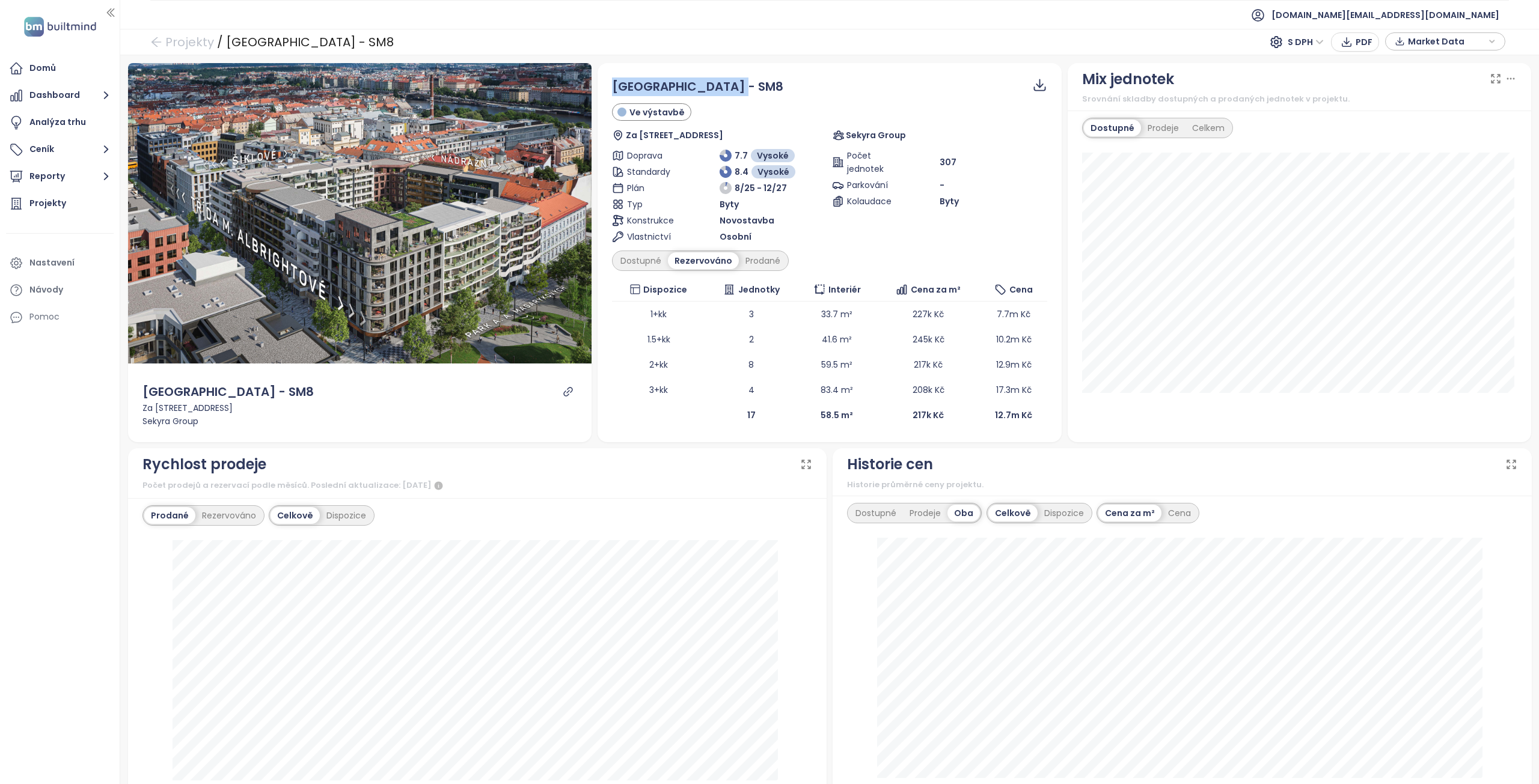
drag, startPoint x: 750, startPoint y: 92, endPoint x: 612, endPoint y: 92, distance: 138.0
click at [612, 92] on div "[GEOGRAPHIC_DATA] - SM8" at bounding box center [830, 87] width 435 height 18
copy span "[GEOGRAPHIC_DATA] - SM8"
click at [663, 262] on div "Dostupné" at bounding box center [641, 261] width 54 height 17
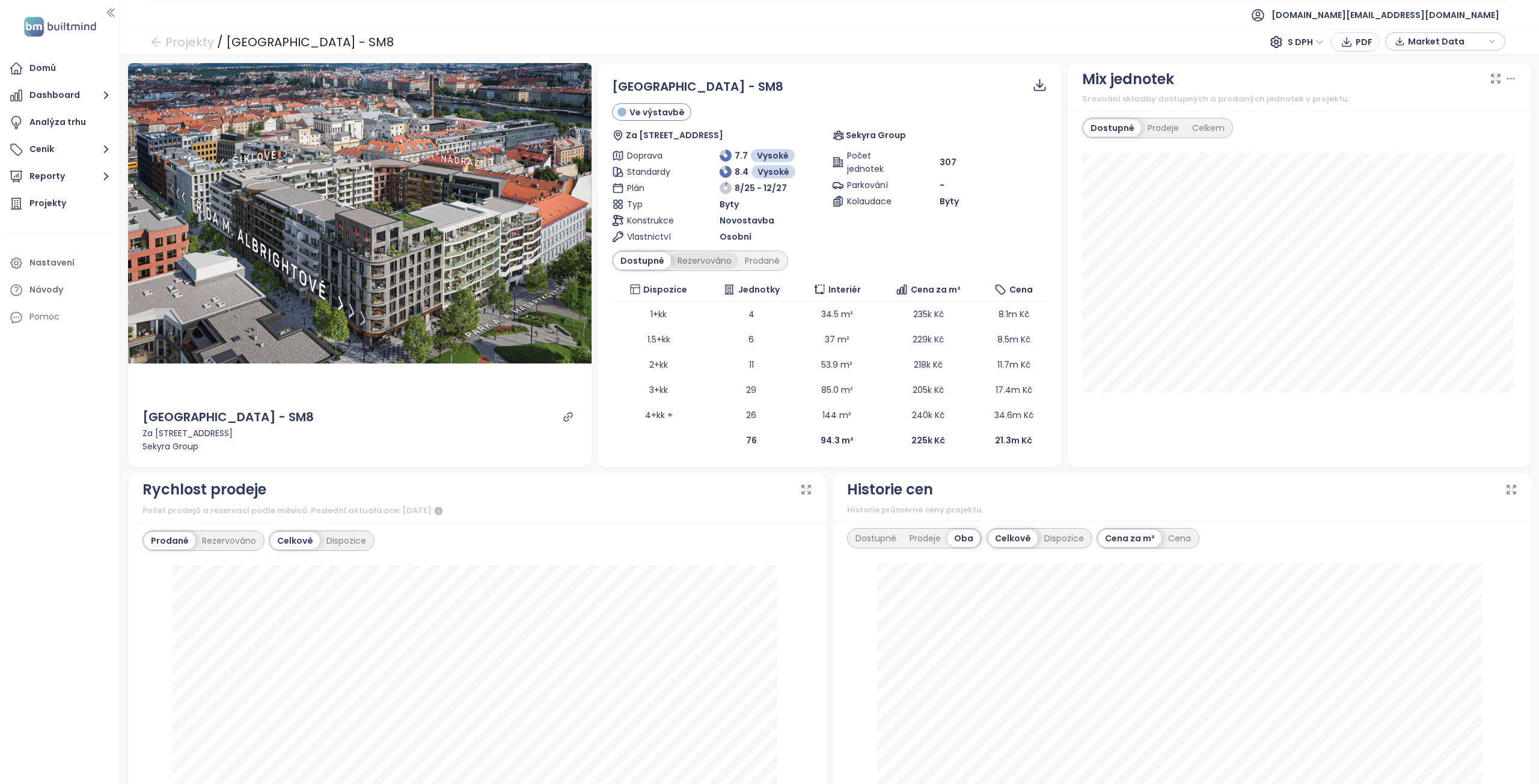
click at [702, 263] on div "Rezervováno" at bounding box center [705, 261] width 67 height 17
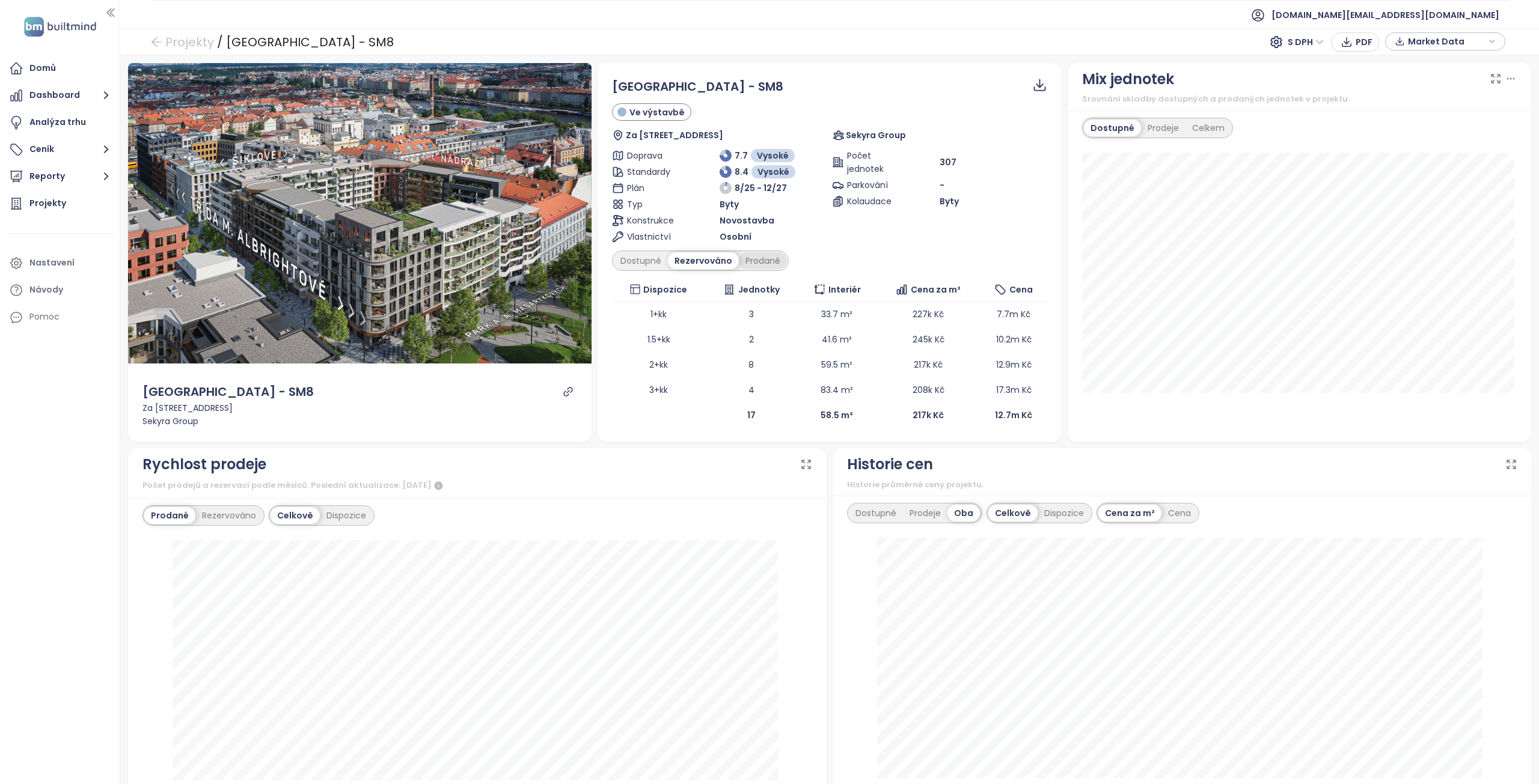
click at [747, 264] on div "Prodané" at bounding box center [763, 261] width 48 height 17
click at [700, 260] on div "Rezervováno" at bounding box center [701, 261] width 67 height 17
click at [643, 260] on div "Dostupné" at bounding box center [641, 261] width 54 height 17
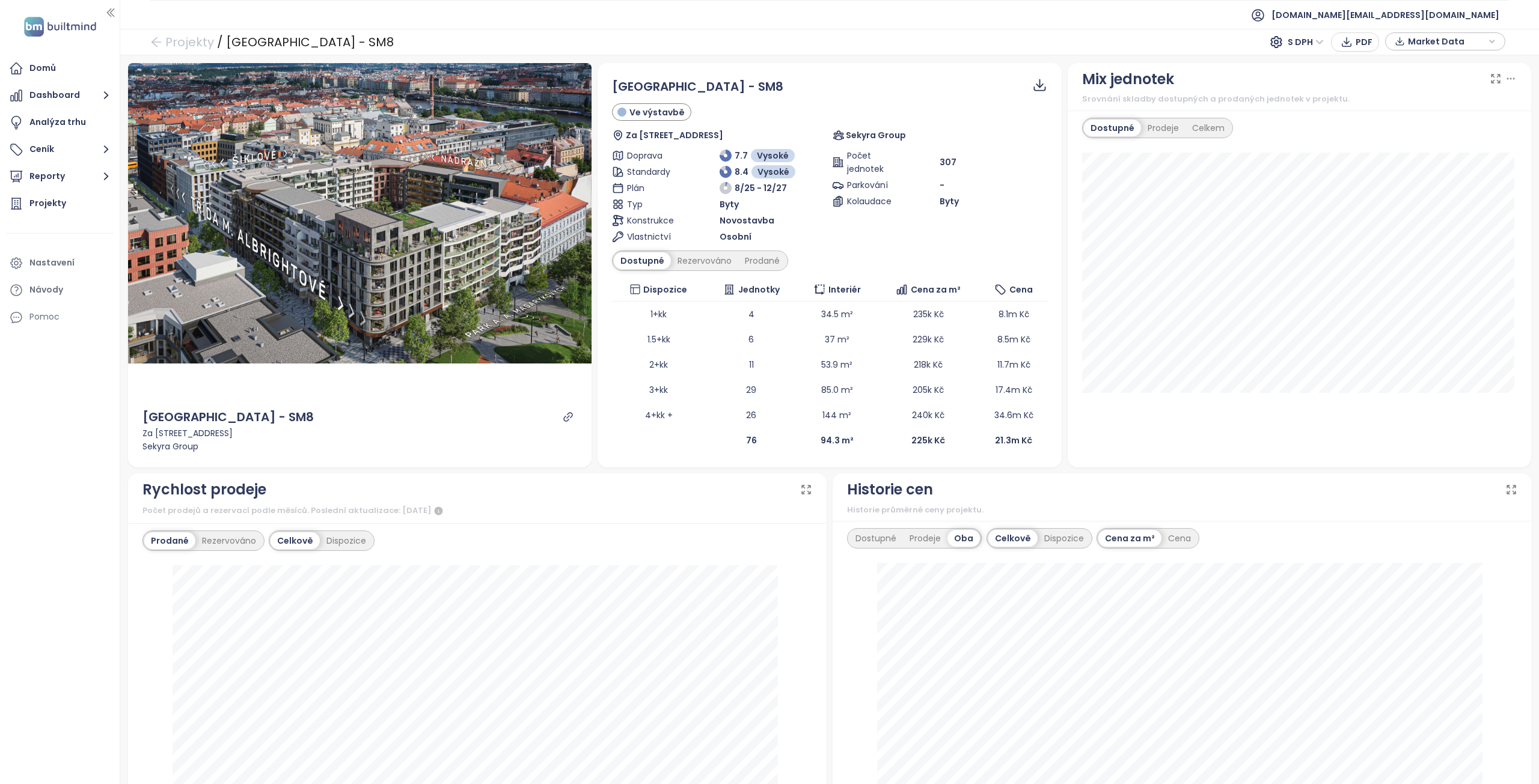
click at [1032, 87] on icon at bounding box center [1039, 85] width 15 height 15
click at [1033, 121] on span "Data jako CSV" at bounding box center [1042, 117] width 64 height 13
